Goal: Browse casually: Explore the website without a specific task or goal

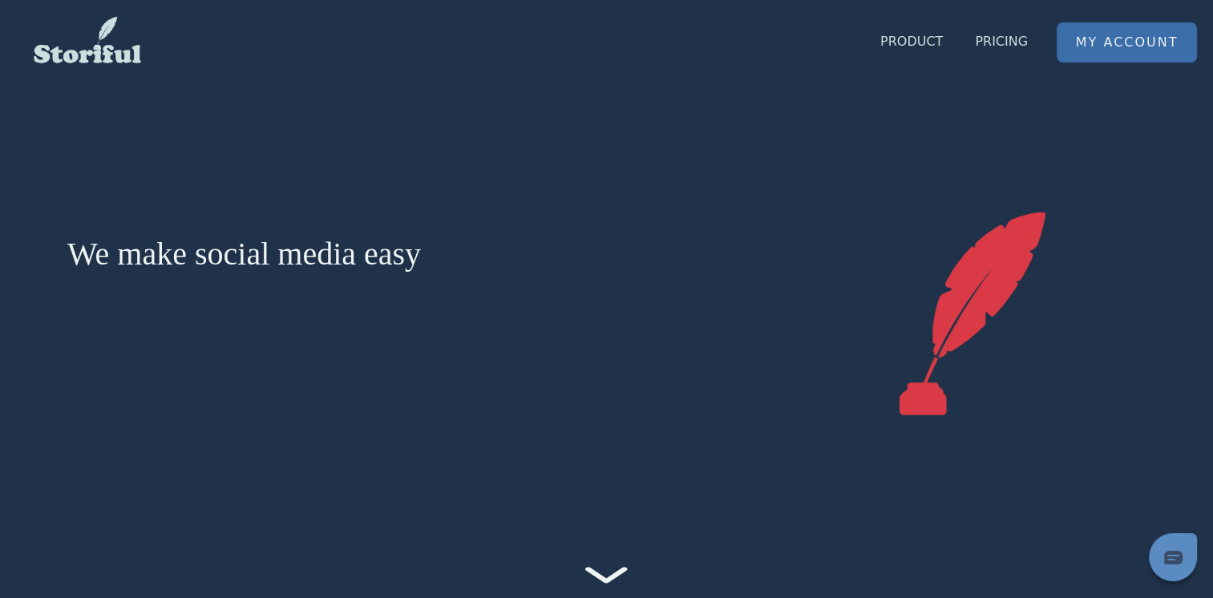
click at [1071, 50] on link "My Account" at bounding box center [1126, 42] width 139 height 38
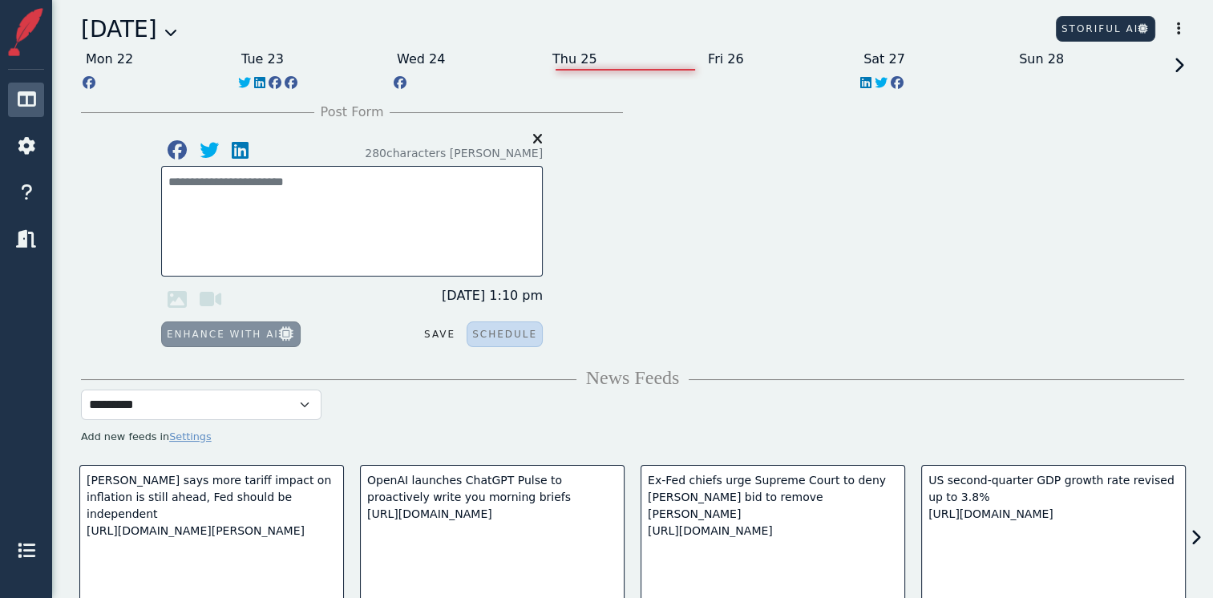
click at [177, 33] on div "[DATE]" at bounding box center [129, 30] width 96 height 34
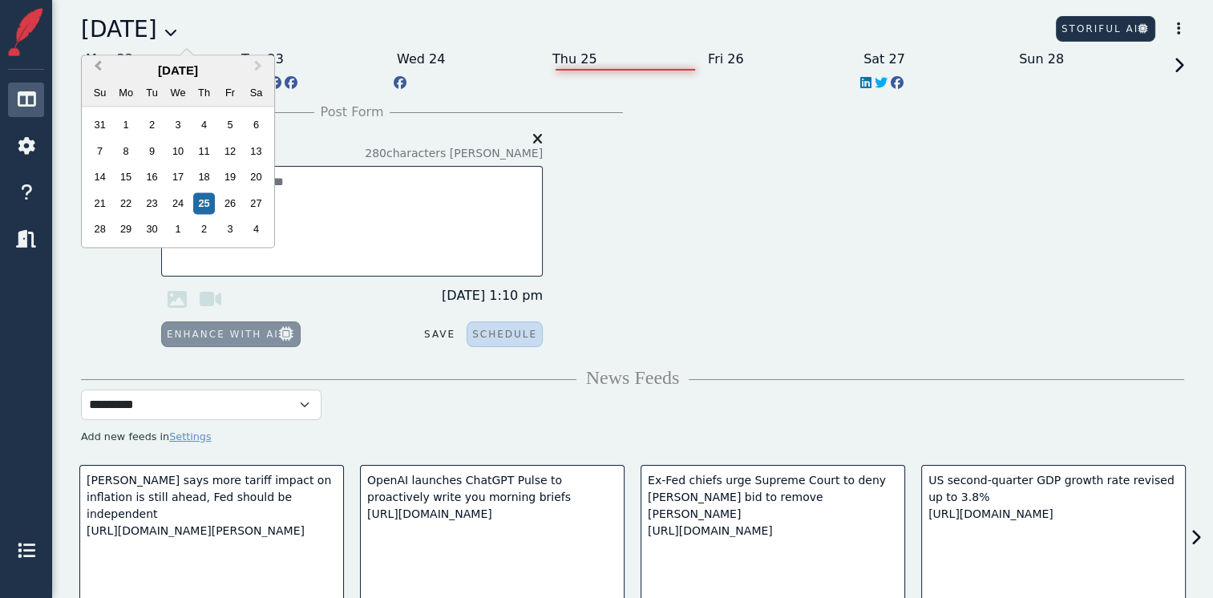
click at [98, 66] on span "Previous Month" at bounding box center [98, 69] width 0 height 24
click at [162, 119] on div "1" at bounding box center [152, 126] width 22 height 22
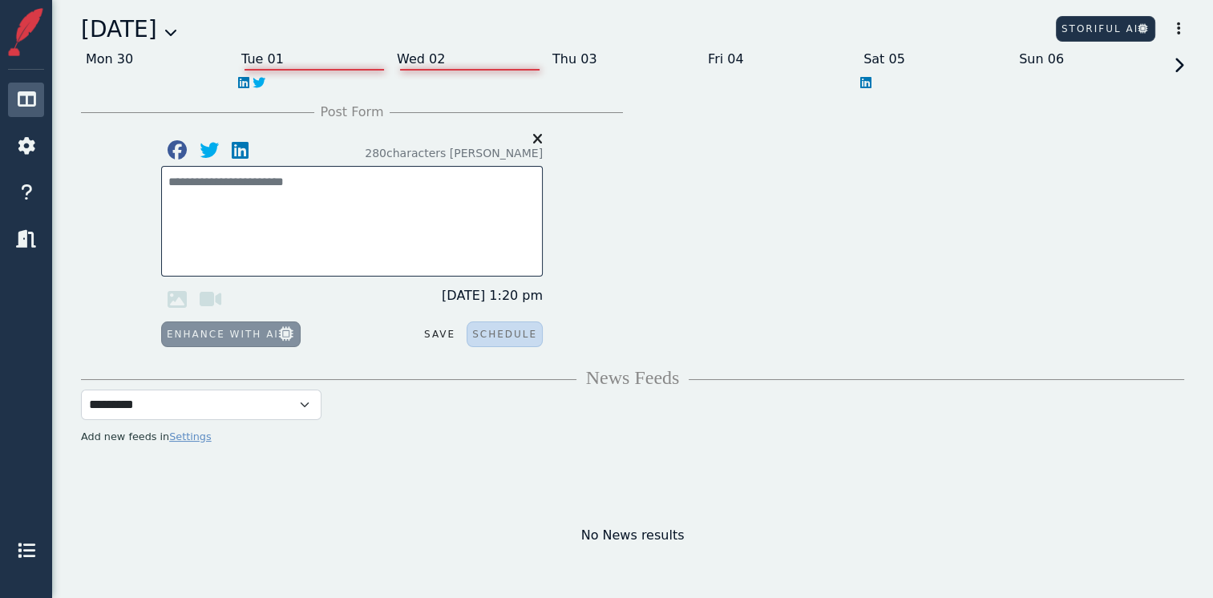
click at [458, 56] on div "Wed 02" at bounding box center [470, 59] width 156 height 26
click at [1178, 66] on icon at bounding box center [1176, 80] width 14 height 45
click at [1178, 64] on icon at bounding box center [1176, 80] width 14 height 45
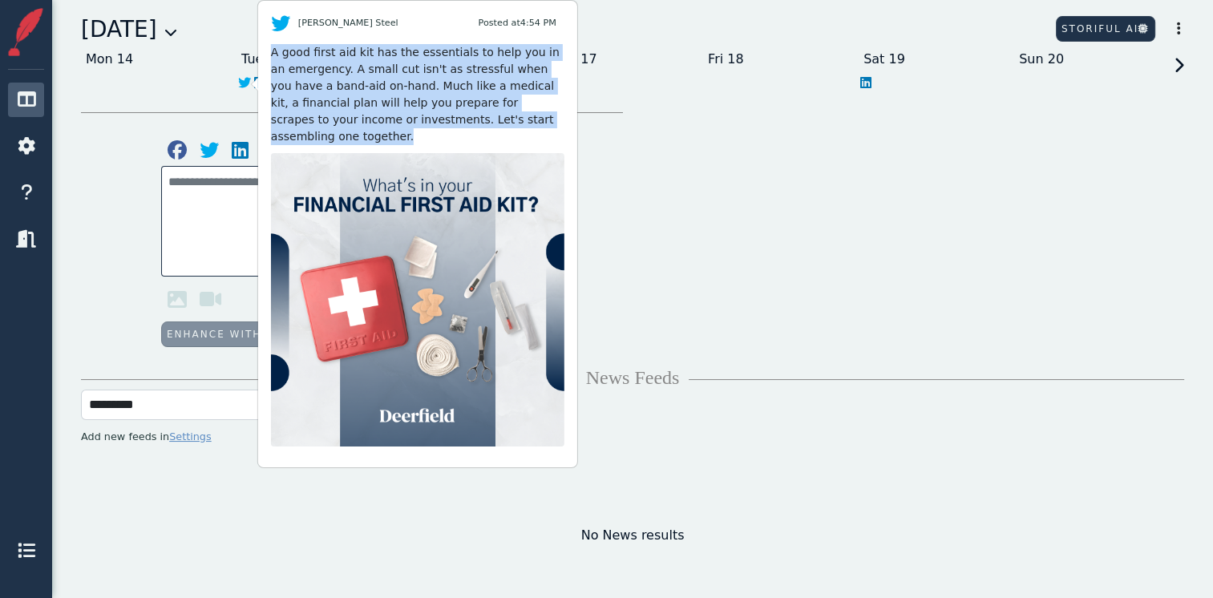
drag, startPoint x: 523, startPoint y: 126, endPoint x: 268, endPoint y: 55, distance: 264.7
click at [268, 55] on div "[PERSON_NAME] Steel Posted at 4:54 PM A good first aid kit has the essentials t…" at bounding box center [417, 234] width 319 height 467
copy div "A good first aid kit has the essentials to help you in an emergency. A small cu…"
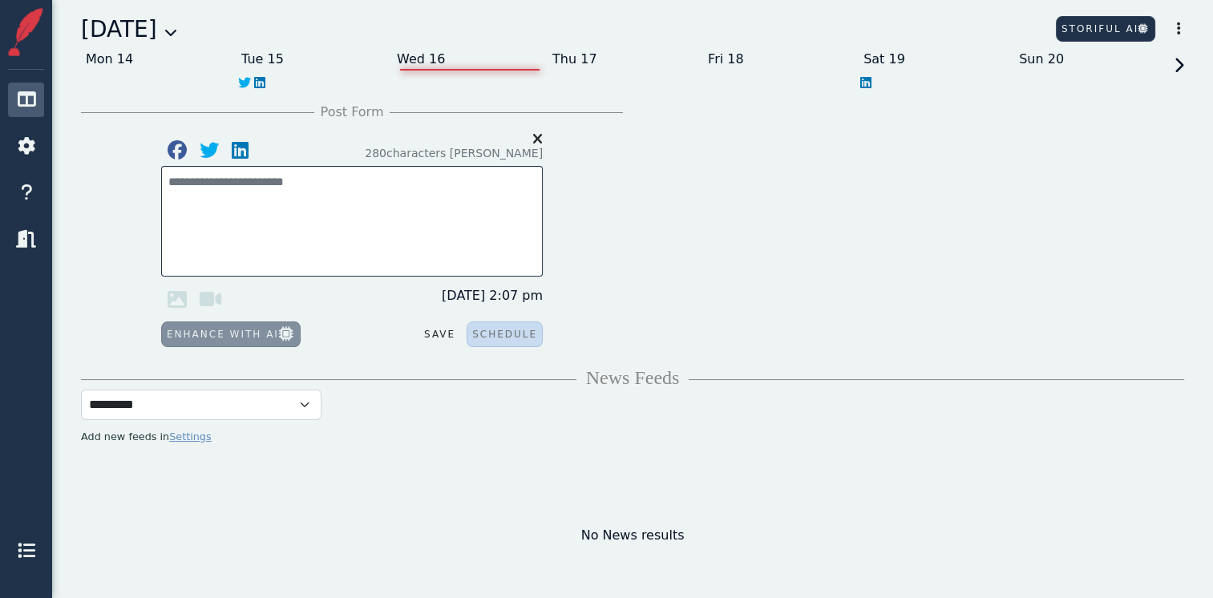
click at [1182, 66] on icon at bounding box center [1176, 80] width 14 height 45
click at [1182, 67] on icon at bounding box center [1176, 80] width 14 height 45
click at [1177, 71] on icon at bounding box center [1176, 80] width 14 height 45
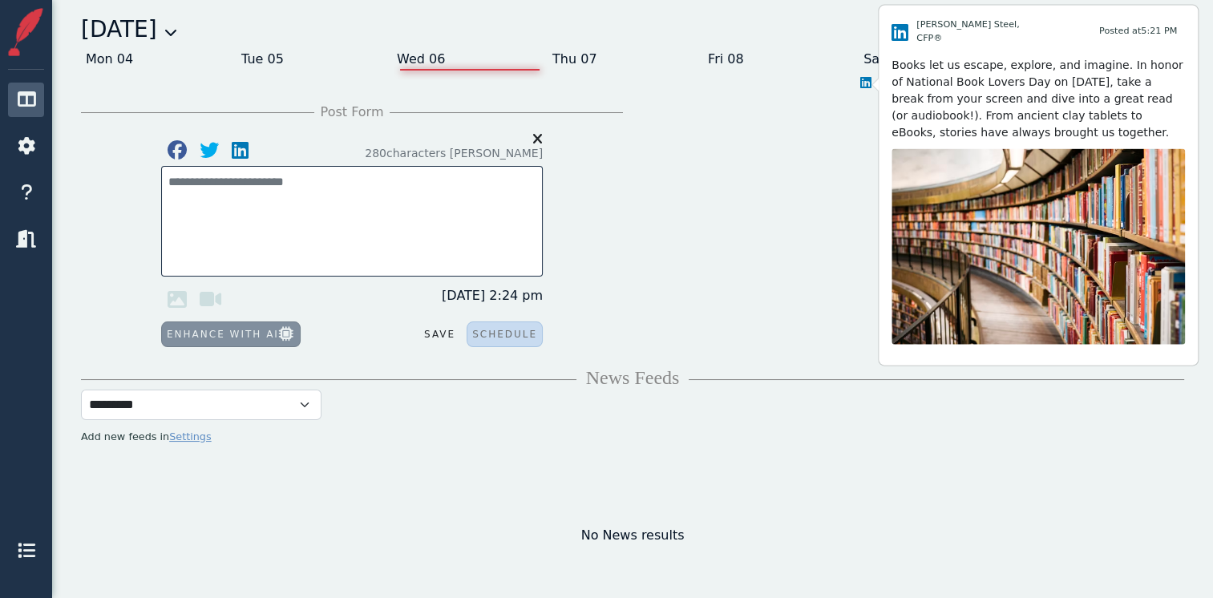
click at [1153, 121] on div "Books let us escape, explore, and imagine. In honor of National Book Lovers Day…" at bounding box center [1037, 98] width 293 height 84
drag, startPoint x: 1004, startPoint y: 127, endPoint x: 891, endPoint y: 55, distance: 133.7
click at [891, 55] on div "[PERSON_NAME] Steel, CFP® Posted at 5:21 PM Books let us escape, explore, and i…" at bounding box center [1038, 186] width 319 height 360
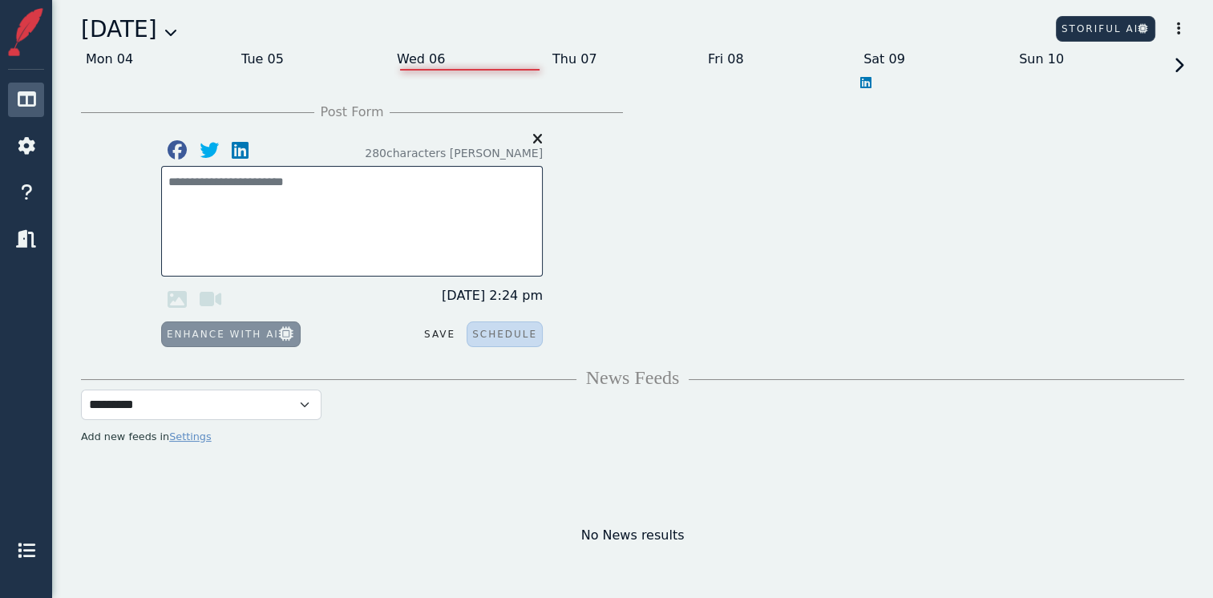
drag, startPoint x: 891, startPoint y: 55, endPoint x: 951, endPoint y: 124, distance: 92.0
click at [951, 124] on div "Content Inspiration" at bounding box center [913, 225] width 401 height 244
drag, startPoint x: 951, startPoint y: 124, endPoint x: 866, endPoint y: 79, distance: 96.1
click at [866, 79] on icon at bounding box center [865, 82] width 11 height 13
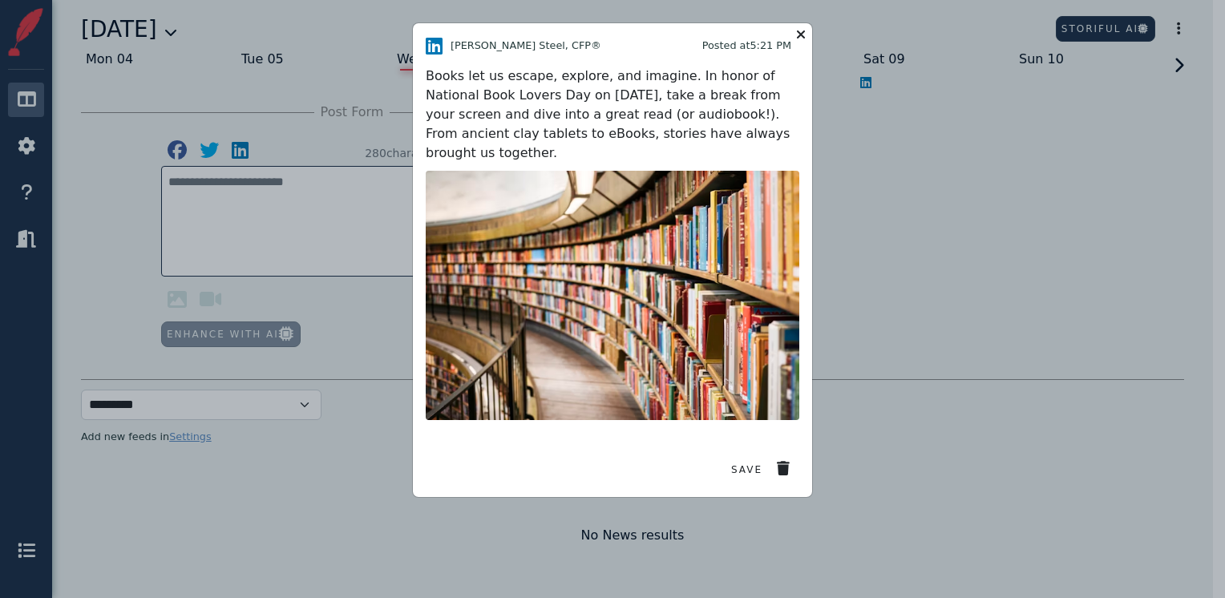
drag, startPoint x: 720, startPoint y: 133, endPoint x: 417, endPoint y: 72, distance: 309.1
click at [417, 72] on div "[PERSON_NAME] Steel, CFP® Posted at 5:21 PM Books let us escape, explore, and i…" at bounding box center [612, 260] width 399 height 474
copy div "Books let us escape, explore, and imagine. In honor of National Book Lovers Day…"
click at [800, 34] on icon at bounding box center [800, 34] width 19 height 22
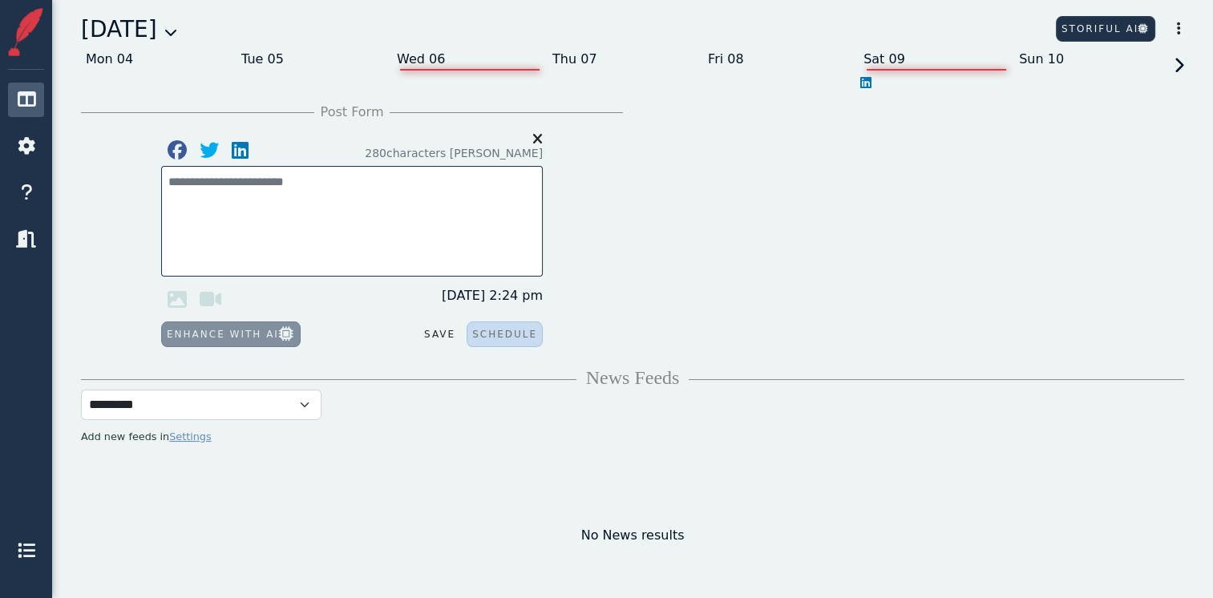
click at [866, 82] on icon at bounding box center [865, 82] width 11 height 13
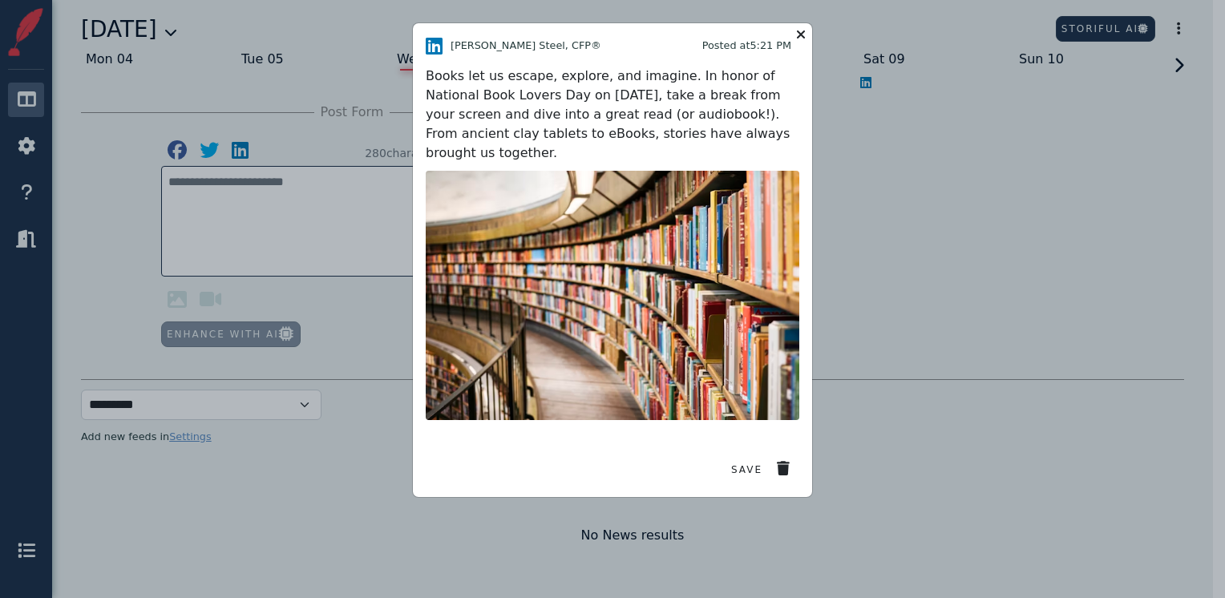
click at [516, 97] on div "Books let us escape, explore, and imagine. In honor of National Book Lovers Day…" at bounding box center [613, 115] width 374 height 96
drag, startPoint x: 518, startPoint y: 97, endPoint x: 734, endPoint y: 82, distance: 217.0
click at [734, 82] on div "Books let us escape, explore, and imagine. In honor of National Book Lovers Day…" at bounding box center [613, 115] width 374 height 96
copy div "National Book Lovers Day"
click at [738, 130] on div "Books let us escape, explore, and imagine. In honor of National Book Lovers Day…" at bounding box center [613, 115] width 374 height 96
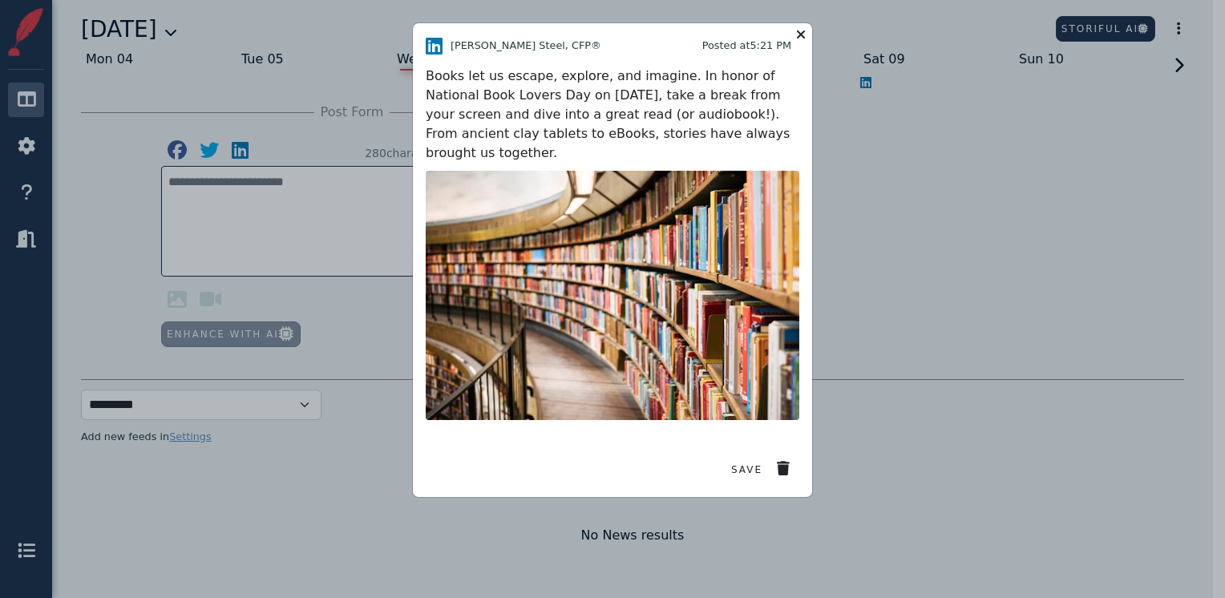
drag, startPoint x: 733, startPoint y: 136, endPoint x: 426, endPoint y: 80, distance: 312.9
click at [426, 80] on div "Books let us escape, explore, and imagine. In honor of National Book Lovers Day…" at bounding box center [613, 115] width 374 height 96
copy div "Books let us escape, explore, and imagine. In honor of National Book Lovers Day…"
click at [798, 34] on icon at bounding box center [800, 34] width 19 height 22
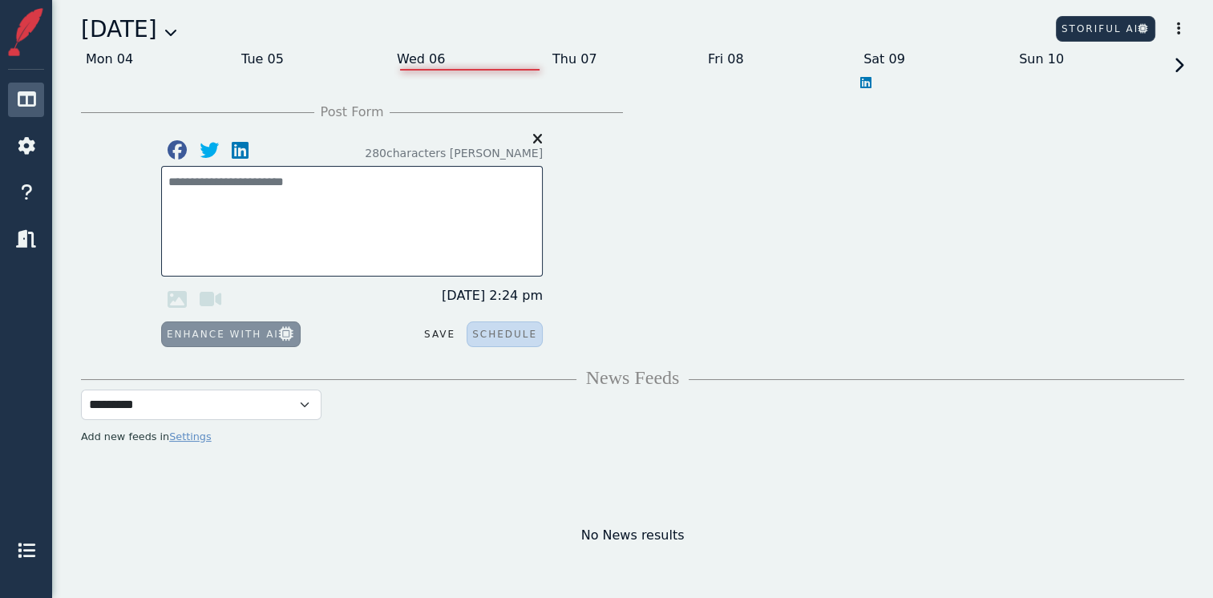
click at [177, 30] on icon at bounding box center [170, 32] width 13 height 13
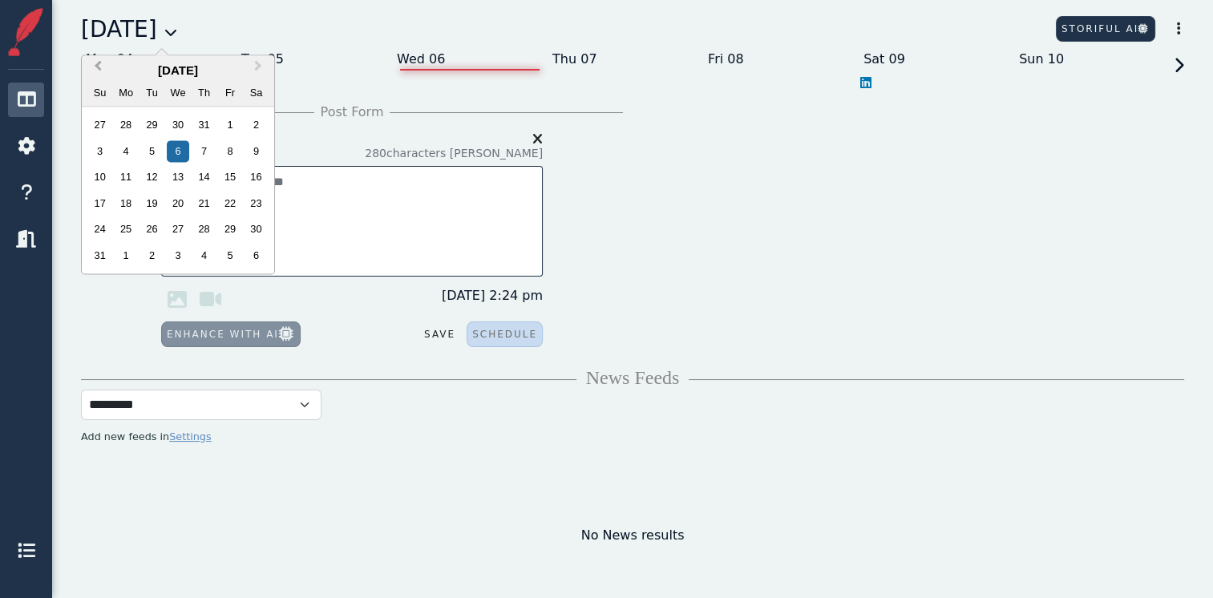
click at [98, 71] on span "Previous Month" at bounding box center [98, 69] width 0 height 24
click at [147, 207] on div "22" at bounding box center [152, 203] width 22 height 22
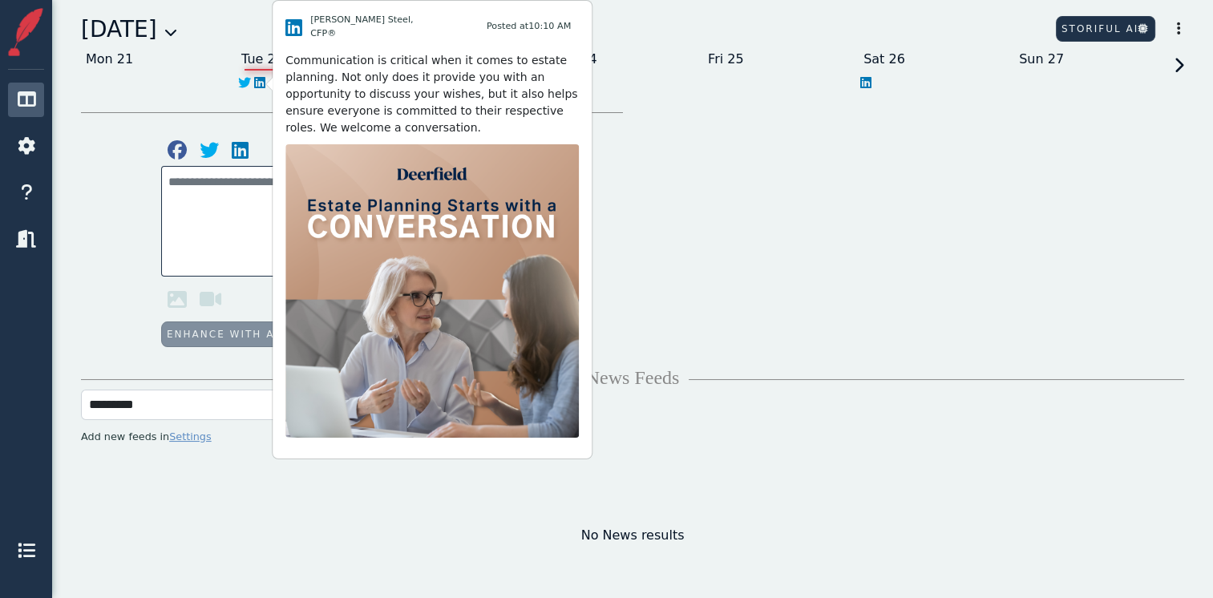
click at [259, 81] on icon at bounding box center [259, 82] width 11 height 13
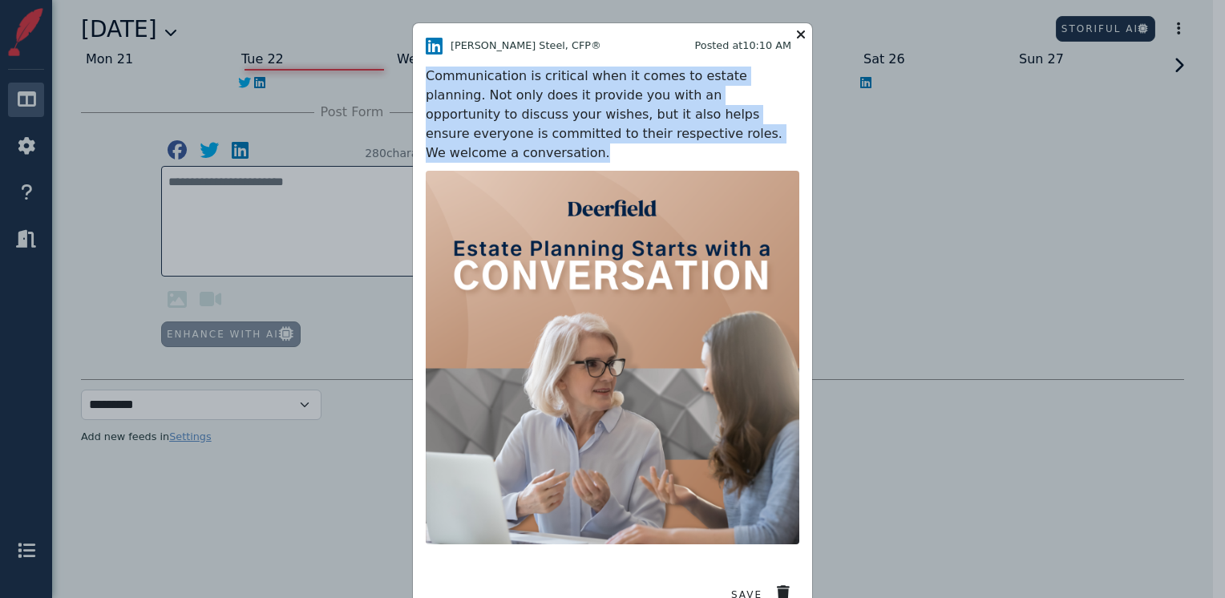
drag, startPoint x: 685, startPoint y: 136, endPoint x: 415, endPoint y: 77, distance: 275.8
click at [415, 77] on div "[PERSON_NAME] Steel, CFP® Posted at 10:10 AM Communication is critical when it …" at bounding box center [612, 322] width 399 height 598
copy div "Communication is critical when it comes to estate planning. Not only does it pr…"
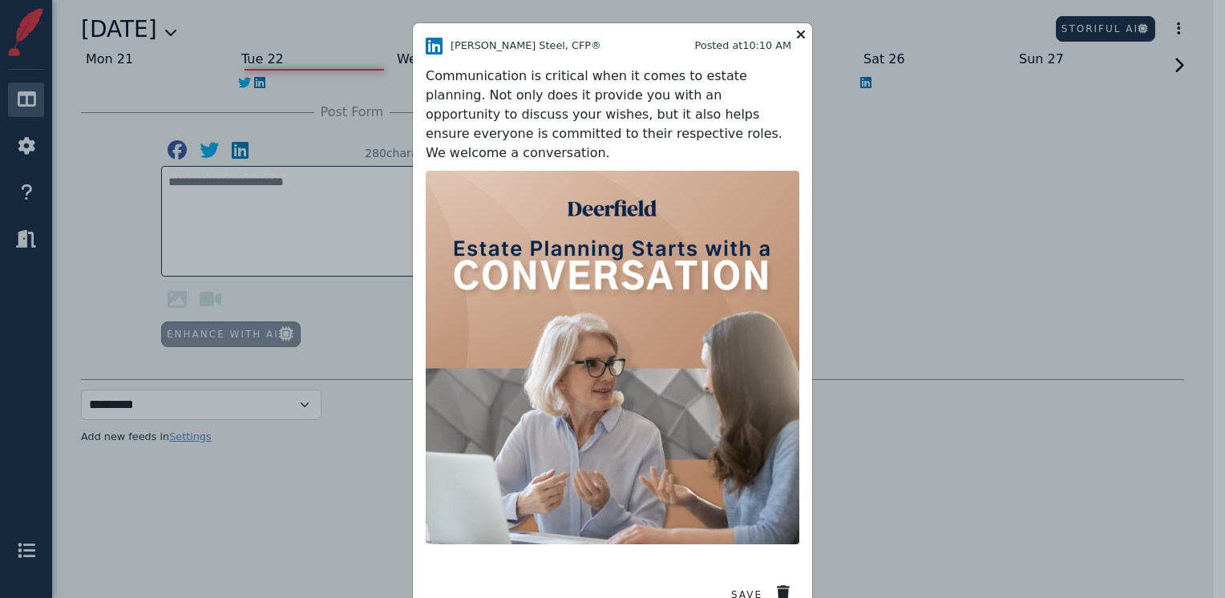
click at [793, 34] on icon at bounding box center [800, 34] width 19 height 22
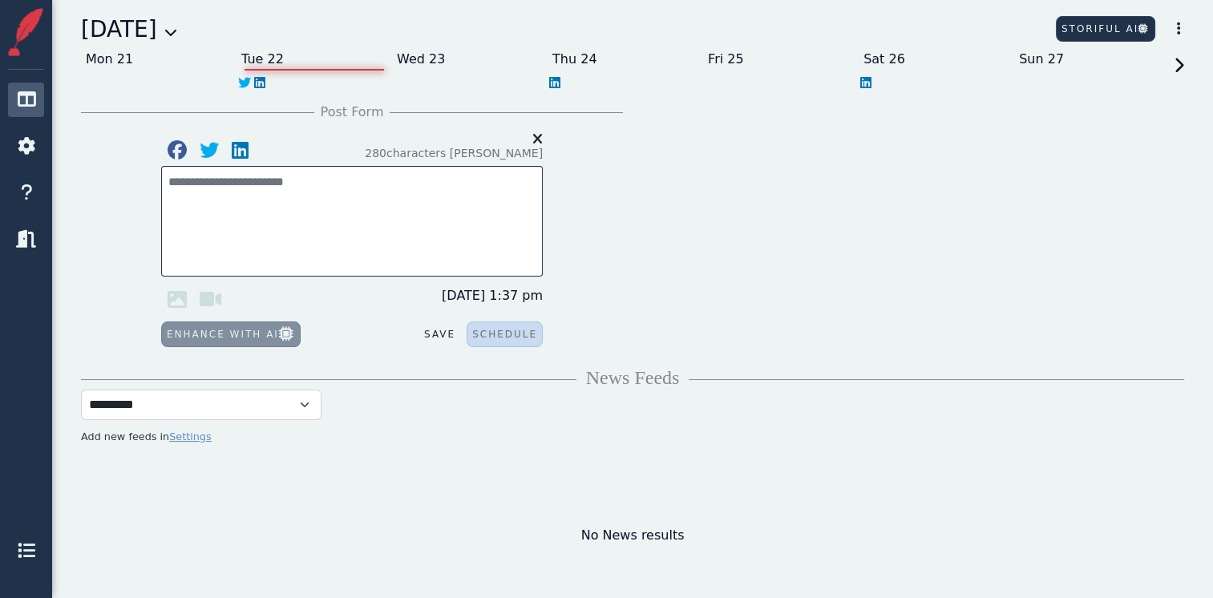
click at [1179, 65] on icon at bounding box center [1176, 80] width 14 height 45
click at [1177, 67] on icon at bounding box center [1176, 80] width 14 height 45
click at [1177, 68] on icon at bounding box center [1176, 80] width 14 height 45
click at [870, 89] on icon at bounding box center [865, 82] width 11 height 13
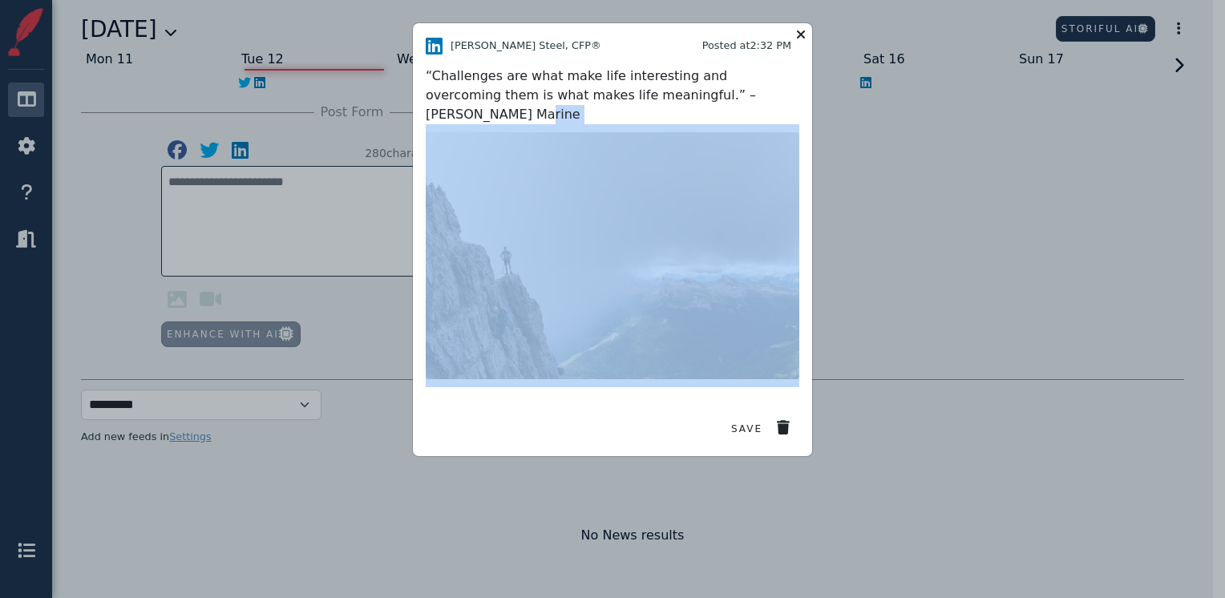
drag, startPoint x: 712, startPoint y: 104, endPoint x: 509, endPoint y: 107, distance: 202.8
click at [509, 107] on div "[PERSON_NAME] Steel, CFP® Posted at 2:32 PM “Challenges are what make life inte…" at bounding box center [613, 211] width 374 height 351
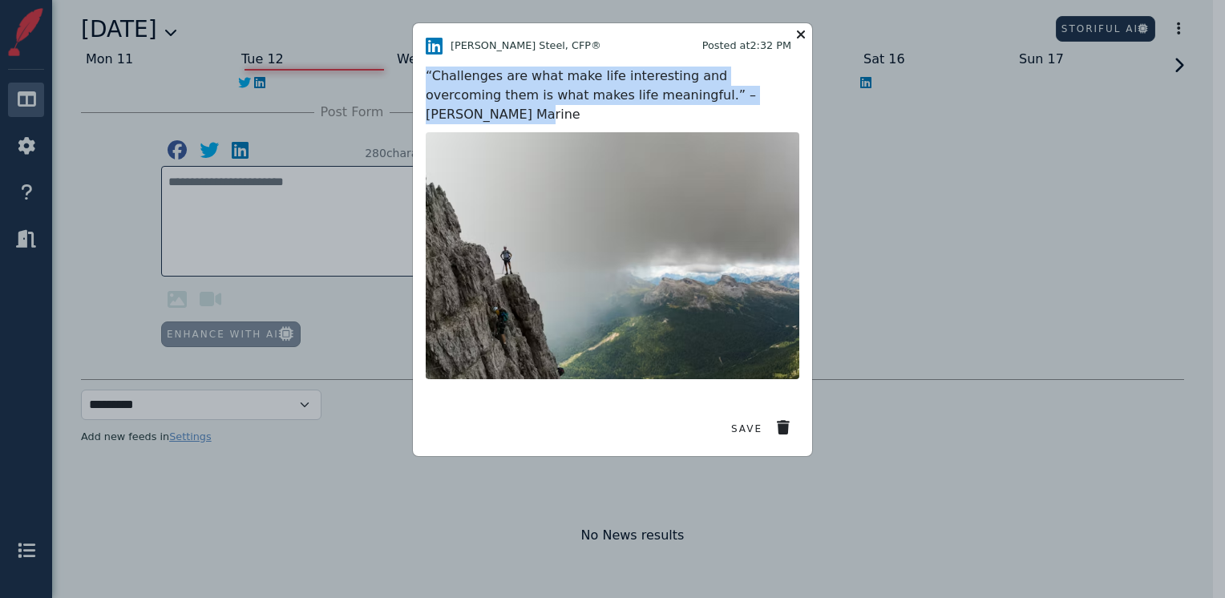
drag, startPoint x: 424, startPoint y: 72, endPoint x: 709, endPoint y: 102, distance: 286.1
click at [709, 102] on div "[PERSON_NAME] Steel, CFP® Posted at 2:32 PM “Challenges are what make life inte…" at bounding box center [612, 239] width 399 height 433
copy div "“Challenges are what make life interesting and overcoming them is what makes li…"
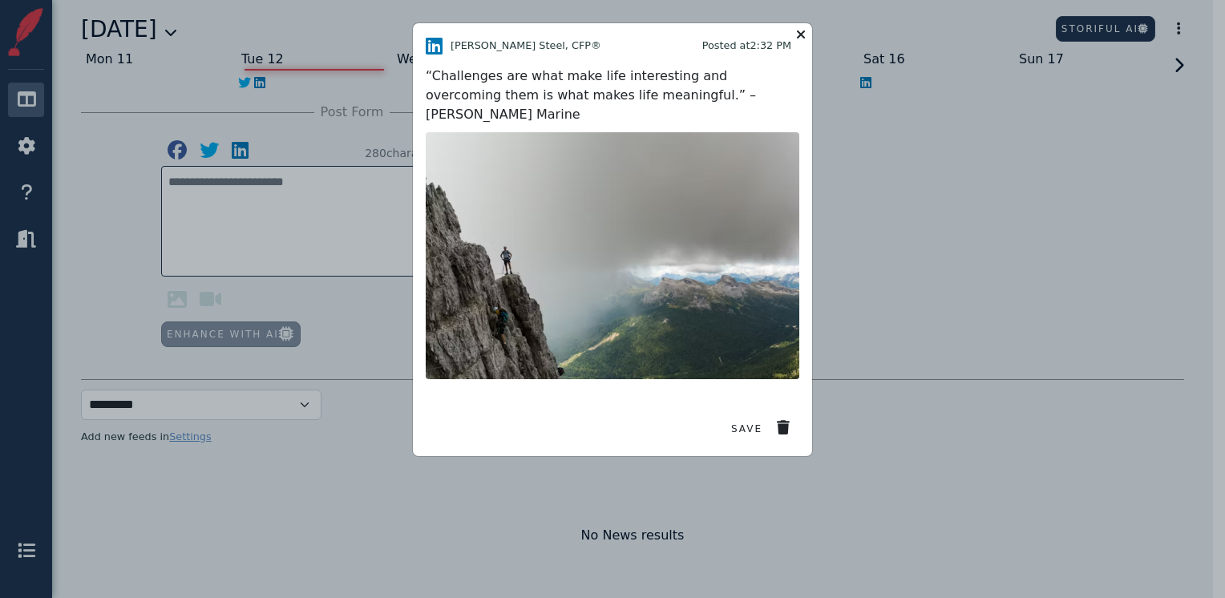
click at [802, 36] on icon at bounding box center [800, 34] width 19 height 22
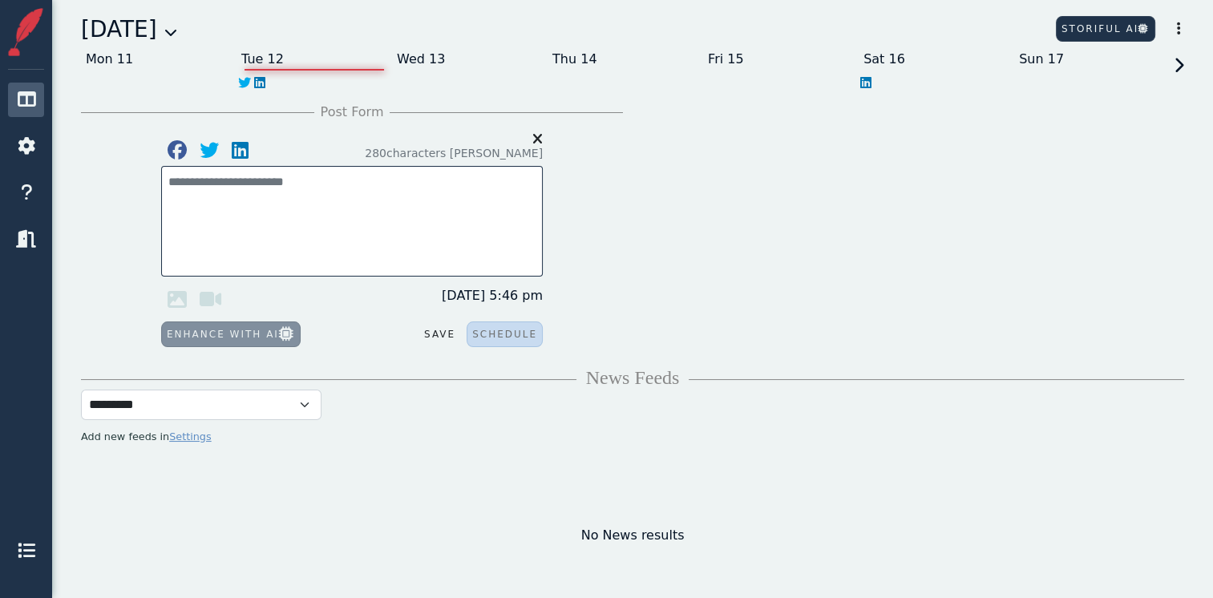
click at [177, 34] on icon at bounding box center [170, 32] width 13 height 13
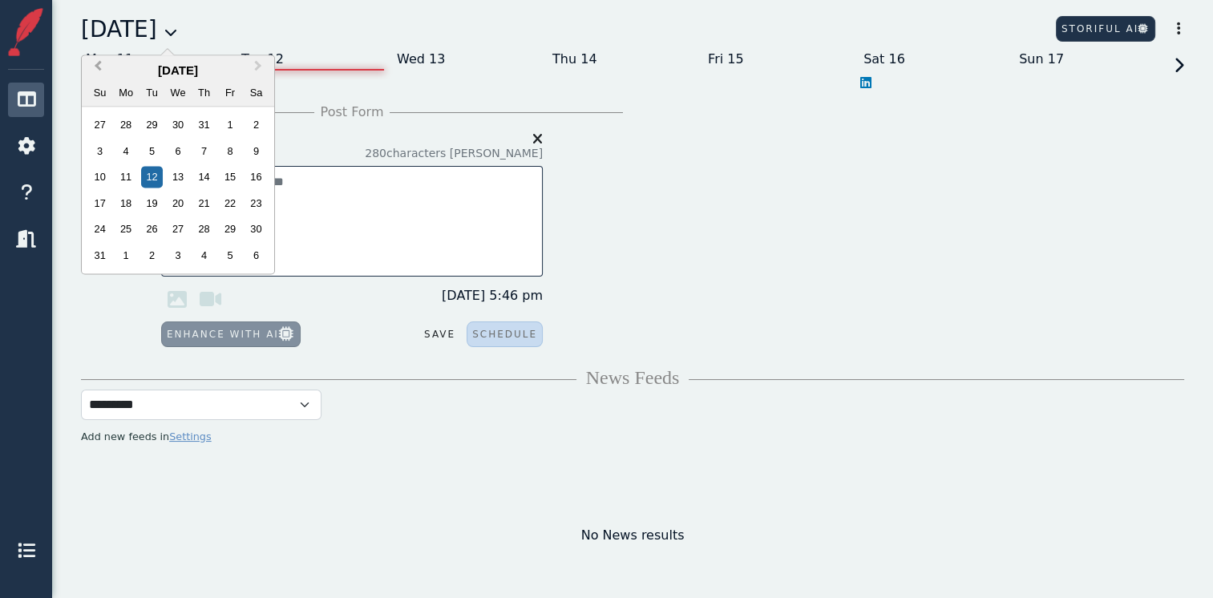
click at [93, 71] on button "Previous Month" at bounding box center [96, 70] width 26 height 26
click at [201, 207] on div "24" at bounding box center [204, 203] width 22 height 22
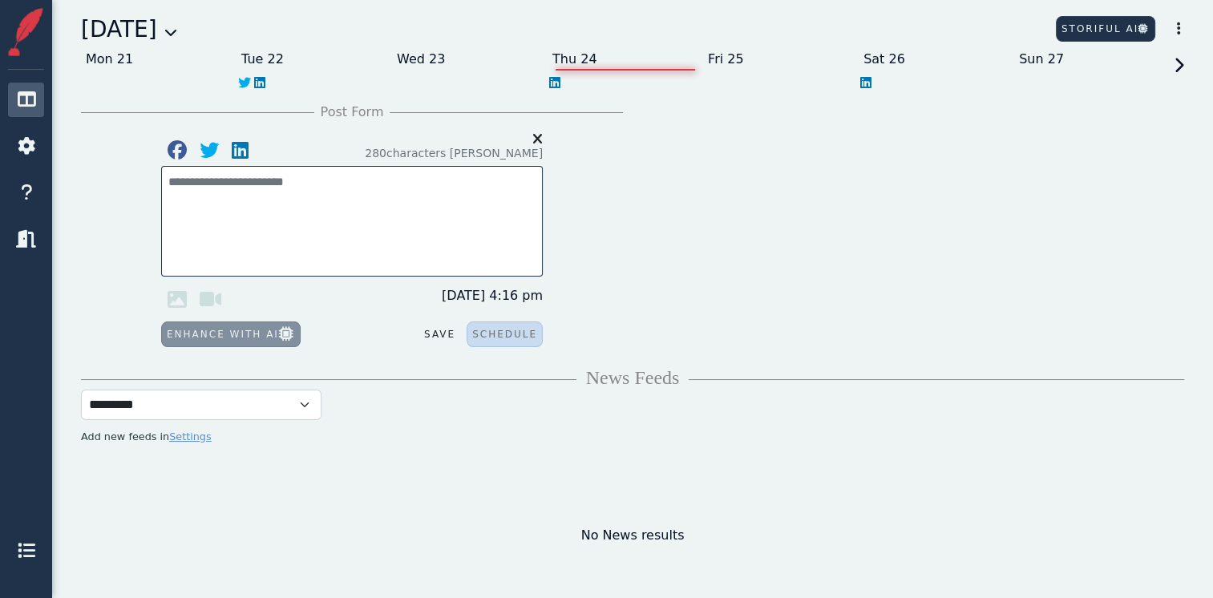
click at [1179, 71] on icon at bounding box center [1176, 80] width 14 height 45
click at [1177, 68] on icon at bounding box center [1176, 80] width 14 height 45
click at [1177, 61] on icon at bounding box center [1176, 80] width 14 height 45
click at [259, 83] on icon at bounding box center [259, 82] width 11 height 13
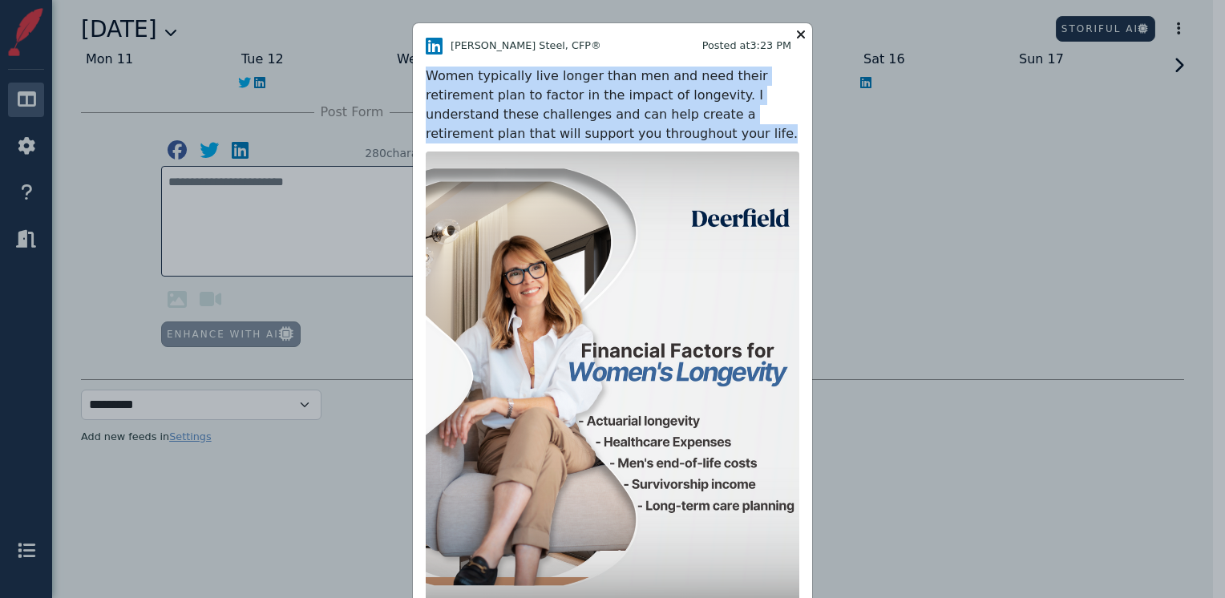
drag, startPoint x: 580, startPoint y: 135, endPoint x: 409, endPoint y: 82, distance: 179.0
click at [413, 82] on div "[PERSON_NAME] Steel, CFP® Posted at 3:23 PM Women typically live longer than me…" at bounding box center [612, 359] width 399 height 673
copy div "Women typically live longer than men and need their retirement plan to factor i…"
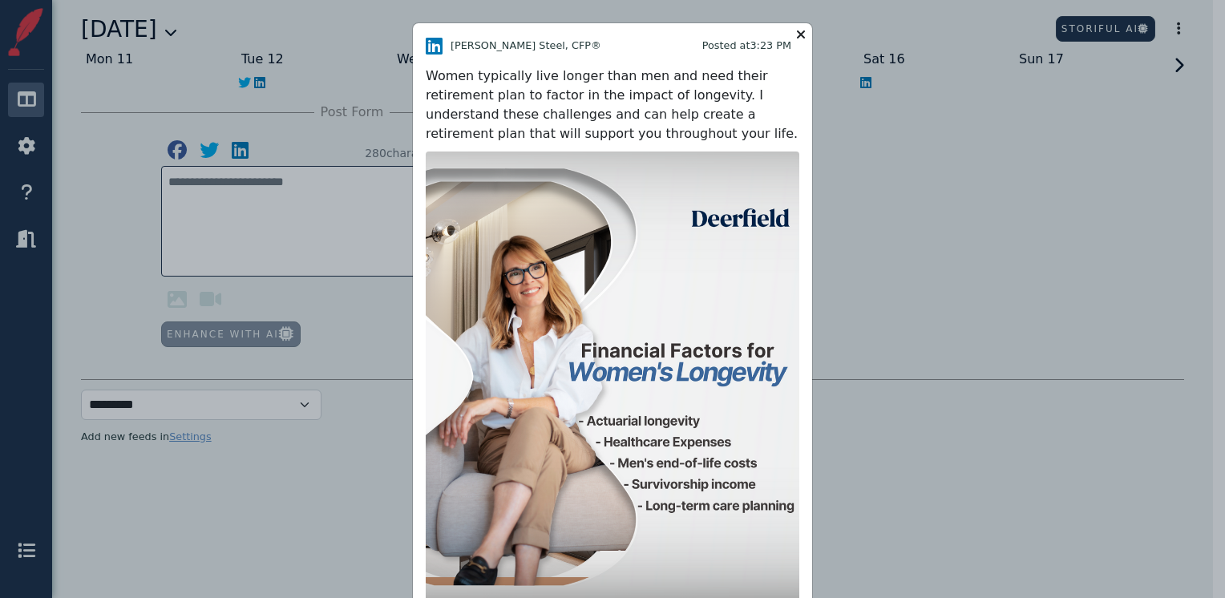
click at [794, 33] on icon at bounding box center [800, 34] width 19 height 22
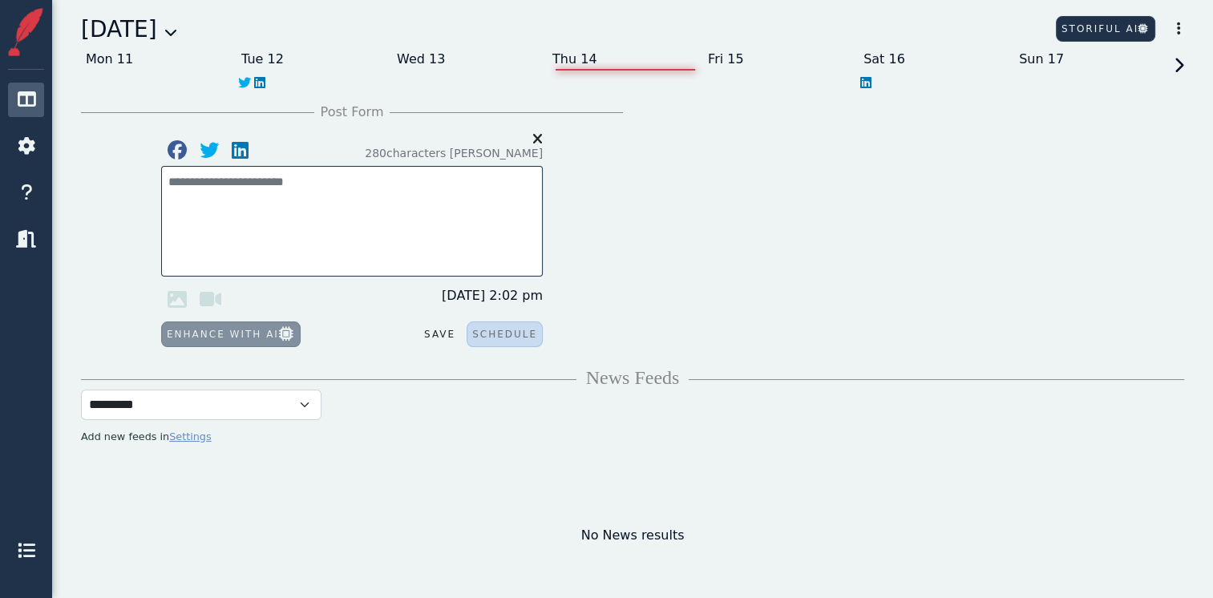
click at [1177, 68] on icon at bounding box center [1176, 80] width 14 height 45
click at [861, 82] on icon at bounding box center [865, 82] width 11 height 13
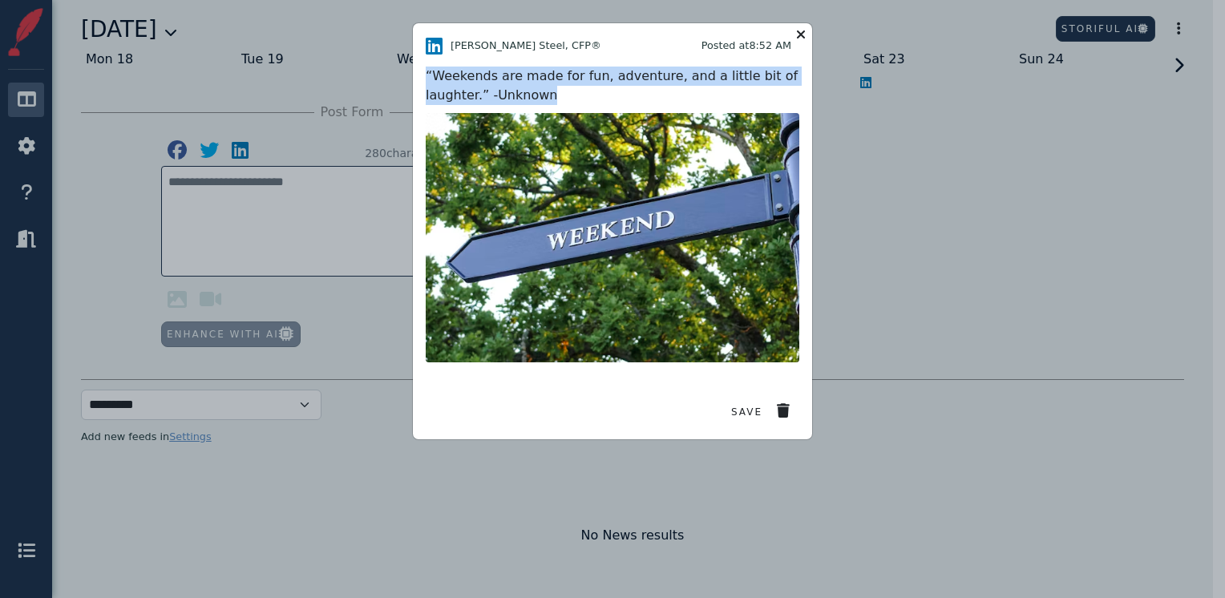
drag, startPoint x: 546, startPoint y: 103, endPoint x: 422, endPoint y: 81, distance: 126.3
click at [422, 81] on div "[PERSON_NAME] Steel, CFP® Posted at 8:52 AM “Weekends are made for fun, adventu…" at bounding box center [612, 231] width 399 height 416
copy div "“Weekends are made for fun, adventure, and a little bit of laughter.” -Unknown"
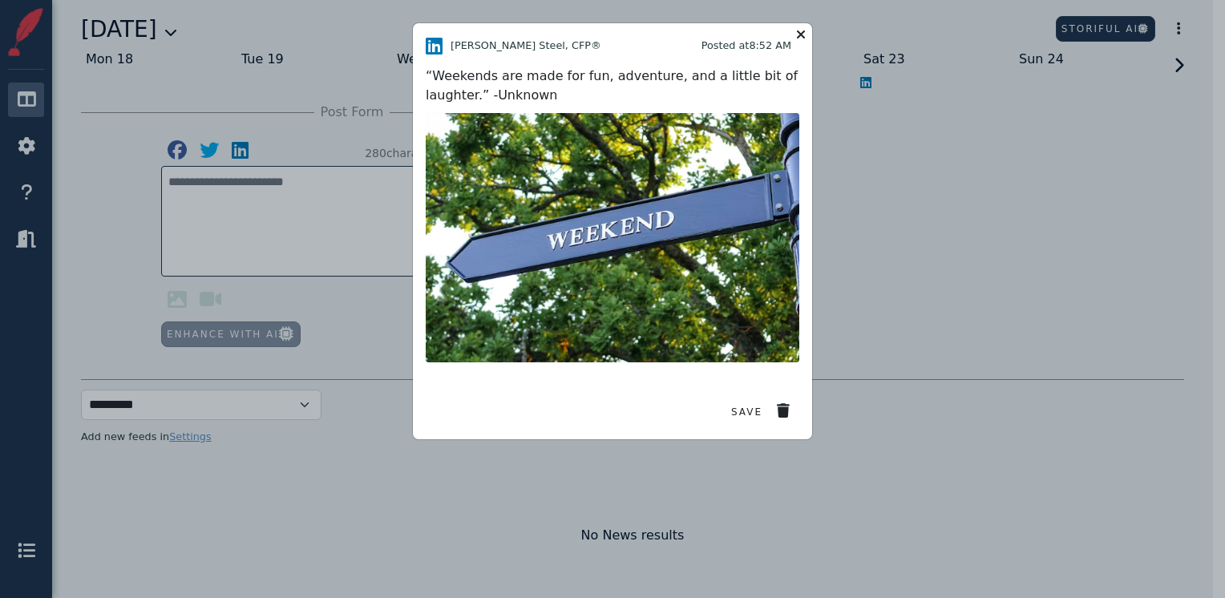
click at [805, 33] on icon at bounding box center [800, 34] width 19 height 22
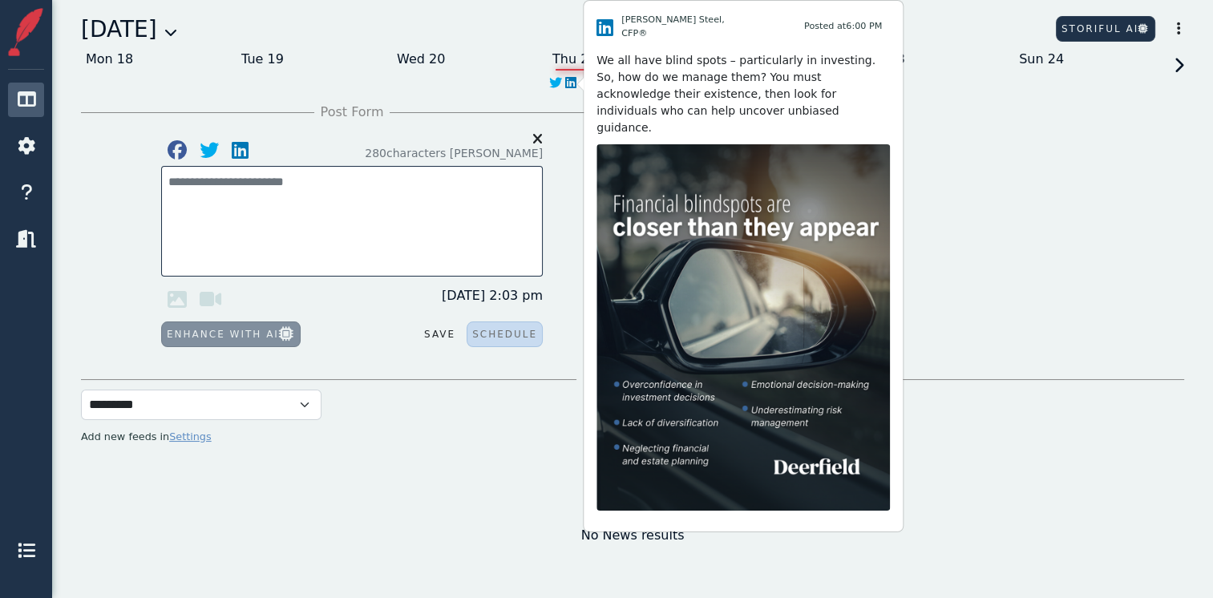
click at [572, 87] on icon at bounding box center [570, 82] width 11 height 13
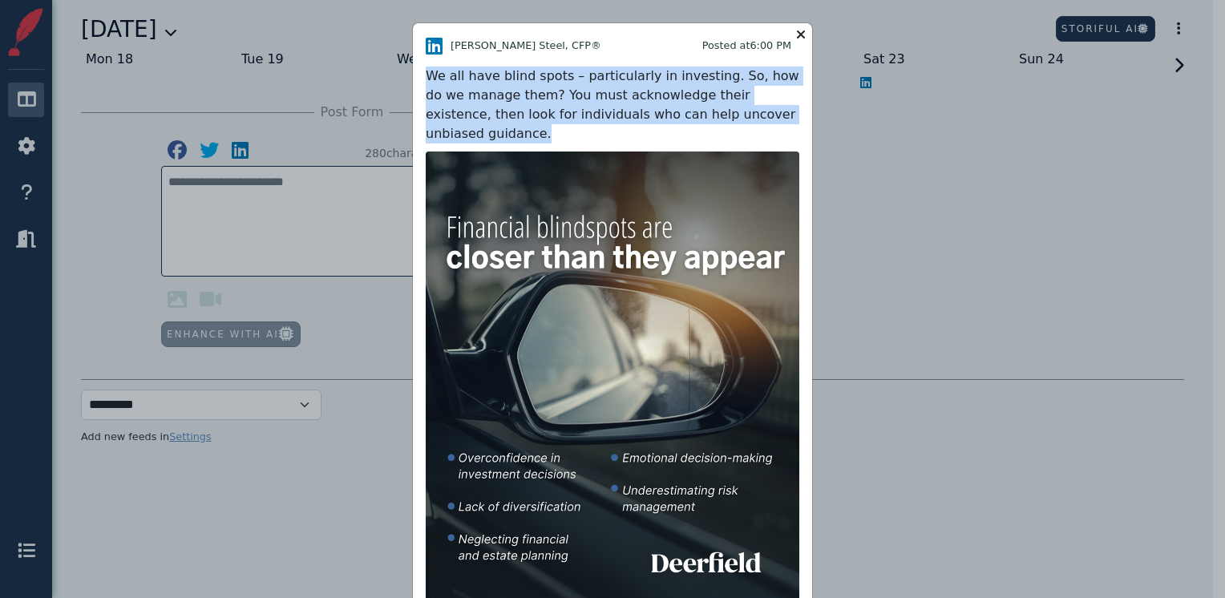
drag, startPoint x: 759, startPoint y: 112, endPoint x: 401, endPoint y: 80, distance: 359.7
click at [401, 80] on div "[PERSON_NAME] Steel, CFP® Posted at 6:00 PM We all have blind spots – particula…" at bounding box center [612, 299] width 1225 height 598
copy div "We all have blind spots – particularly in investing. So, how do we manage them?…"
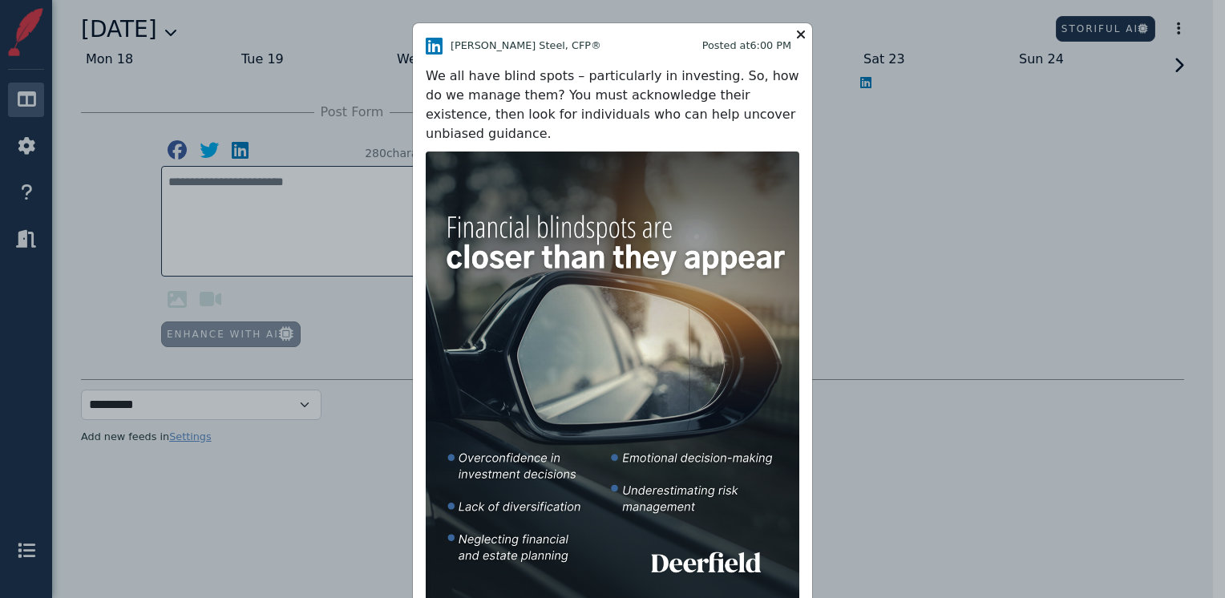
click at [792, 36] on div "[PERSON_NAME] Steel, CFP® Posted at 6:00 PM" at bounding box center [613, 45] width 374 height 19
click at [798, 34] on icon at bounding box center [800, 34] width 19 height 22
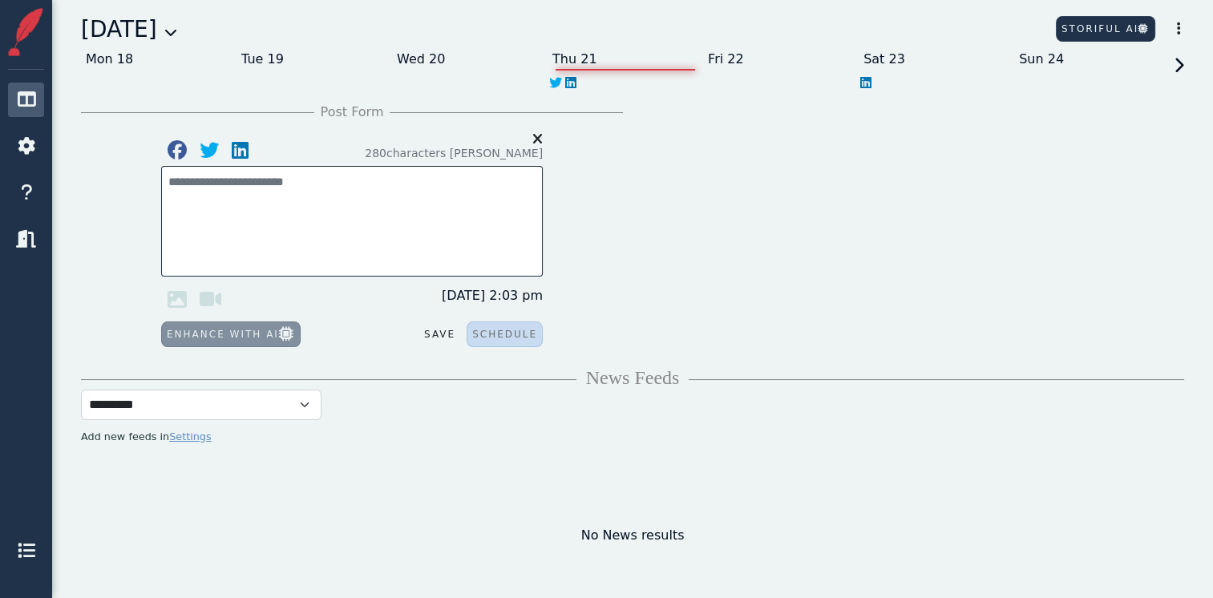
click at [1177, 67] on icon at bounding box center [1176, 80] width 14 height 45
click at [1182, 60] on icon at bounding box center [1176, 80] width 14 height 45
click at [1179, 63] on icon at bounding box center [1176, 80] width 14 height 45
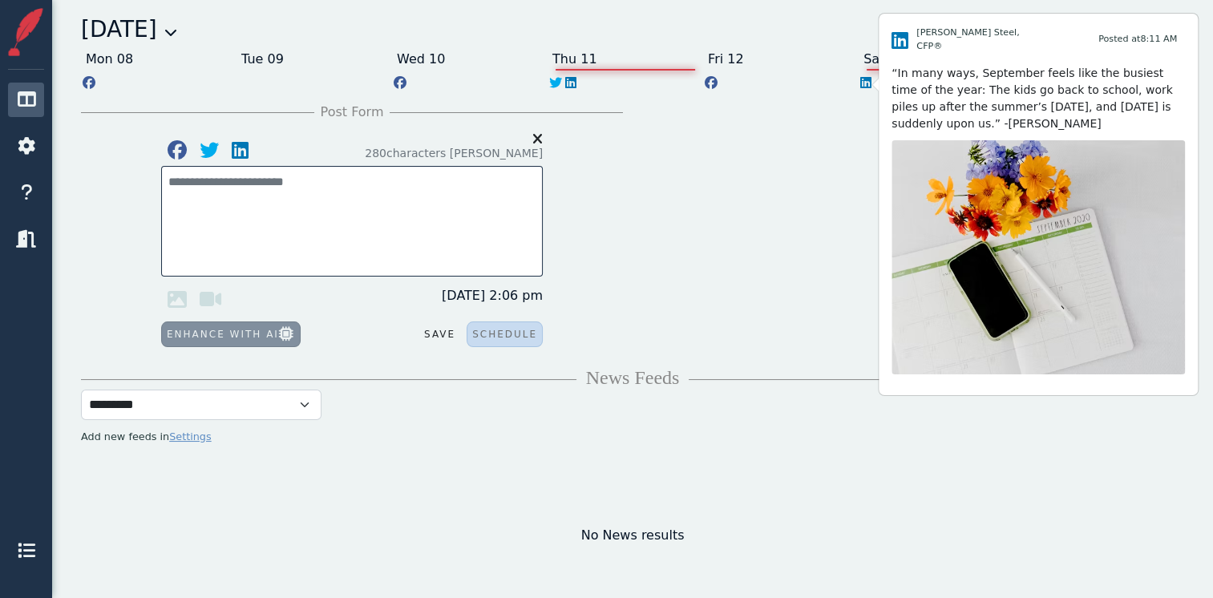
click at [862, 82] on icon at bounding box center [865, 82] width 11 height 13
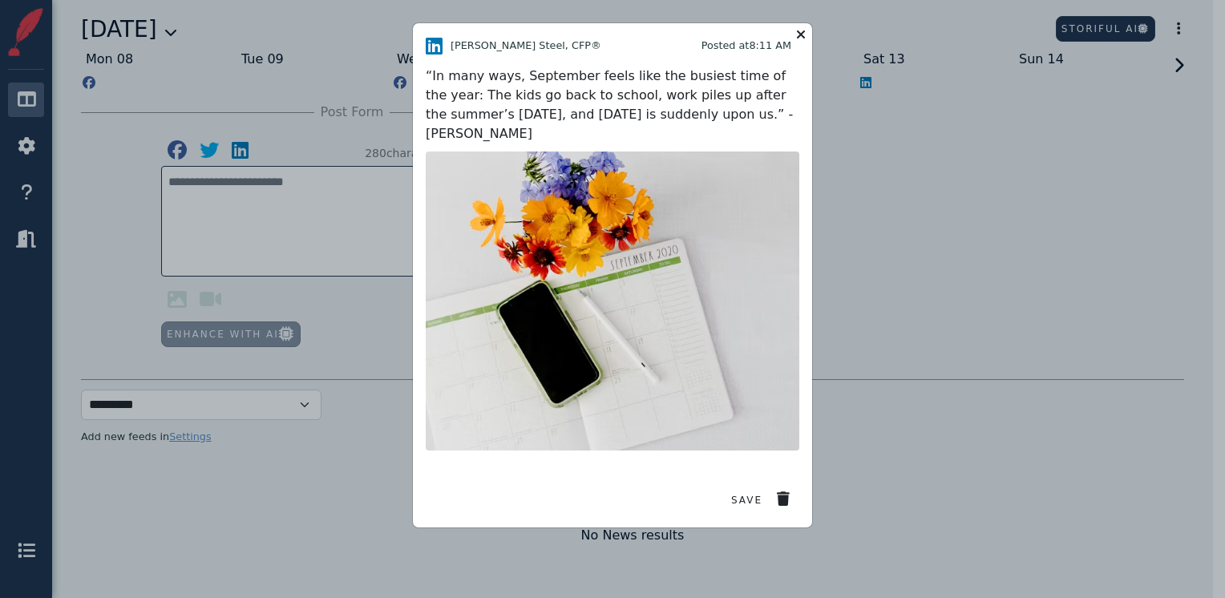
drag, startPoint x: 767, startPoint y: 117, endPoint x: 424, endPoint y: 77, distance: 345.4
click at [424, 77] on div "[PERSON_NAME] Steel, CFP® Posted at 8:11 AM “In many ways, September feels like…" at bounding box center [612, 275] width 399 height 504
copy div "“In many ways, September feels like the busiest time of the year: The kids go b…"
click at [799, 34] on icon at bounding box center [800, 34] width 19 height 22
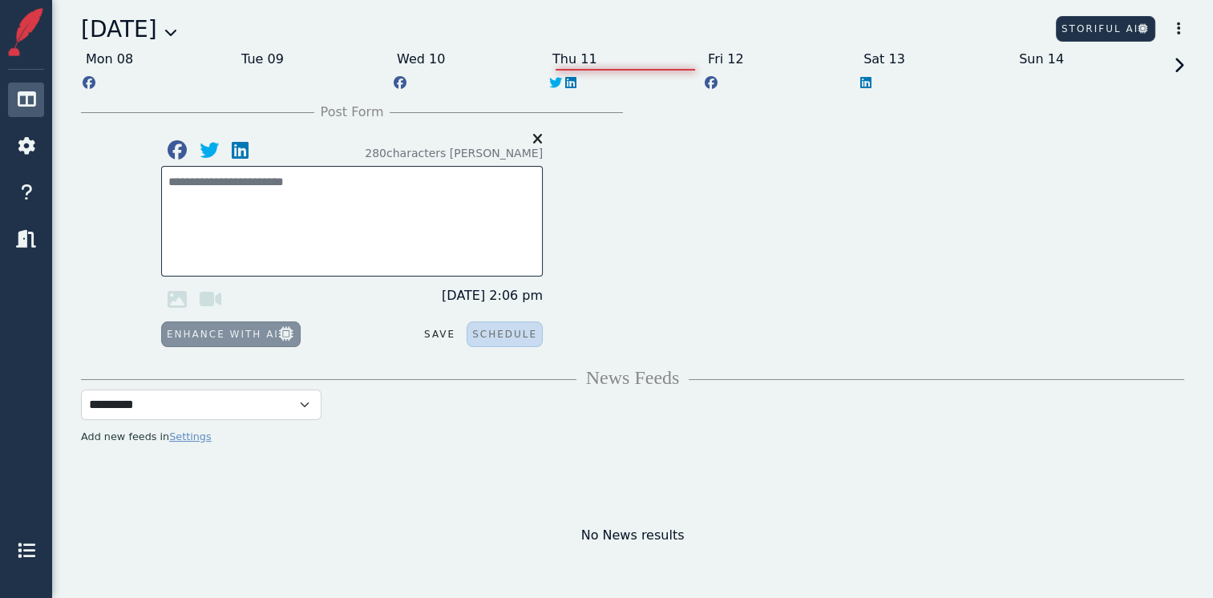
click at [1183, 66] on icon at bounding box center [1176, 80] width 14 height 45
click at [177, 35] on icon at bounding box center [170, 32] width 13 height 13
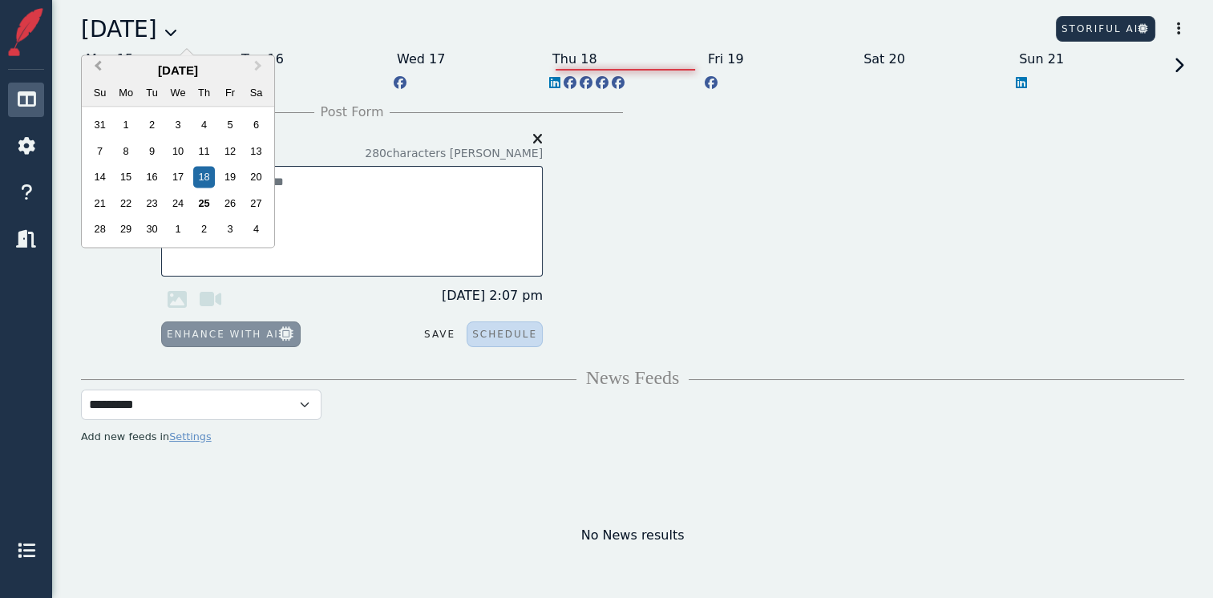
click at [97, 69] on button "Previous Month" at bounding box center [96, 70] width 26 height 26
click at [131, 228] on div "25" at bounding box center [126, 230] width 22 height 22
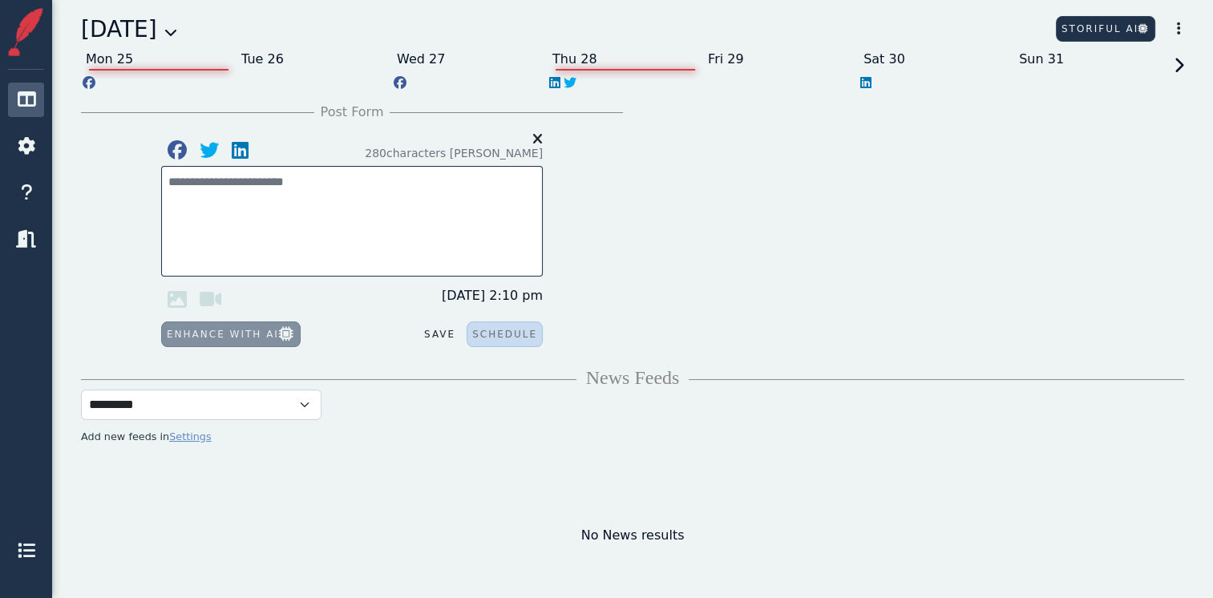
click at [551, 87] on icon at bounding box center [554, 82] width 11 height 13
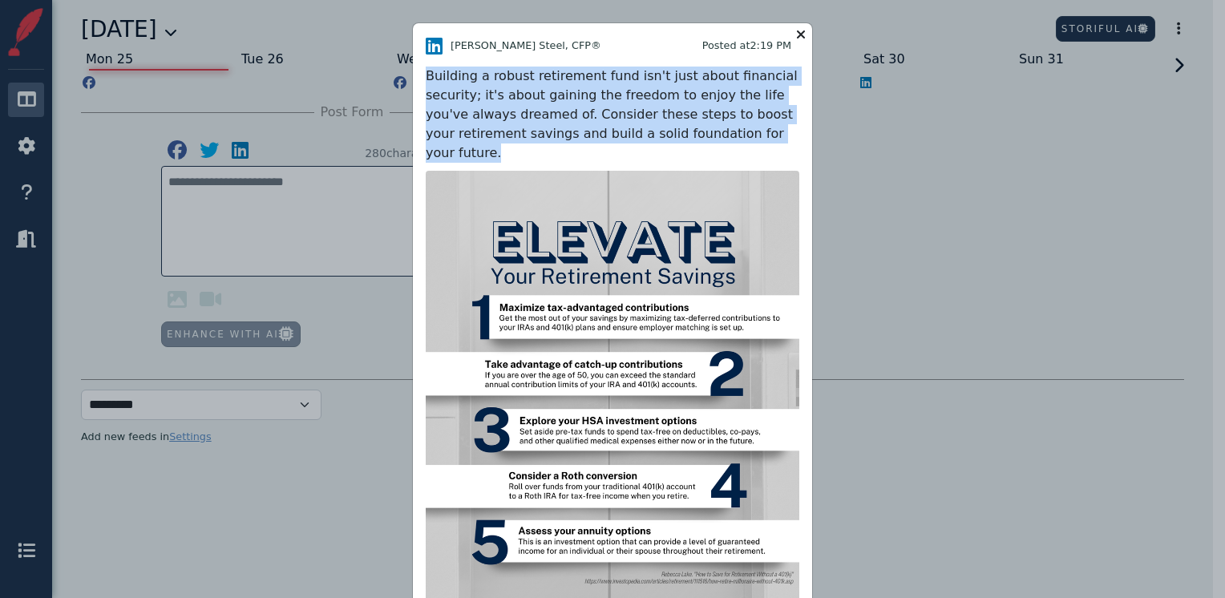
drag, startPoint x: 720, startPoint y: 135, endPoint x: 410, endPoint y: 75, distance: 315.3
click at [413, 75] on div "[PERSON_NAME] Steel, CFP® Posted at 2:19 PM Building a robust retirement fund i…" at bounding box center [612, 369] width 399 height 692
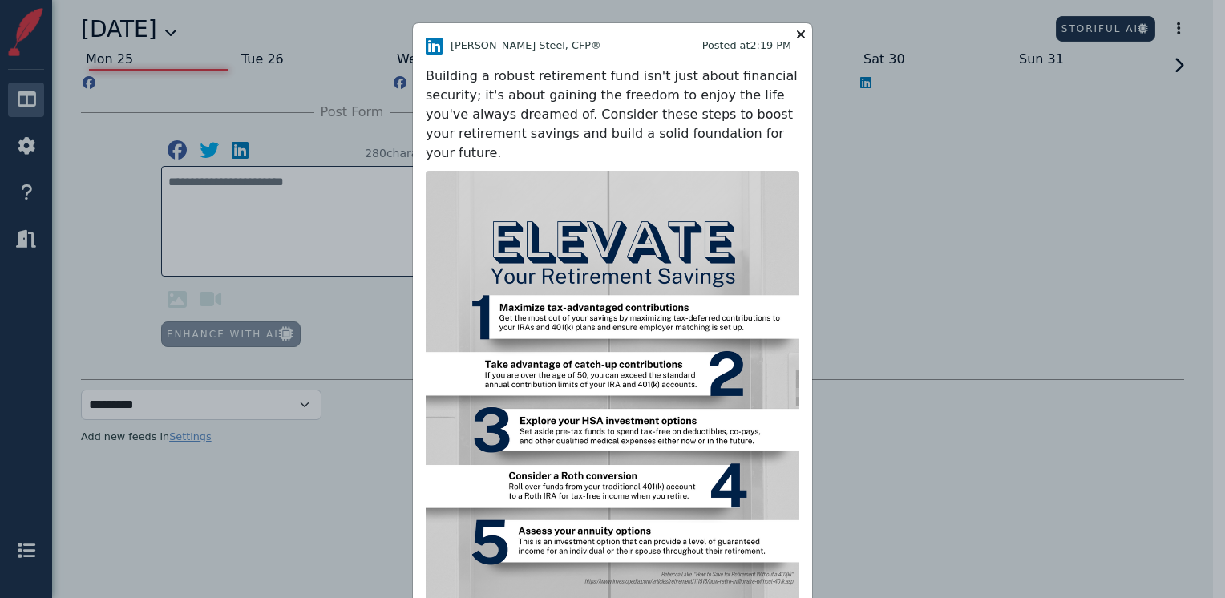
click at [793, 39] on icon at bounding box center [800, 34] width 19 height 22
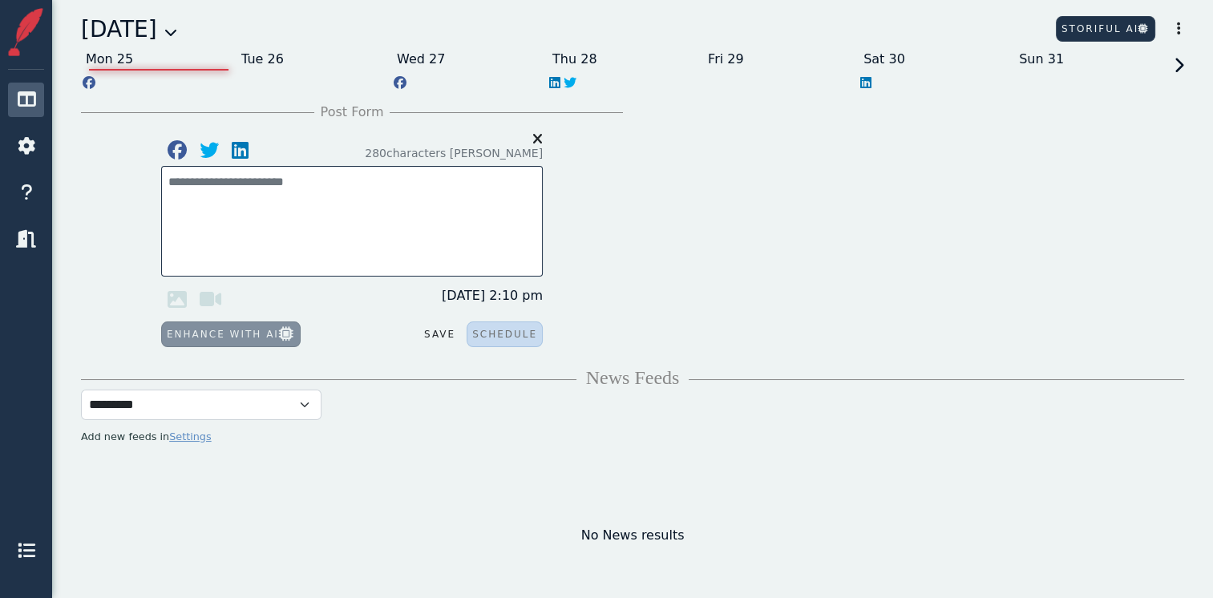
click at [1182, 63] on icon at bounding box center [1176, 80] width 14 height 45
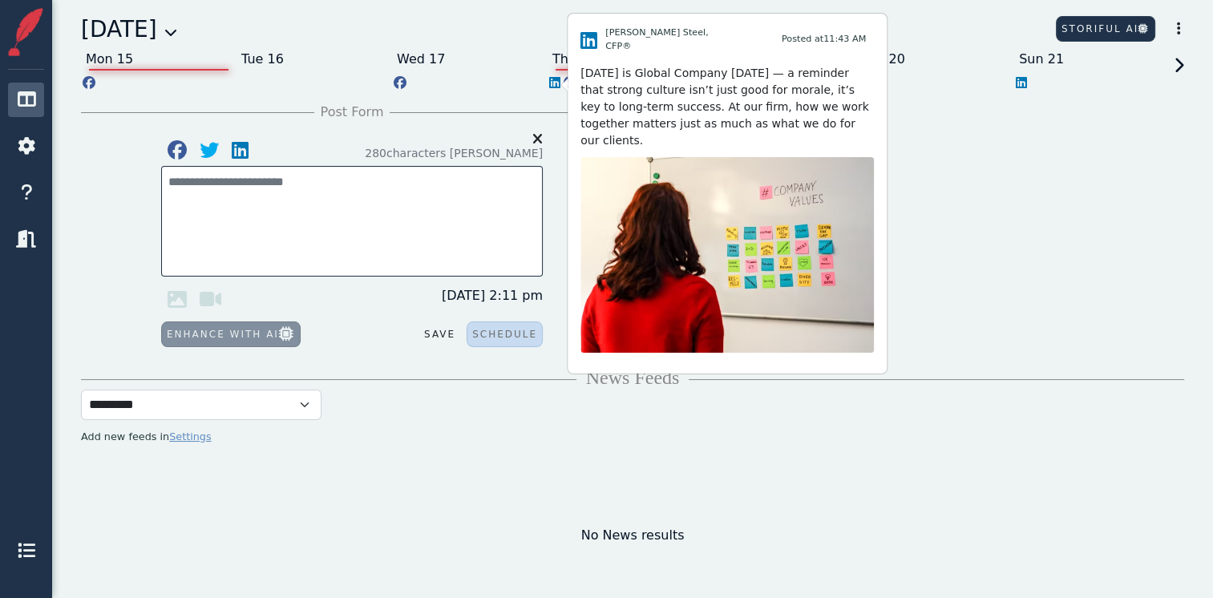
click at [554, 85] on icon at bounding box center [554, 82] width 11 height 13
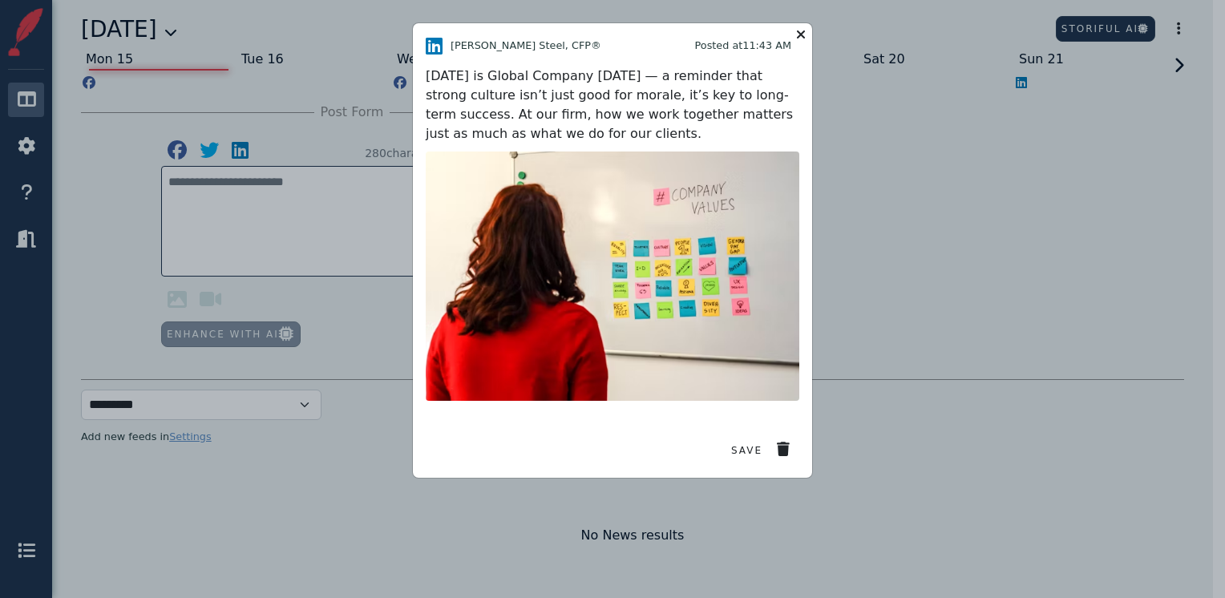
drag, startPoint x: 545, startPoint y: 134, endPoint x: 426, endPoint y: 77, distance: 131.6
click at [426, 77] on div "[DATE] is Global Company [DATE] — a reminder that strong culture isn’t just goo…" at bounding box center [613, 105] width 374 height 77
click at [798, 30] on icon at bounding box center [800, 34] width 19 height 22
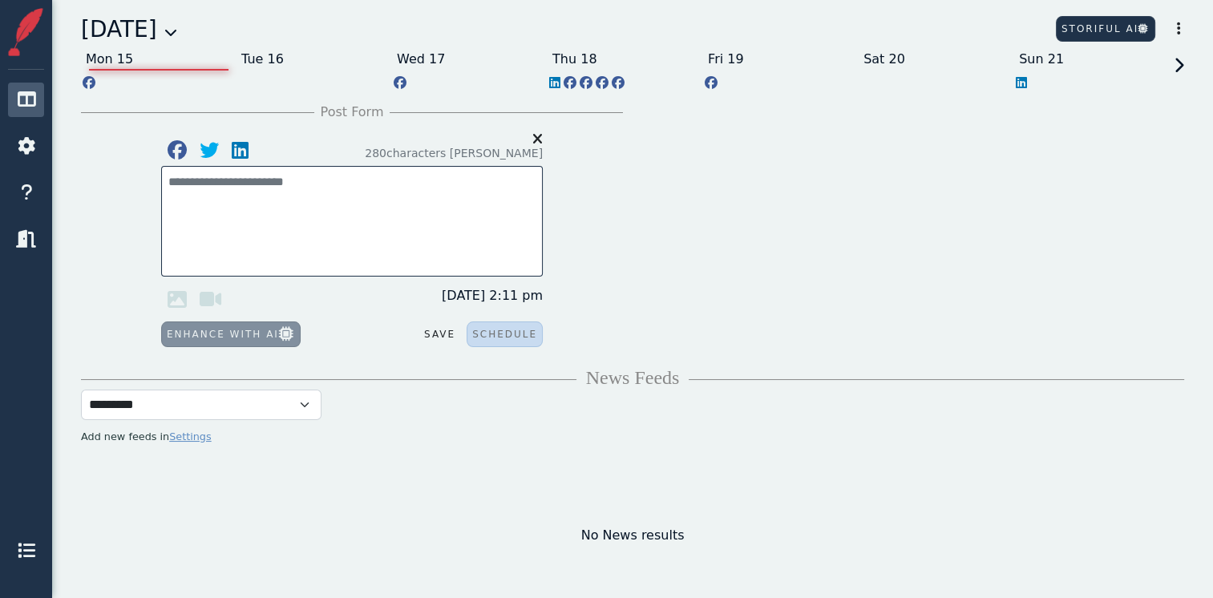
click at [177, 37] on icon at bounding box center [170, 32] width 13 height 13
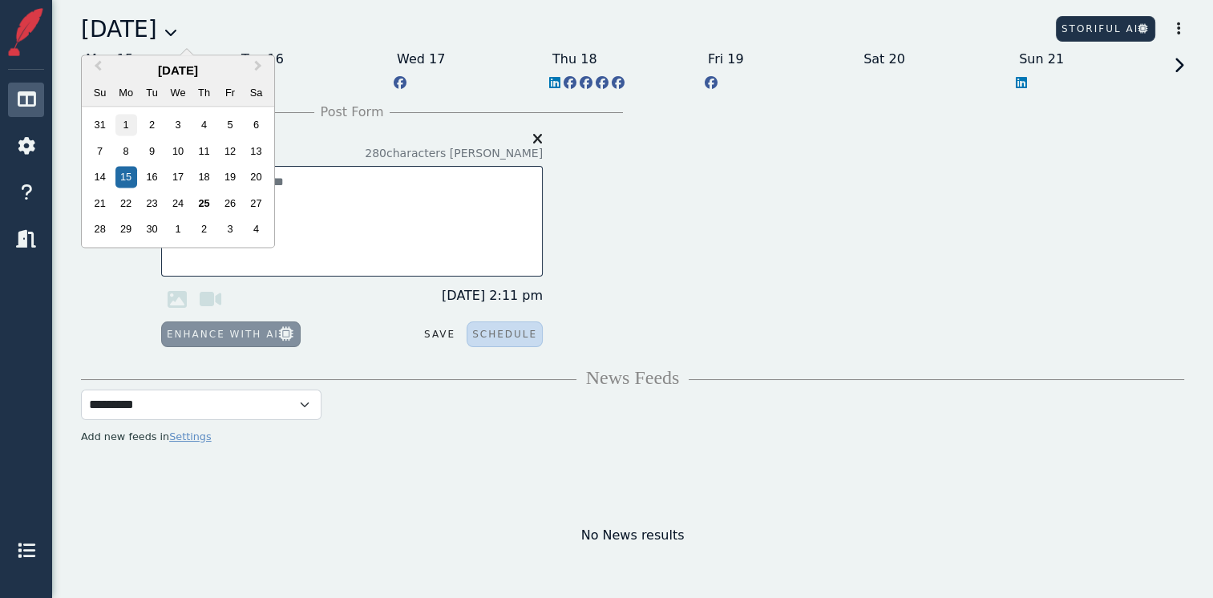
click at [131, 117] on div "1" at bounding box center [126, 126] width 22 height 22
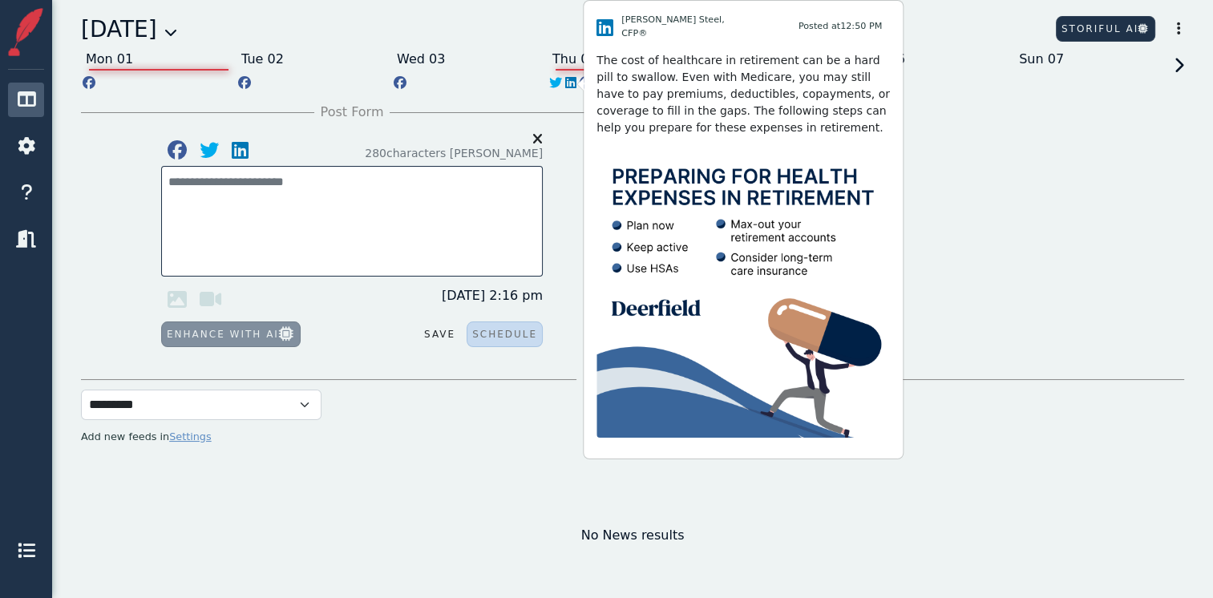
click at [571, 87] on icon at bounding box center [570, 82] width 11 height 13
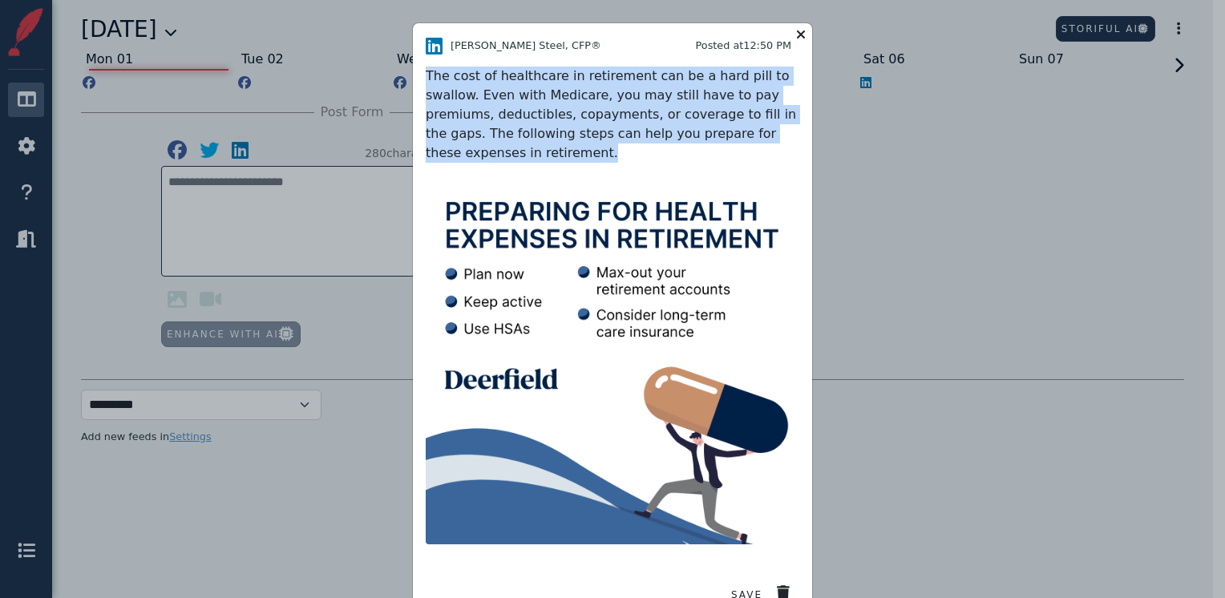
drag, startPoint x: 488, startPoint y: 149, endPoint x: 409, endPoint y: 83, distance: 103.6
click at [413, 83] on div "[PERSON_NAME] Steel, CFP® Posted at 12:50 PM The cost of healthcare in retireme…" at bounding box center [612, 322] width 399 height 598
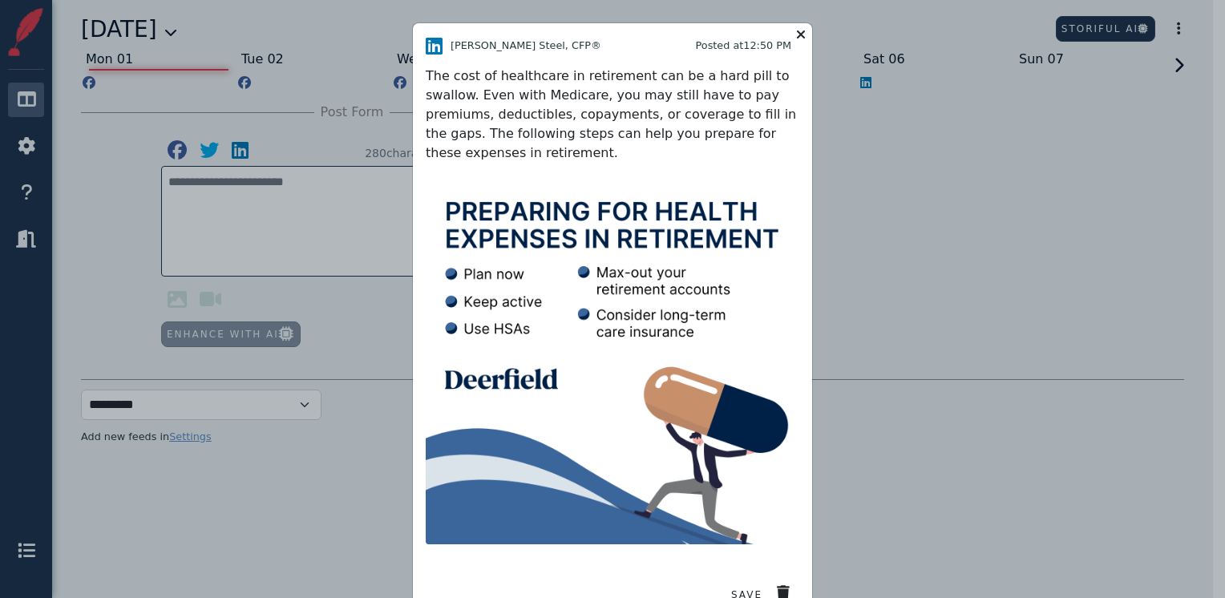
click at [795, 31] on icon at bounding box center [800, 34] width 19 height 22
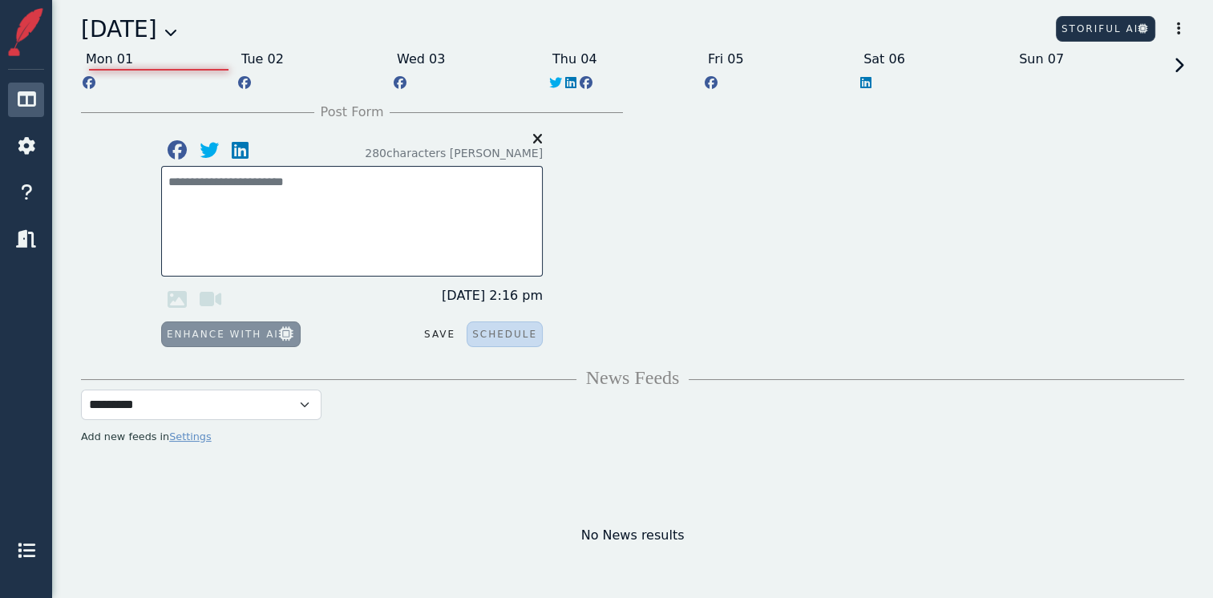
click at [1180, 65] on icon at bounding box center [1176, 80] width 14 height 45
click at [1179, 64] on icon at bounding box center [1176, 80] width 14 height 45
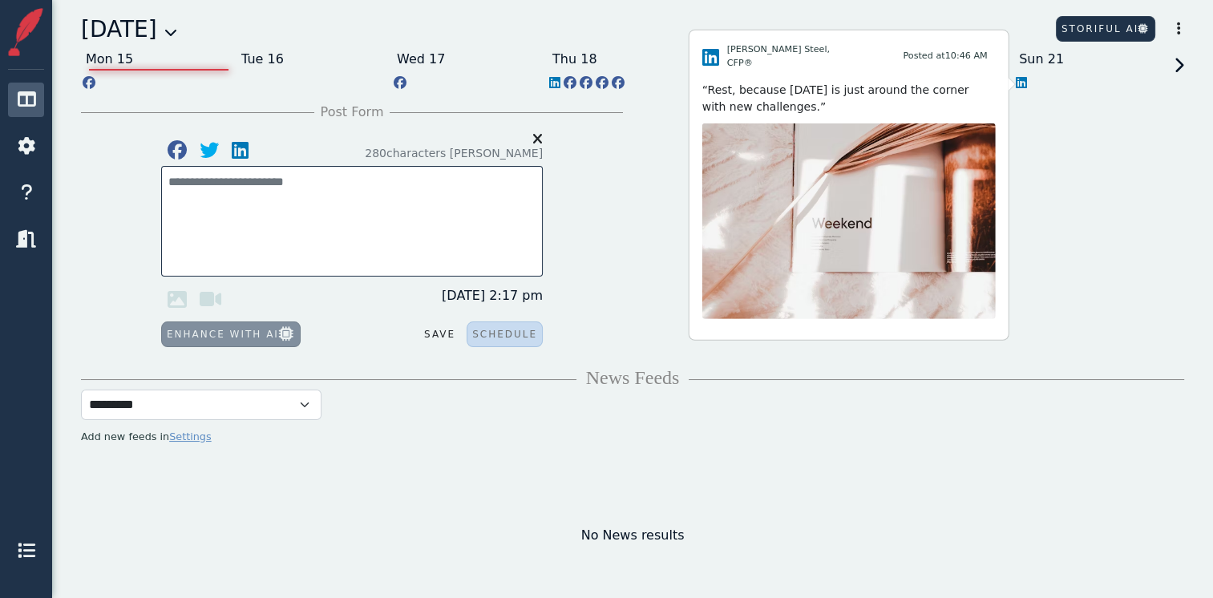
click at [909, 181] on img at bounding box center [848, 221] width 293 height 196
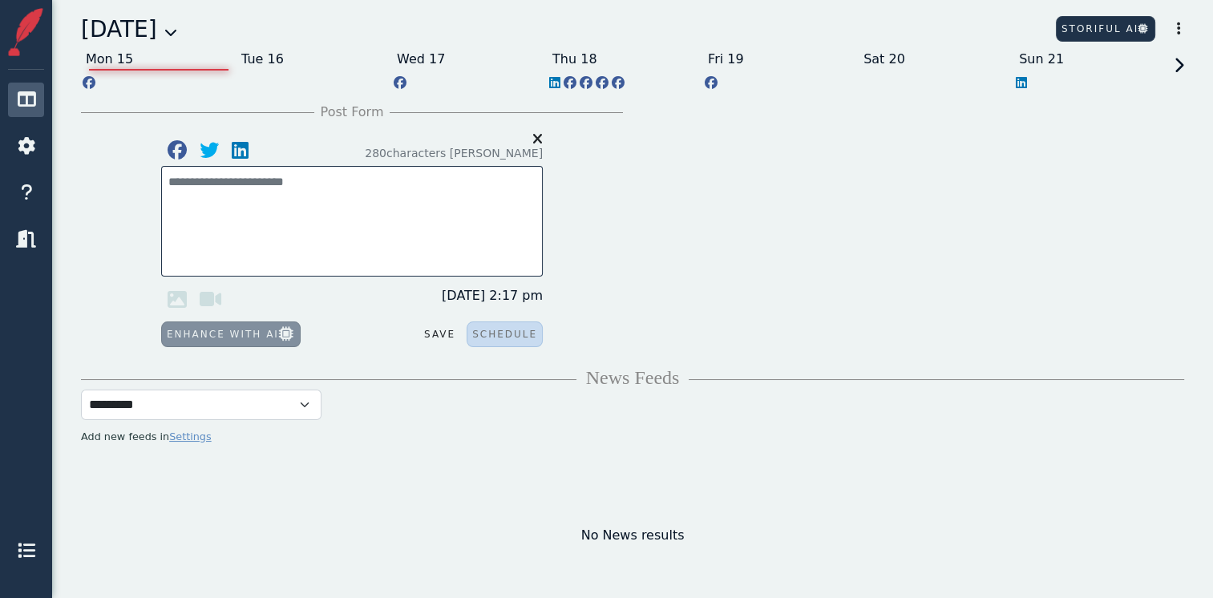
click at [1022, 80] on icon at bounding box center [1021, 82] width 11 height 13
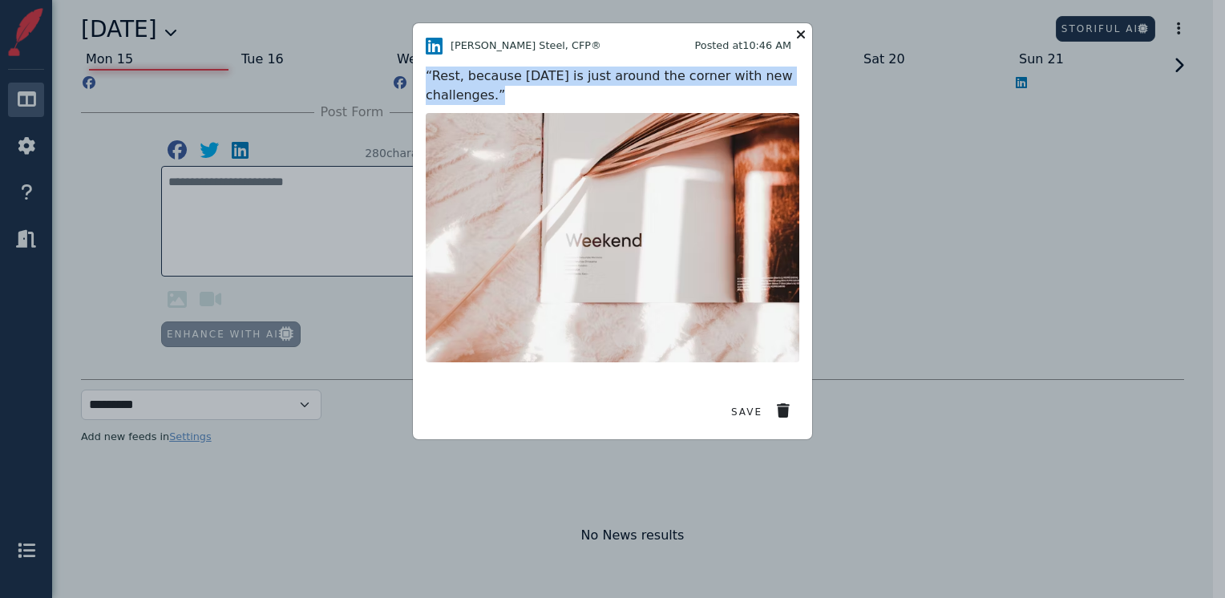
drag, startPoint x: 500, startPoint y: 100, endPoint x: 420, endPoint y: 79, distance: 83.0
click at [420, 79] on div "[PERSON_NAME] Steel, CFP® Posted at 10:46 AM “Rest, because [DATE] is just arou…" at bounding box center [612, 231] width 399 height 416
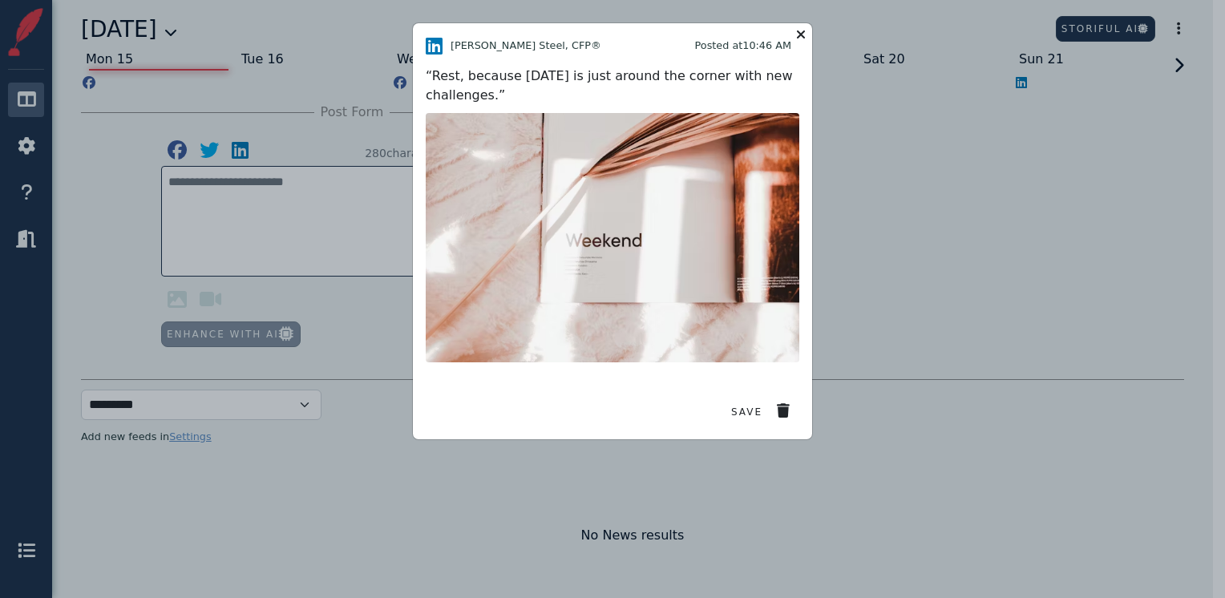
click at [798, 36] on div "[PERSON_NAME] Steel, CFP® Posted at 10:46 AM" at bounding box center [613, 45] width 374 height 19
click at [801, 32] on icon at bounding box center [800, 34] width 19 height 22
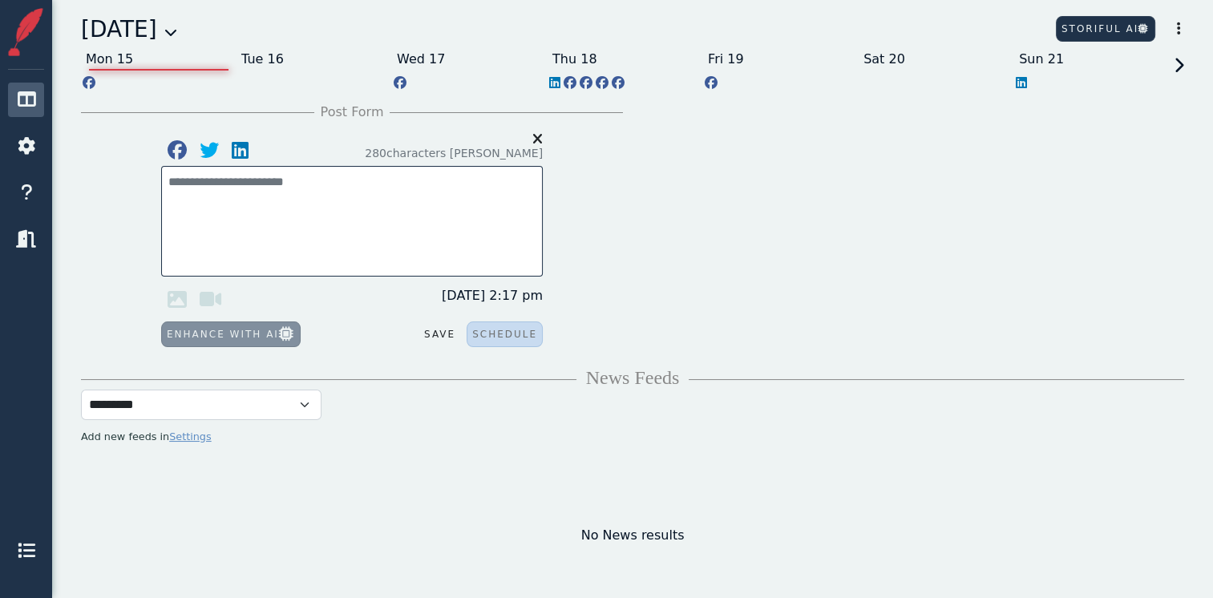
click at [177, 38] on icon at bounding box center [170, 32] width 13 height 13
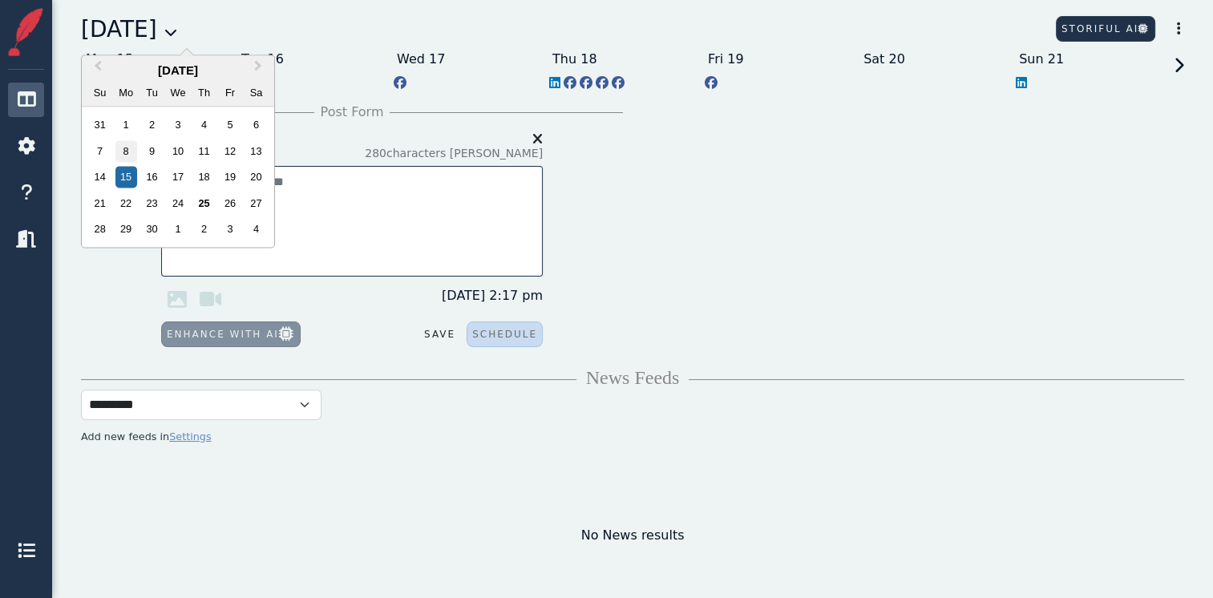
click at [130, 149] on div "8" at bounding box center [126, 151] width 22 height 22
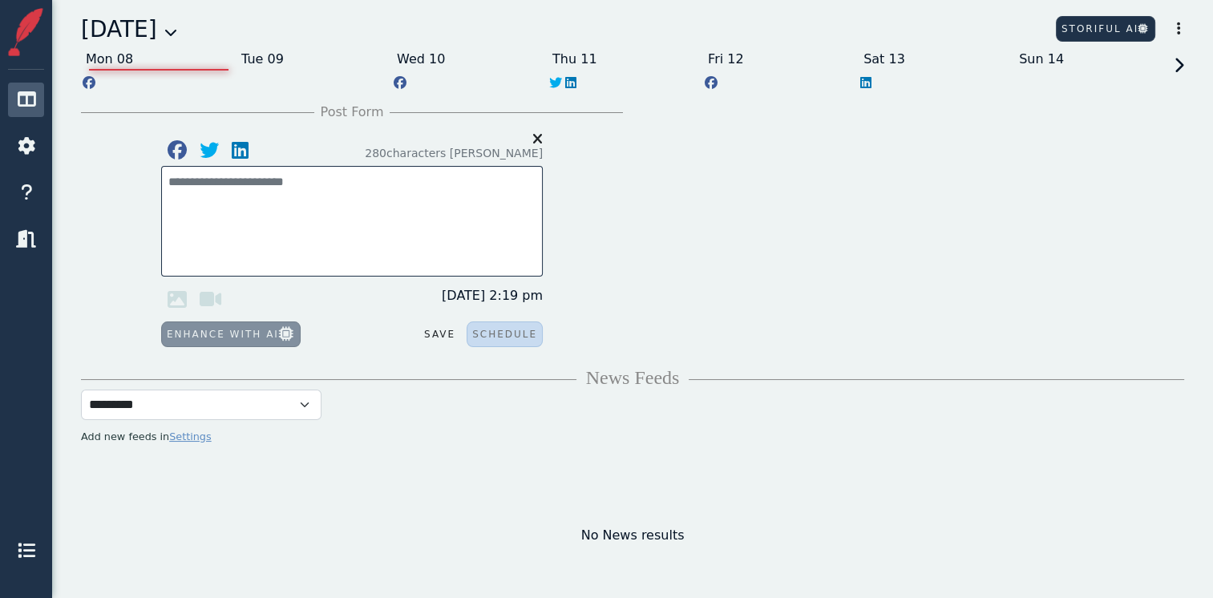
click at [1182, 65] on icon at bounding box center [1176, 80] width 14 height 45
click at [1177, 69] on icon at bounding box center [1176, 80] width 14 height 45
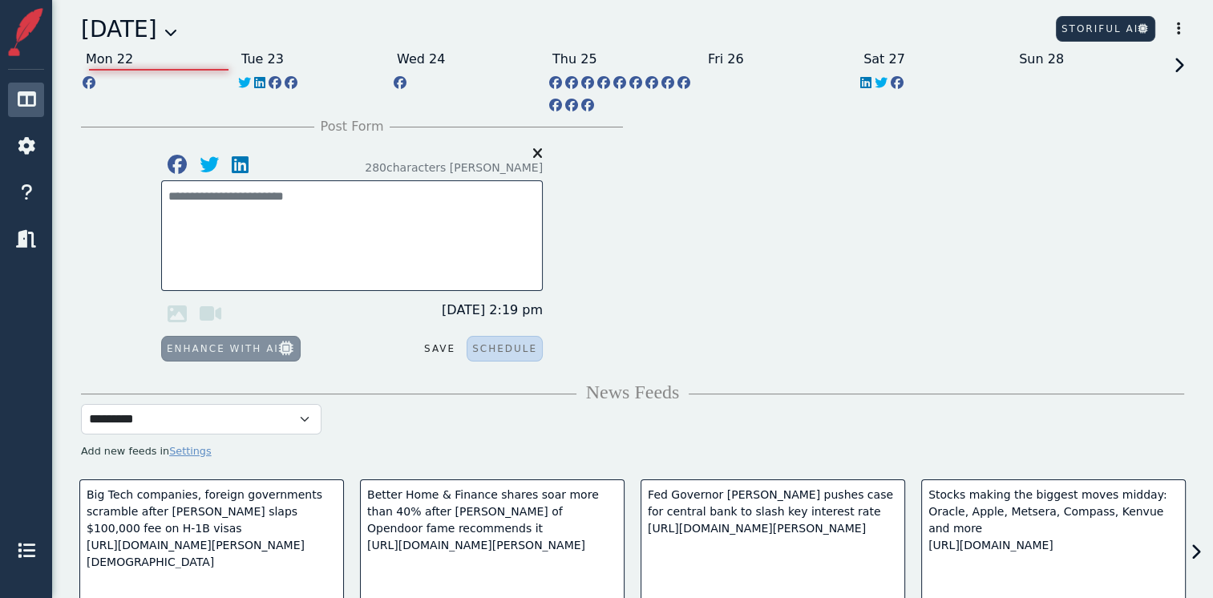
click at [177, 33] on icon at bounding box center [170, 32] width 13 height 13
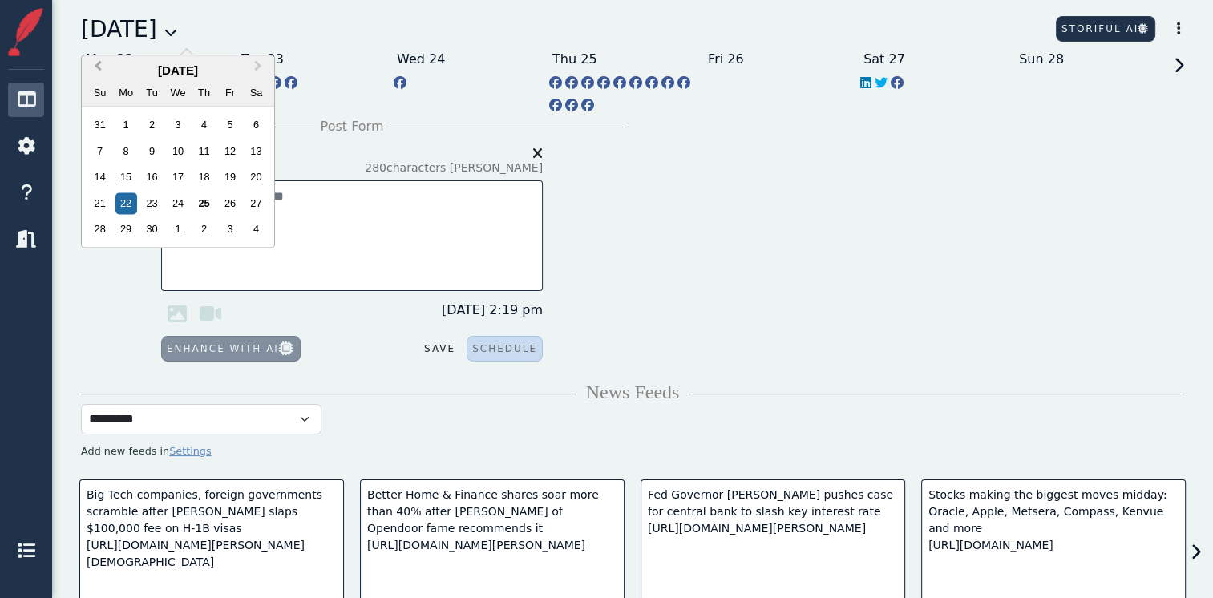
click at [98, 67] on span "Previous Month" at bounding box center [98, 69] width 0 height 24
click at [123, 225] on div "25" at bounding box center [126, 230] width 22 height 22
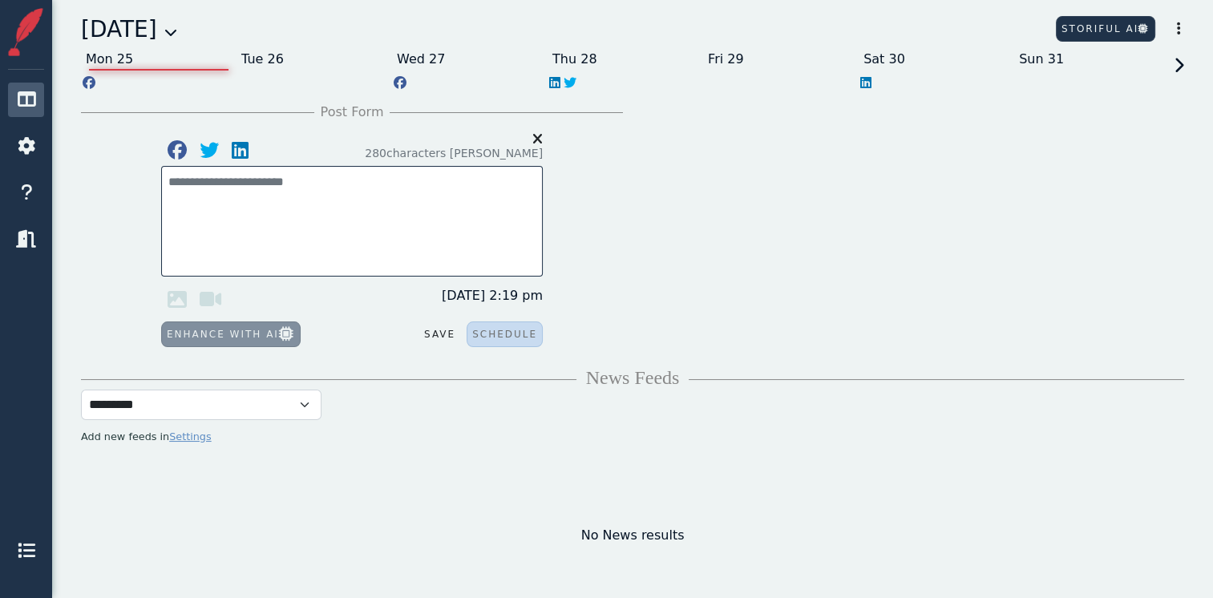
click at [1175, 63] on icon at bounding box center [1176, 80] width 14 height 45
click at [1178, 67] on icon at bounding box center [1176, 80] width 14 height 45
click at [1183, 69] on icon at bounding box center [1176, 80] width 14 height 45
click at [177, 34] on icon at bounding box center [170, 32] width 13 height 13
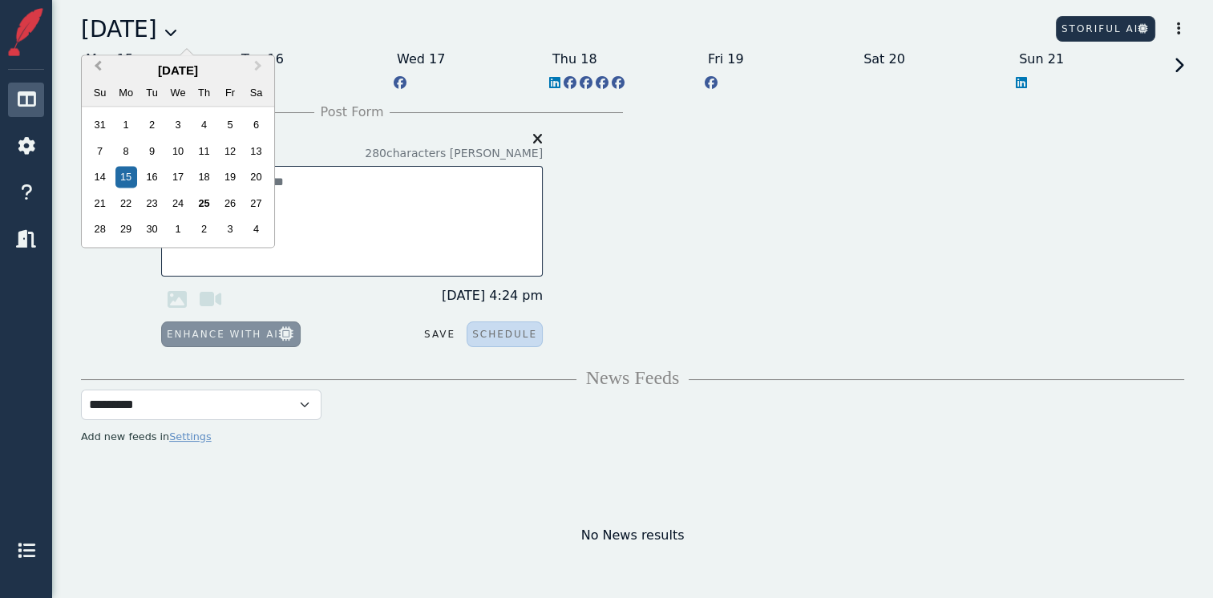
click at [94, 67] on button "Previous Month" at bounding box center [96, 70] width 26 height 26
click at [119, 146] on div "4" at bounding box center [126, 151] width 22 height 22
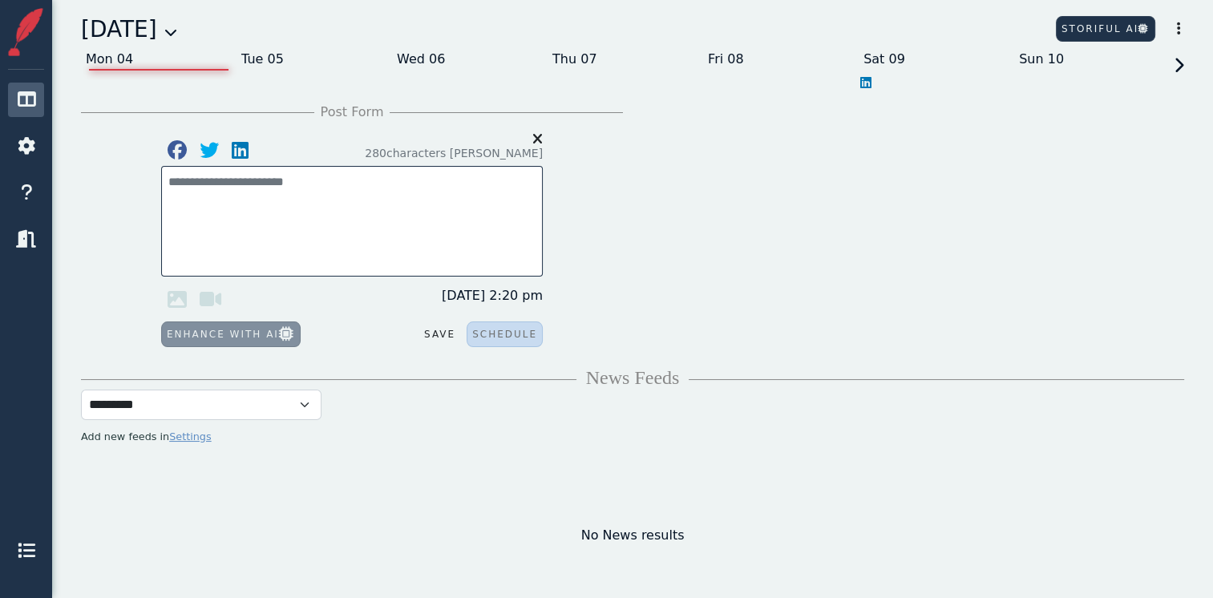
click at [1177, 68] on icon at bounding box center [1176, 80] width 14 height 45
click at [1177, 66] on icon at bounding box center [1176, 80] width 14 height 45
click at [1172, 61] on icon at bounding box center [1176, 80] width 14 height 45
click at [1177, 64] on icon at bounding box center [1176, 80] width 14 height 45
click at [1177, 73] on icon at bounding box center [1176, 80] width 14 height 45
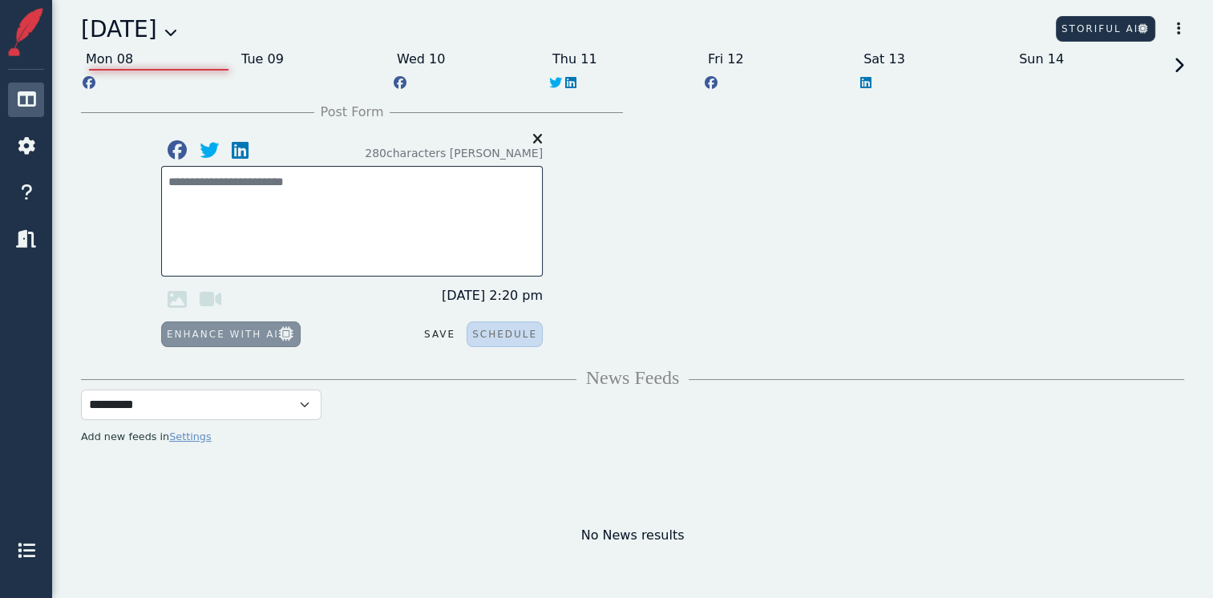
click at [1172, 61] on icon at bounding box center [1176, 80] width 14 height 45
click at [1183, 66] on icon at bounding box center [1176, 80] width 14 height 45
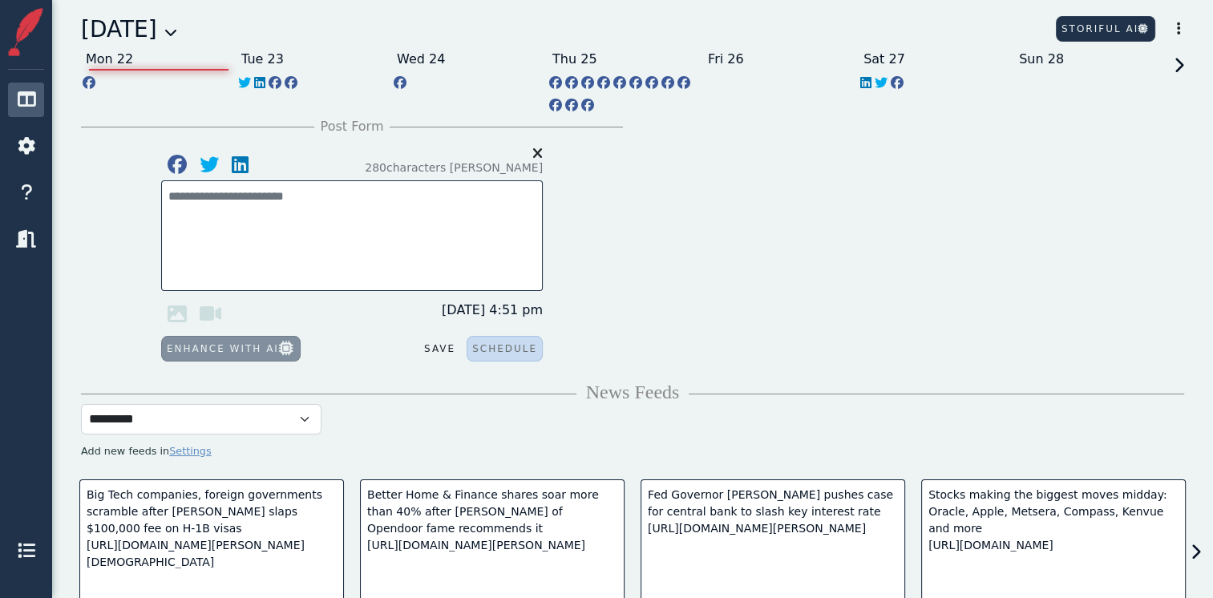
click at [177, 37] on icon at bounding box center [170, 32] width 13 height 13
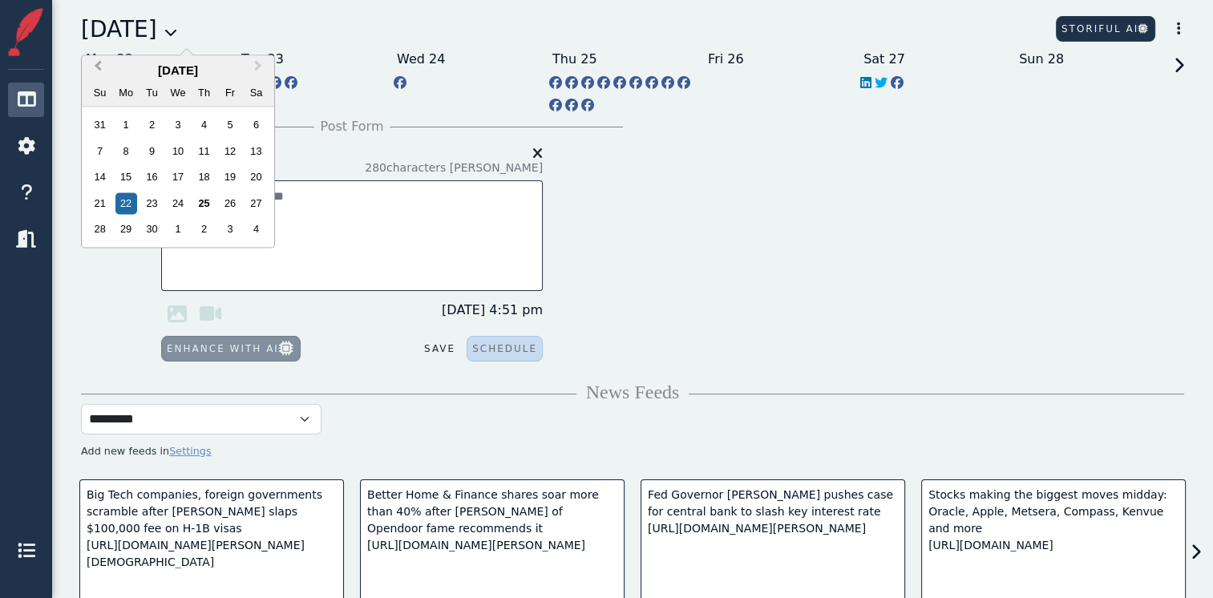
click at [98, 63] on span "Previous Month" at bounding box center [98, 69] width 0 height 24
click at [123, 200] on div "21" at bounding box center [126, 203] width 22 height 22
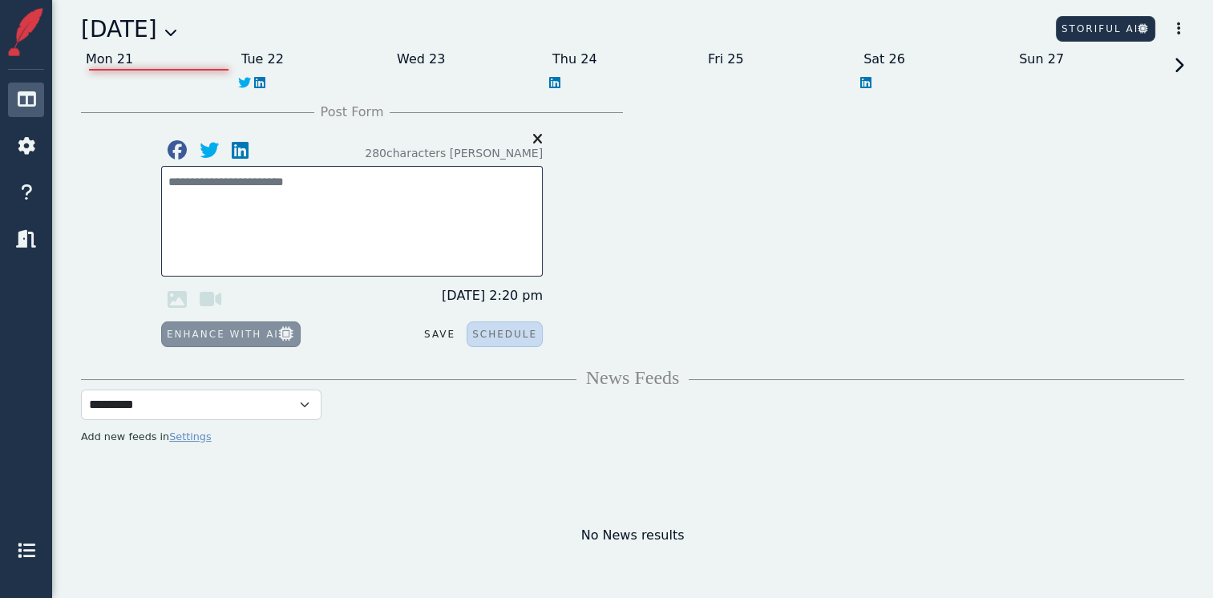
click at [177, 35] on icon at bounding box center [170, 32] width 13 height 13
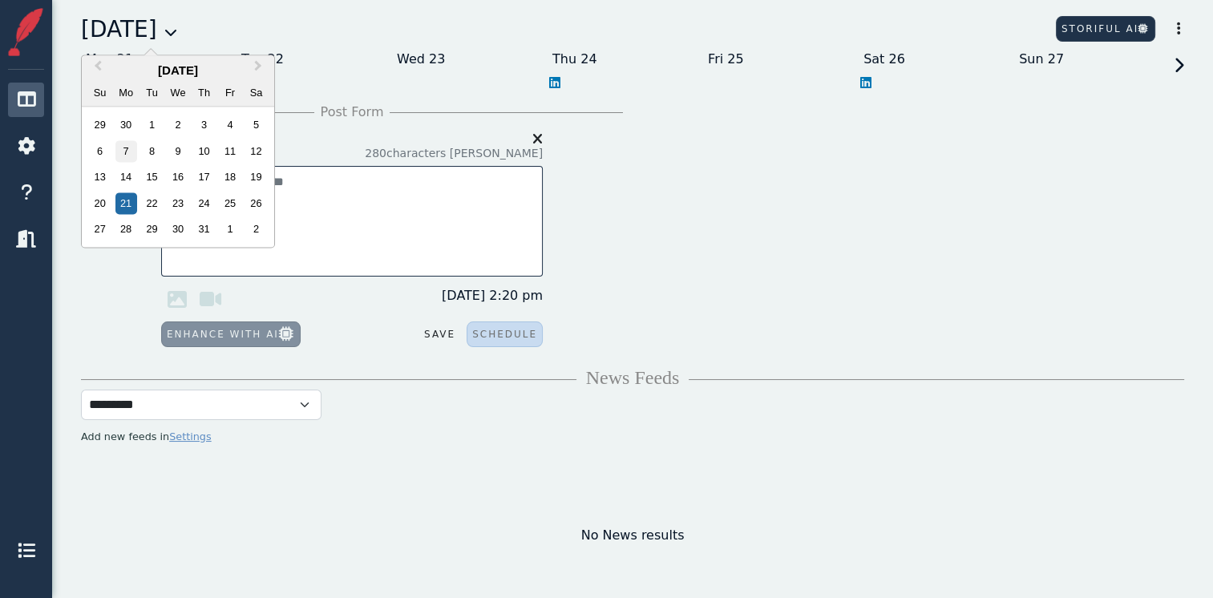
click at [122, 146] on div "7" at bounding box center [126, 151] width 22 height 22
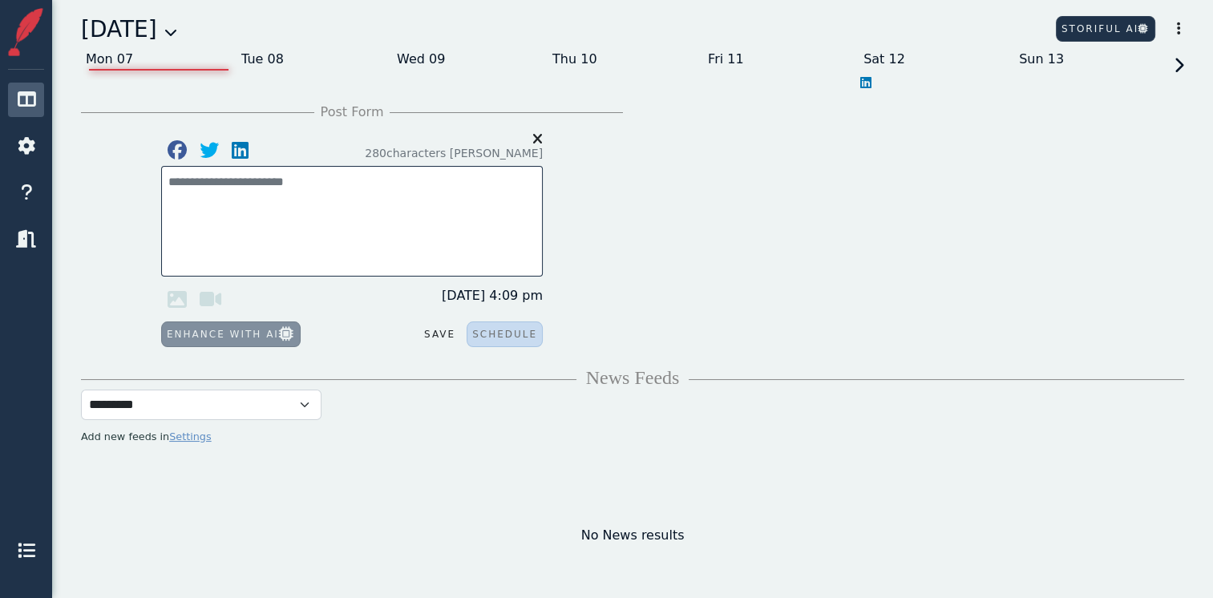
click at [1180, 66] on icon at bounding box center [1176, 80] width 14 height 45
click at [1181, 65] on icon at bounding box center [1176, 80] width 14 height 45
click at [1179, 63] on icon at bounding box center [1176, 80] width 14 height 45
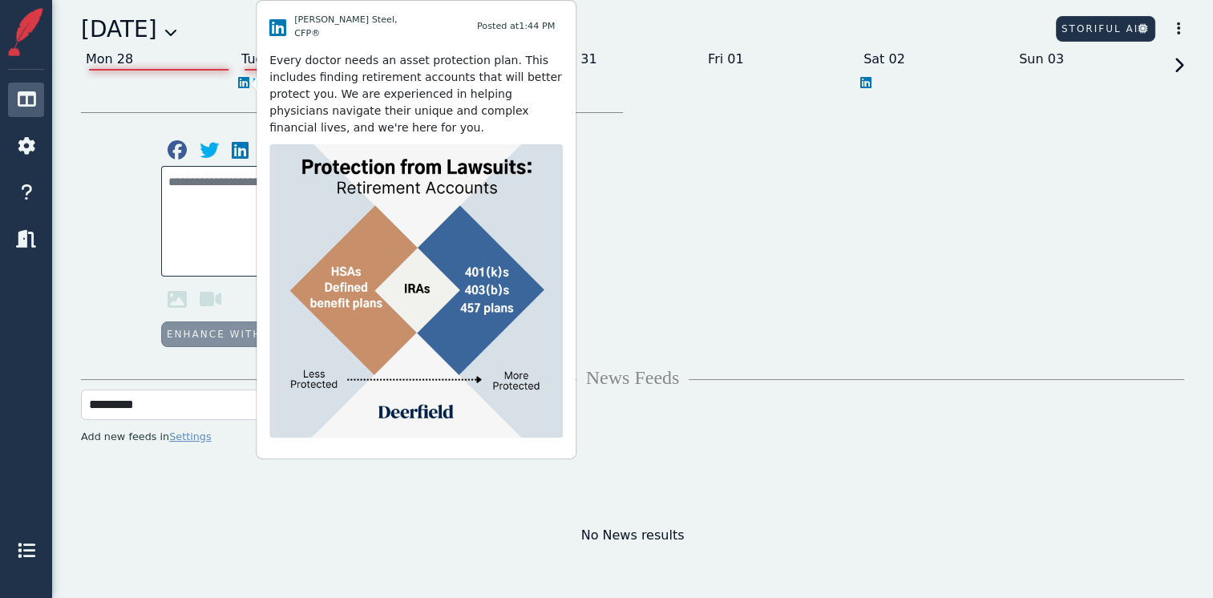
click at [239, 79] on icon at bounding box center [243, 82] width 11 height 13
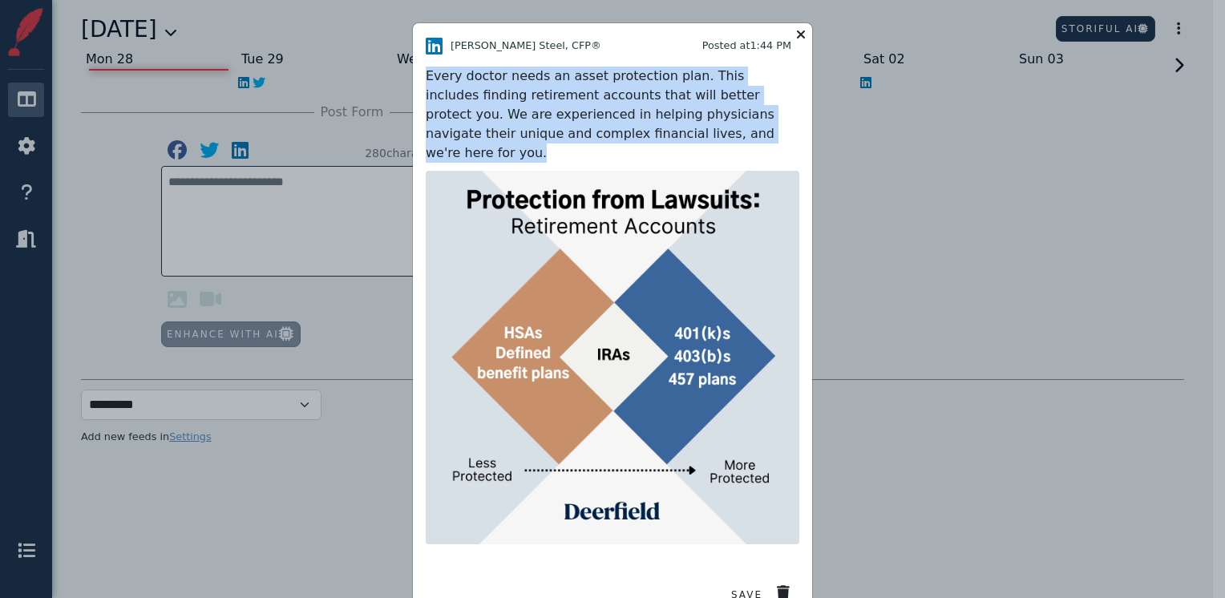
drag, startPoint x: 705, startPoint y: 135, endPoint x: 414, endPoint y: 84, distance: 295.5
click at [414, 84] on div "[PERSON_NAME] Steel, CFP® Posted at 1:44 PM Every doctor needs an asset protect…" at bounding box center [612, 322] width 399 height 598
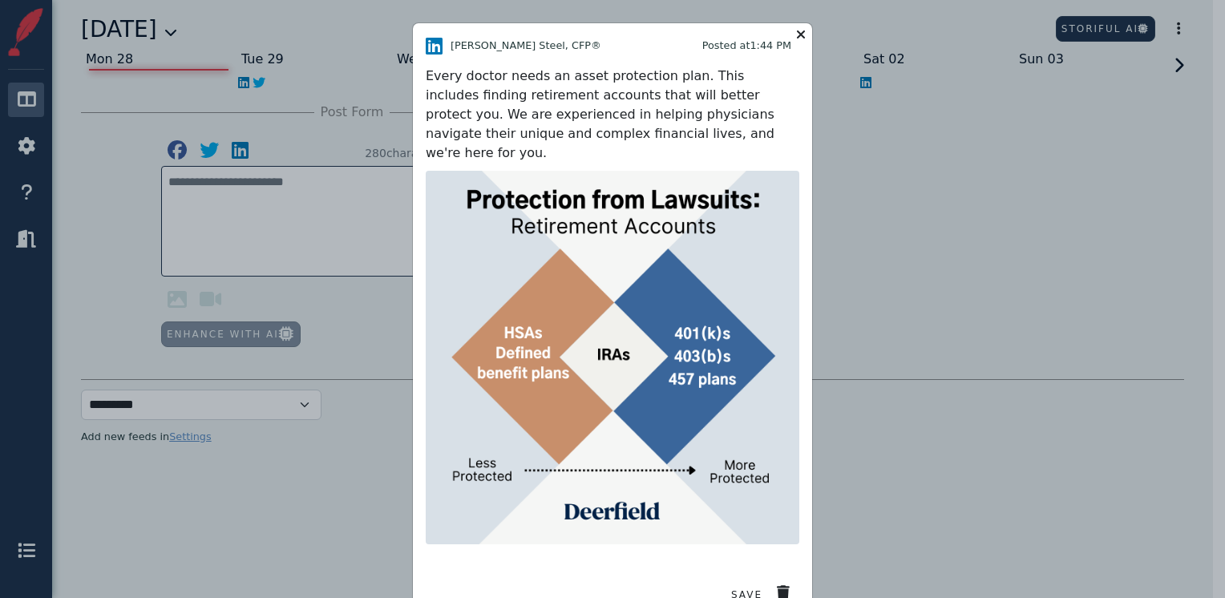
click at [791, 36] on div "[PERSON_NAME] Steel, CFP® Posted at 1:44 PM" at bounding box center [613, 45] width 374 height 19
click at [796, 31] on icon at bounding box center [800, 34] width 19 height 22
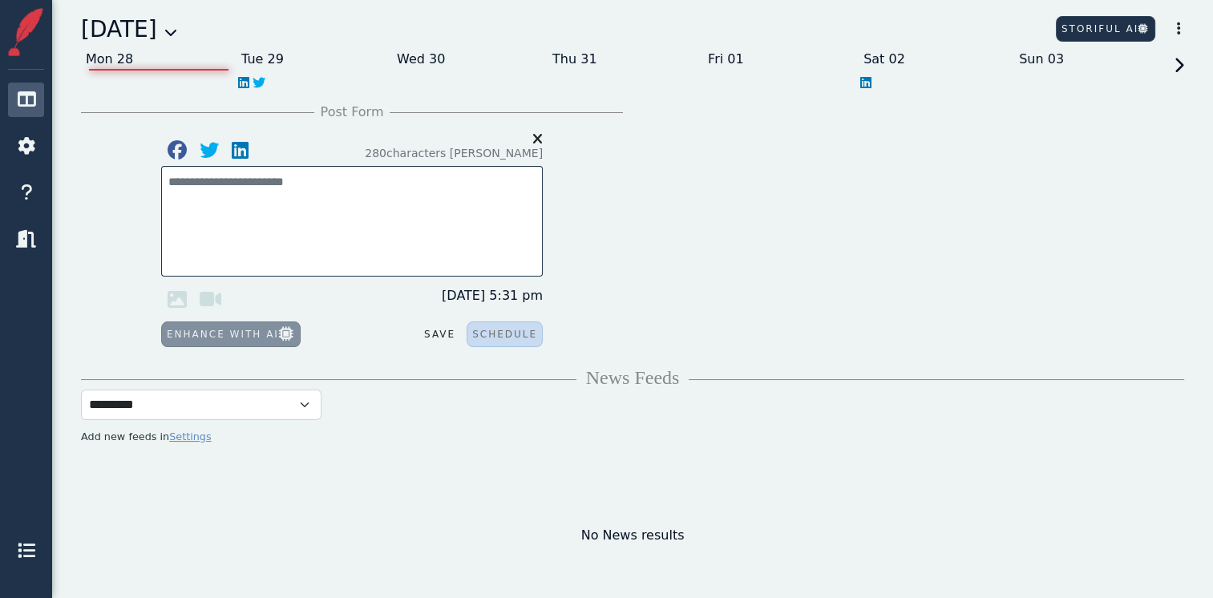
click at [177, 32] on icon at bounding box center [170, 32] width 13 height 13
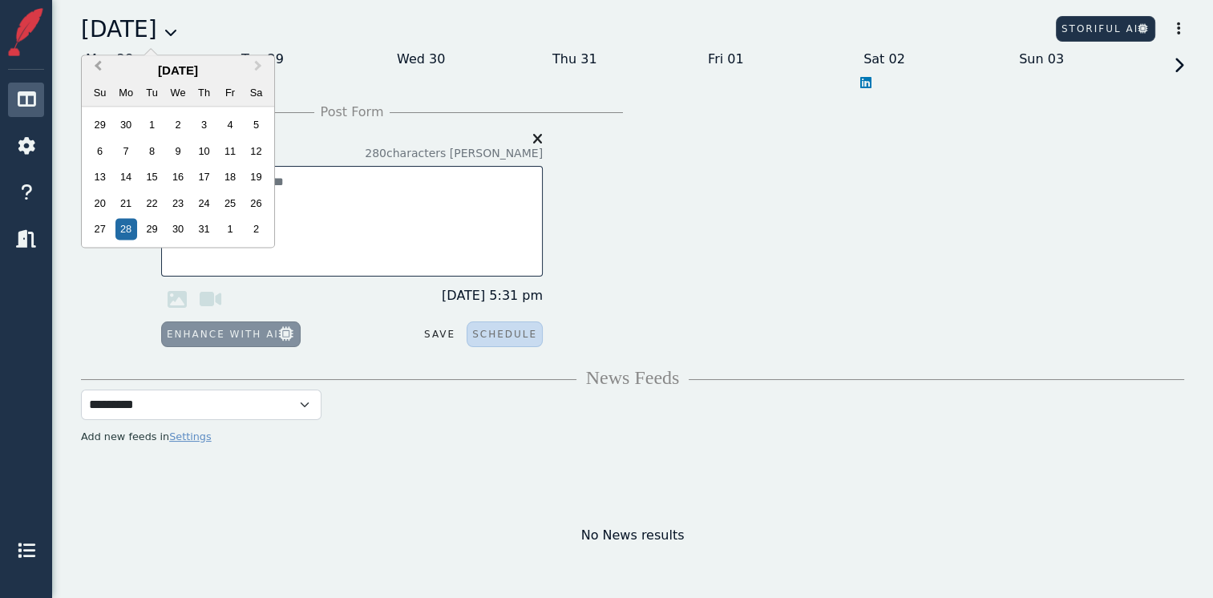
click at [98, 65] on span "Previous Month" at bounding box center [98, 69] width 0 height 24
click at [130, 125] on div "2" at bounding box center [126, 126] width 22 height 22
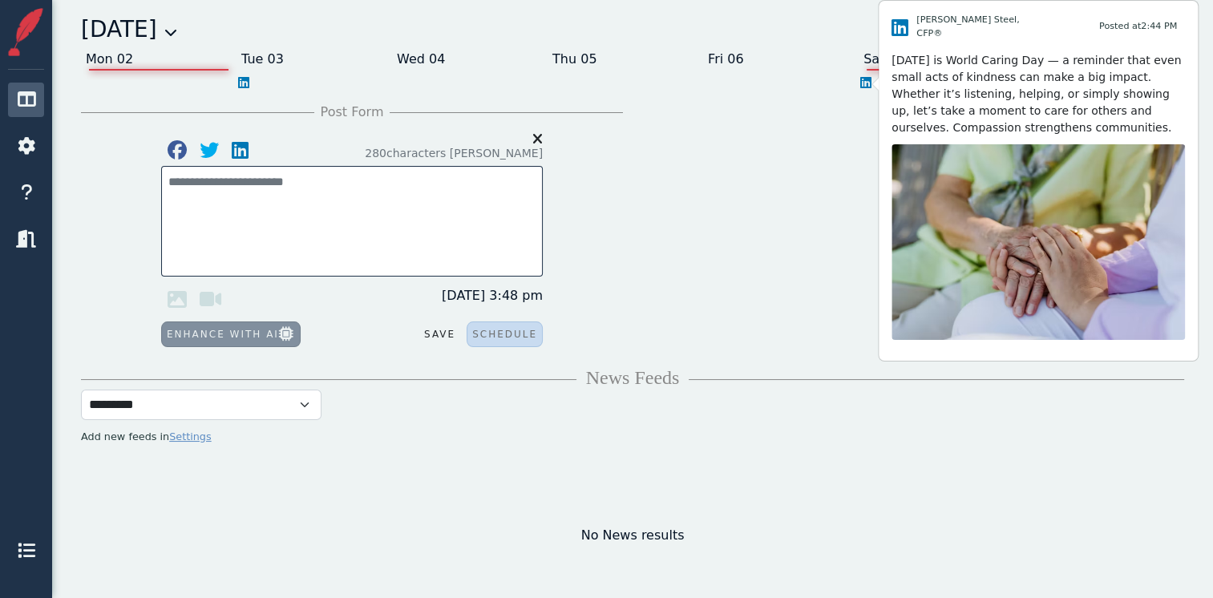
click at [866, 85] on icon at bounding box center [865, 82] width 11 height 13
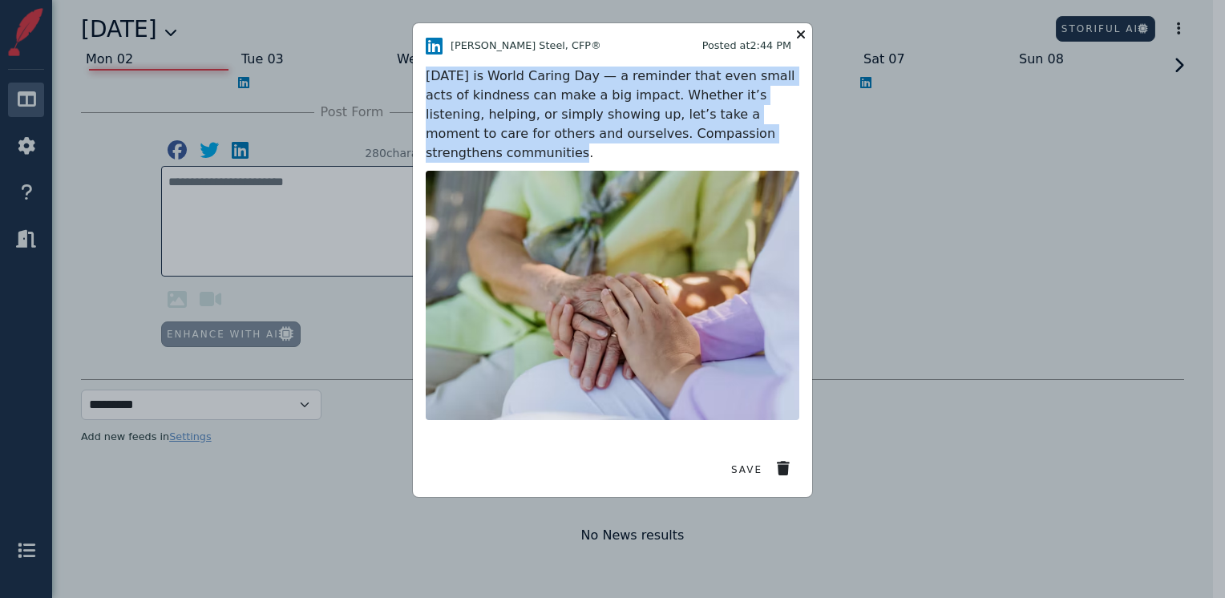
drag, startPoint x: 712, startPoint y: 135, endPoint x: 423, endPoint y: 79, distance: 294.1
click at [423, 79] on div "[PERSON_NAME] Steel, CFP® Posted at 2:44 PM [DATE] is World Caring Day — a remi…" at bounding box center [612, 260] width 399 height 474
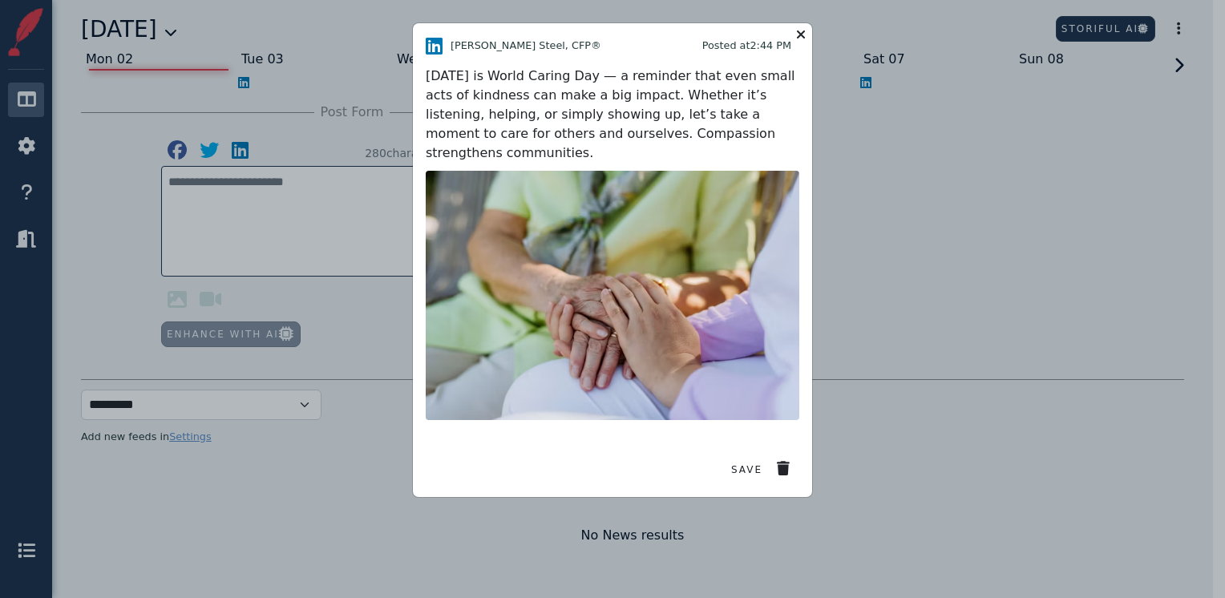
click at [718, 129] on div "[DATE] is World Caring Day — a reminder that even small acts of kindness can ma…" at bounding box center [613, 115] width 374 height 96
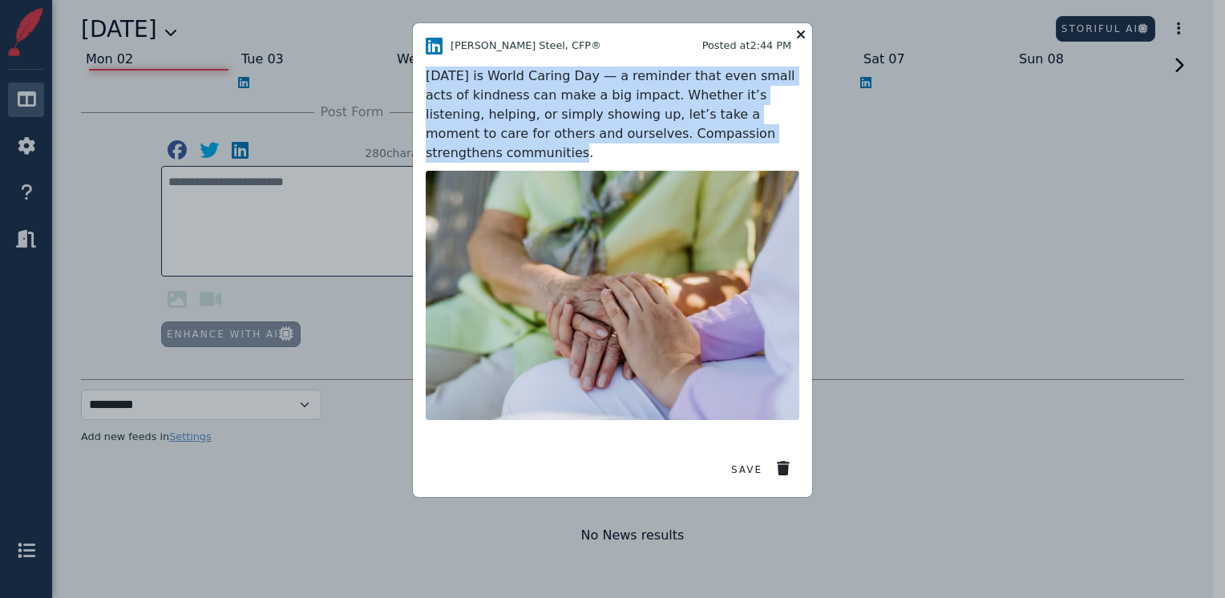
drag, startPoint x: 709, startPoint y: 137, endPoint x: 406, endPoint y: 79, distance: 308.6
click at [406, 79] on div "[PERSON_NAME] Steel, CFP® Posted at 2:44 PM [DATE] is World Caring Day — a remi…" at bounding box center [612, 299] width 1225 height 598
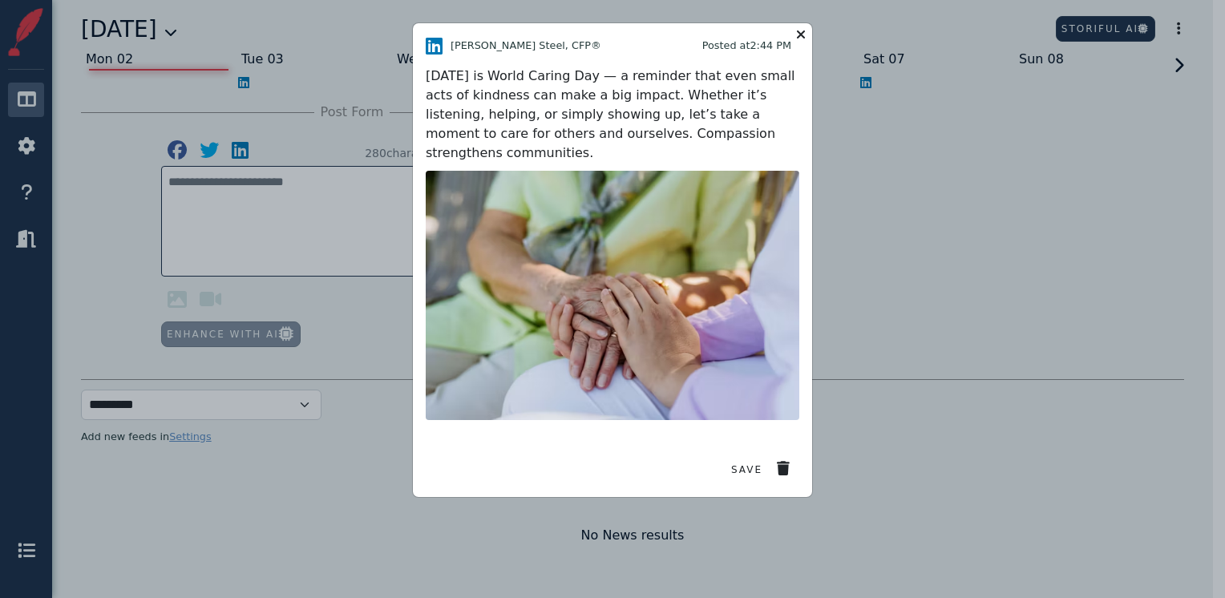
click at [805, 28] on icon at bounding box center [800, 34] width 19 height 22
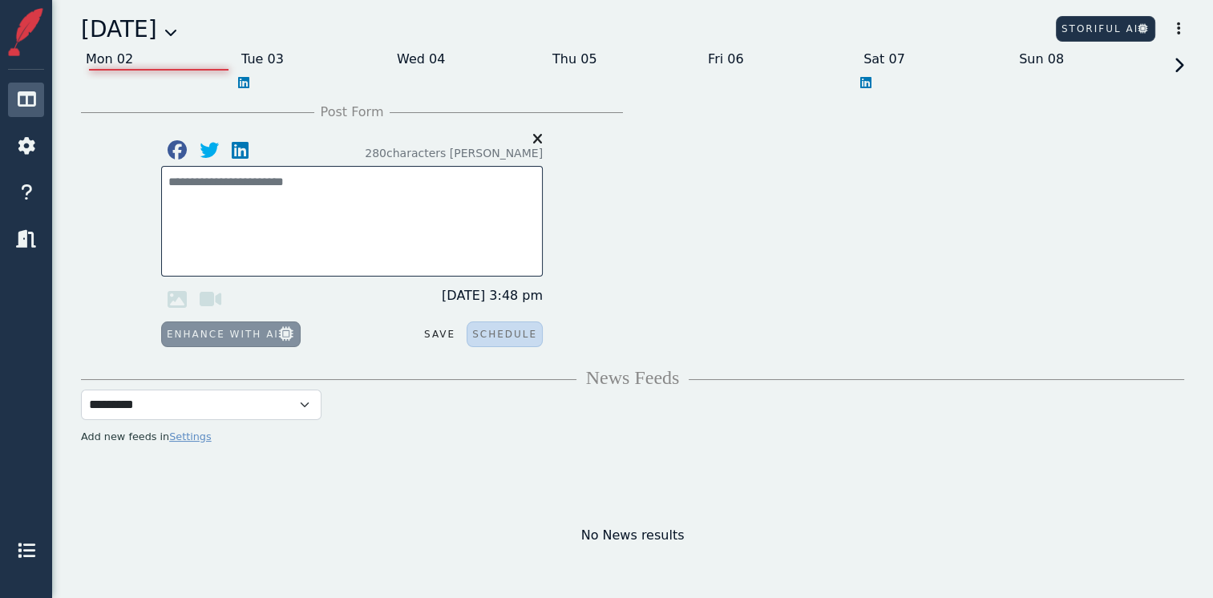
click at [1183, 66] on icon at bounding box center [1176, 80] width 14 height 45
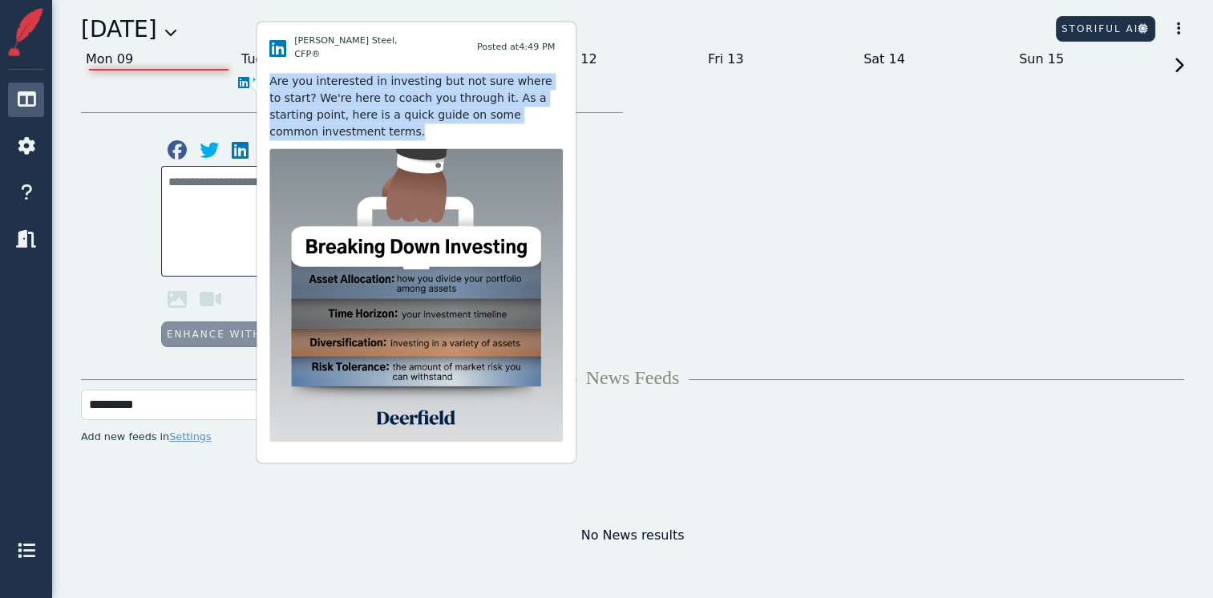
drag, startPoint x: 558, startPoint y: 107, endPoint x: 256, endPoint y: 75, distance: 303.2
click at [256, 75] on div "[PERSON_NAME] Steel, CFP® Posted at 4:49 PM Are you interested in investing but…" at bounding box center [415, 242] width 319 height 441
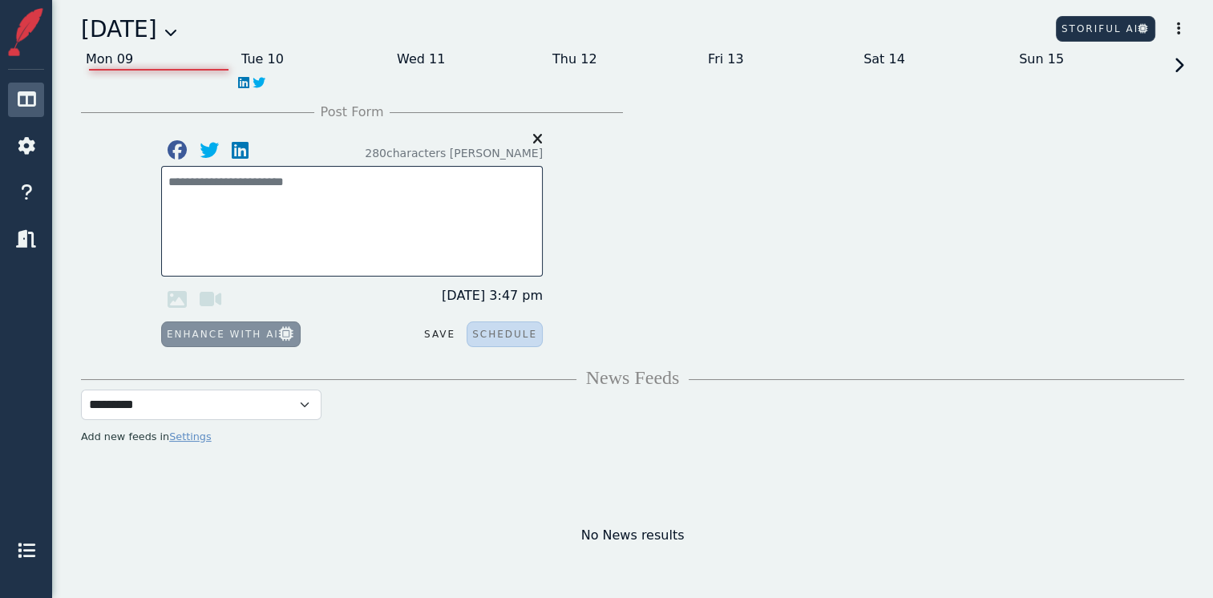
click at [1180, 66] on icon at bounding box center [1176, 80] width 14 height 45
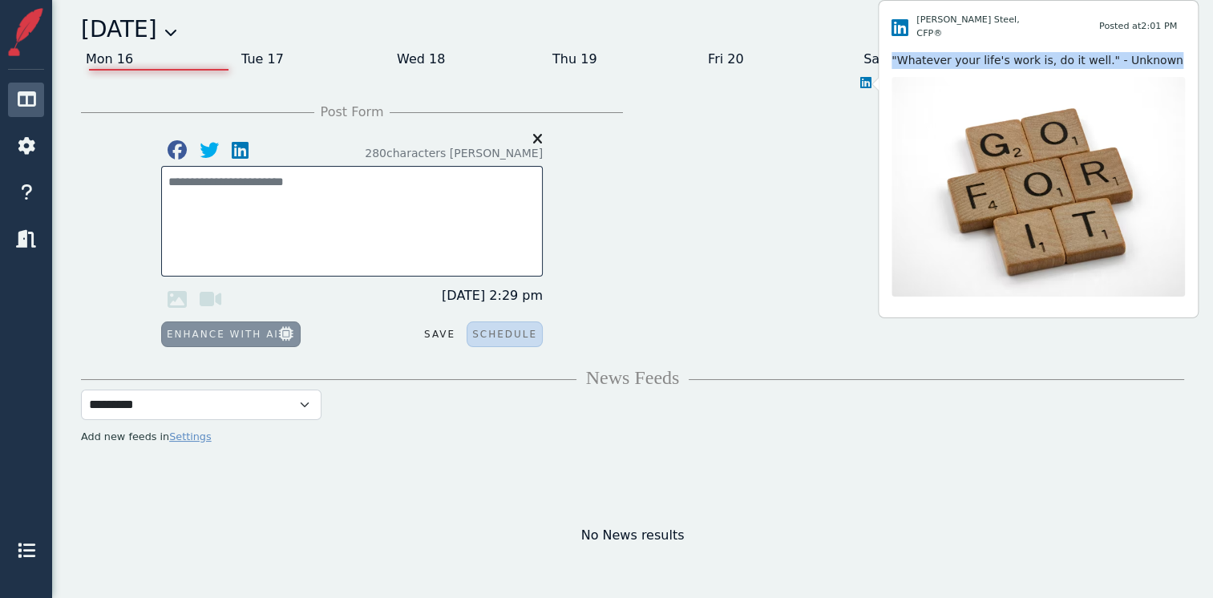
drag, startPoint x: 1159, startPoint y: 55, endPoint x: 889, endPoint y: 51, distance: 270.1
click at [889, 51] on div "[PERSON_NAME] Steel, CFP® Posted at 2:01 PM "Whatever your life's work is, do i…" at bounding box center [1038, 159] width 319 height 317
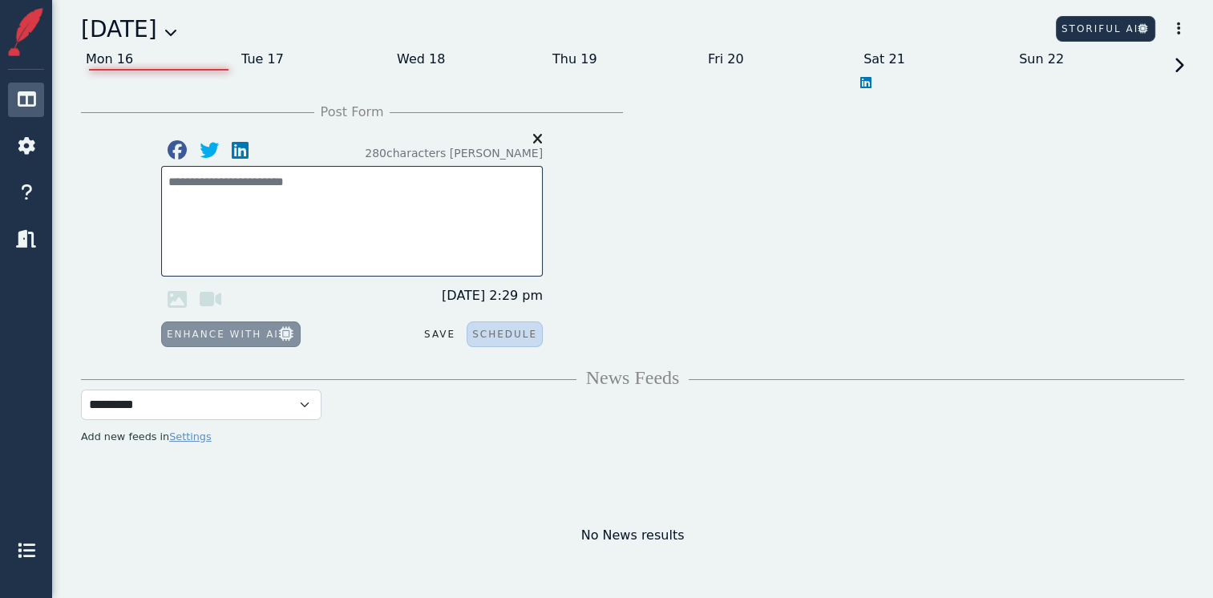
click at [1173, 63] on icon at bounding box center [1176, 80] width 14 height 45
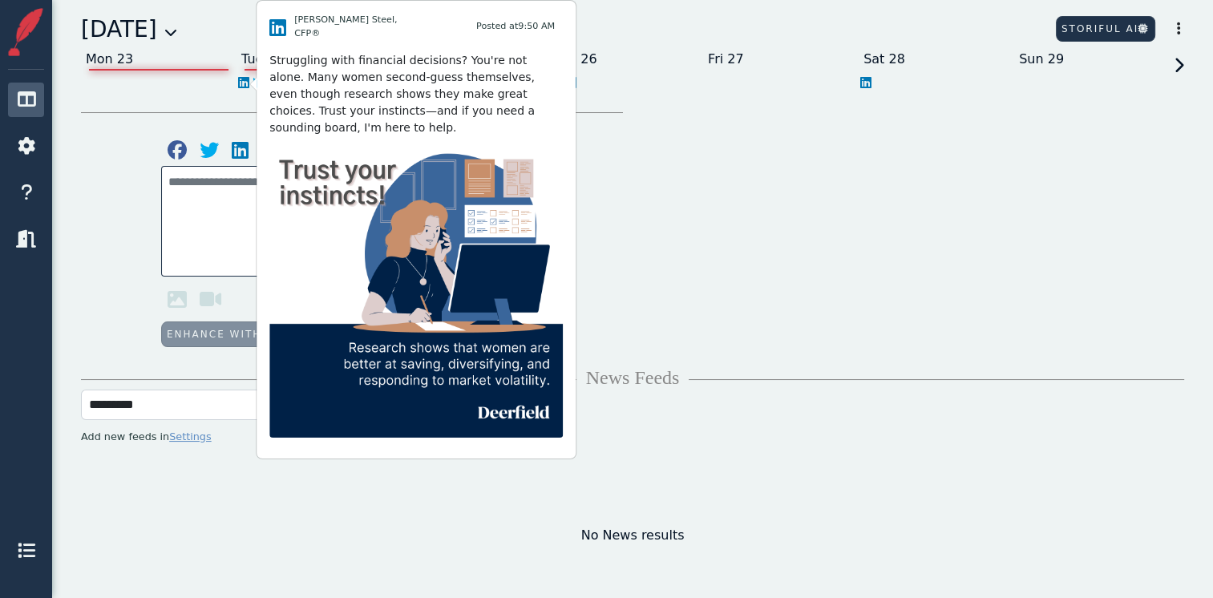
click at [242, 82] on icon at bounding box center [243, 82] width 11 height 13
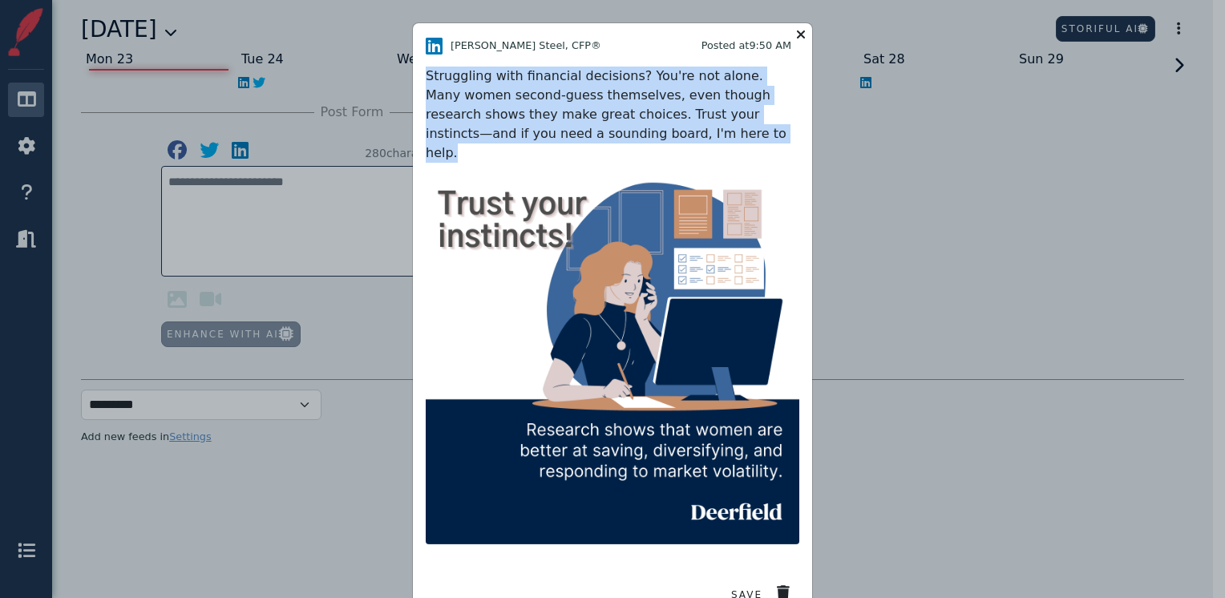
drag, startPoint x: 628, startPoint y: 139, endPoint x: 398, endPoint y: 75, distance: 238.0
click at [398, 75] on div "[PERSON_NAME] Steel, CFP® Posted at 9:50 AM Struggling with financial decisions…" at bounding box center [612, 299] width 1225 height 598
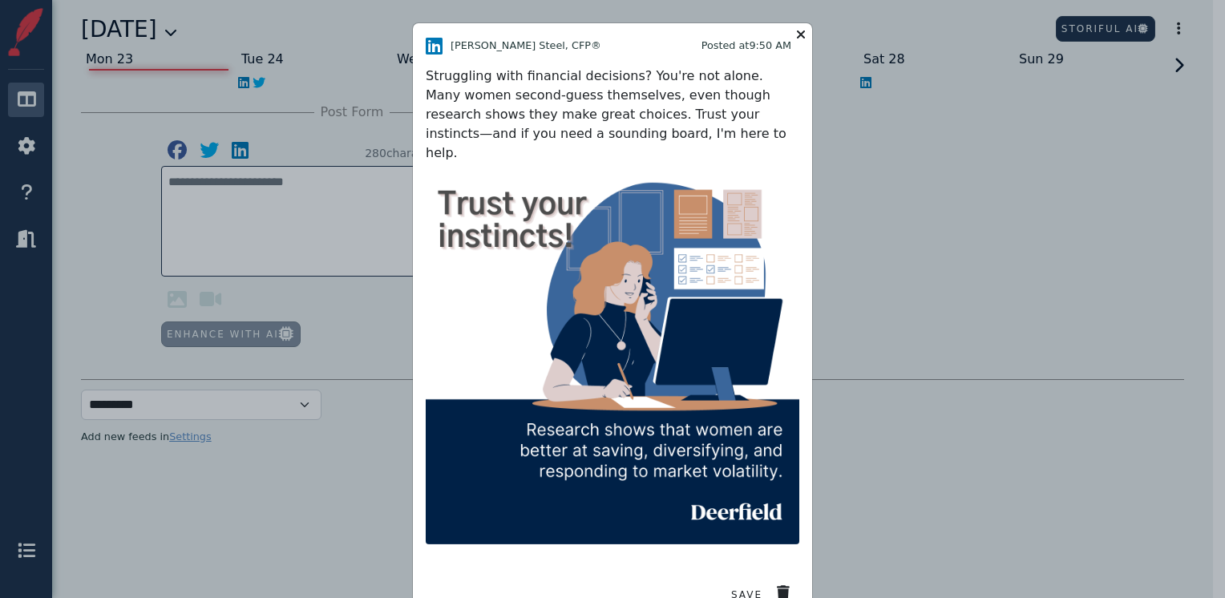
click at [794, 34] on icon at bounding box center [800, 34] width 19 height 22
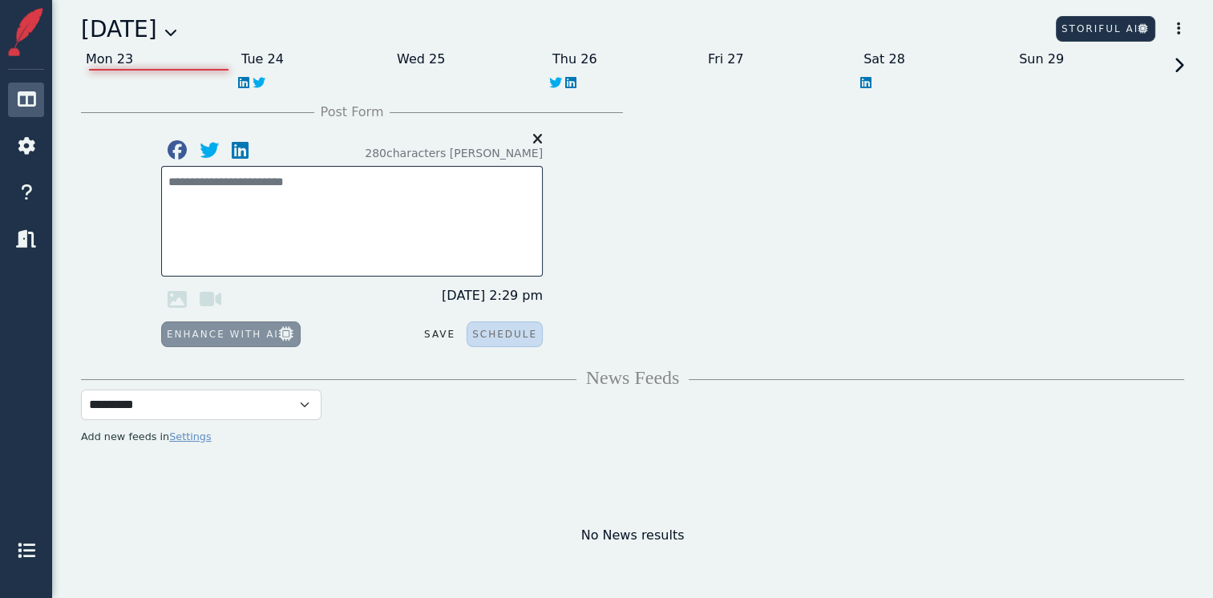
click at [1176, 68] on icon at bounding box center [1176, 80] width 14 height 45
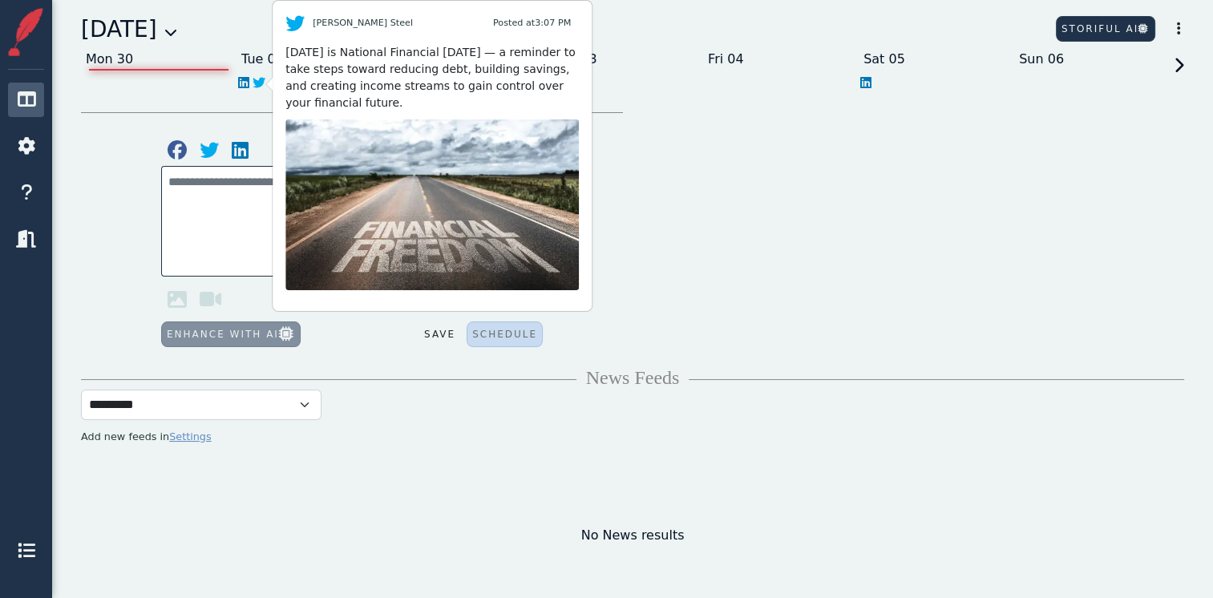
drag, startPoint x: 355, startPoint y: 107, endPoint x: 282, endPoint y: 52, distance: 91.1
click at [282, 52] on div "[PERSON_NAME] Steel Posted at 3:07 PM [DATE] is National Financial [DATE] — a r…" at bounding box center [432, 156] width 319 height 310
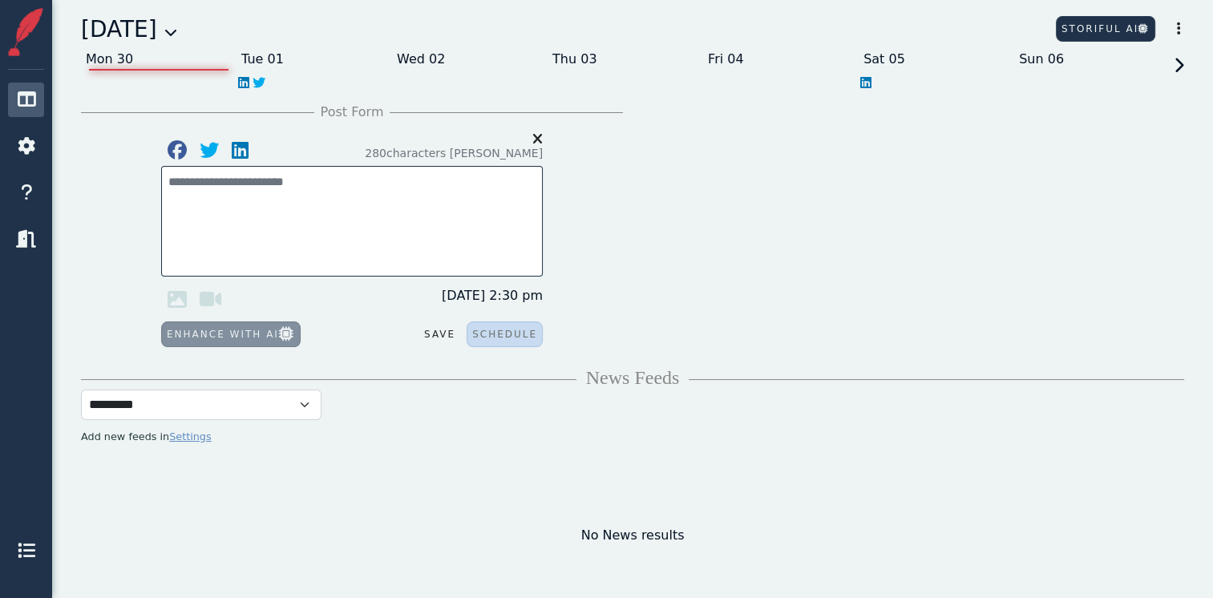
click at [177, 40] on div "[DATE]" at bounding box center [129, 30] width 96 height 34
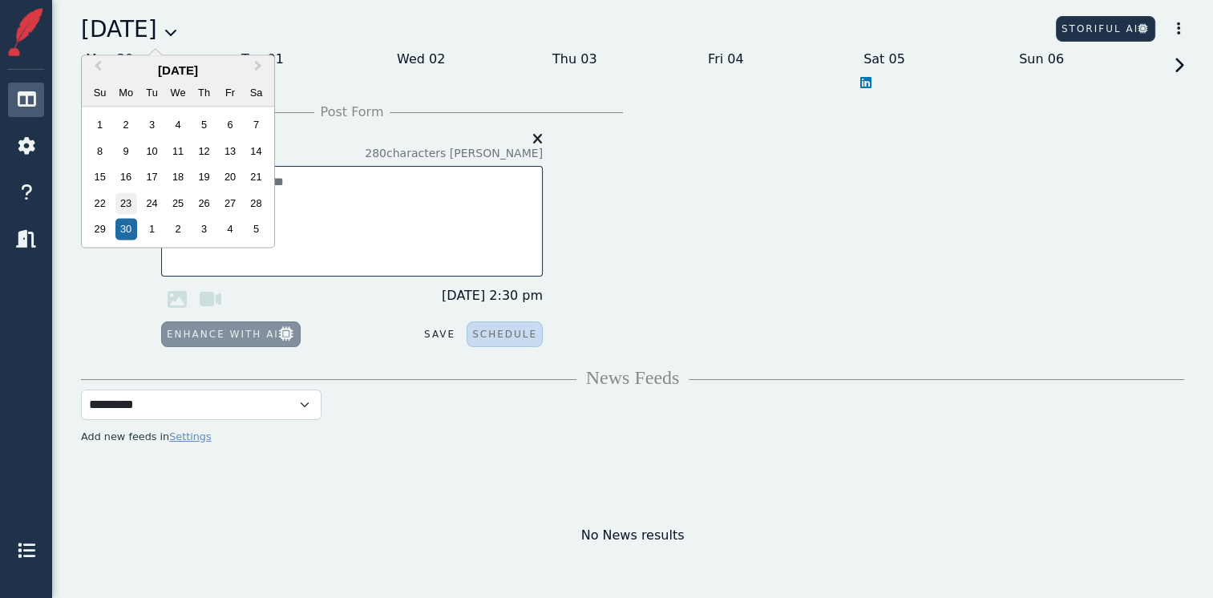
click at [130, 198] on div "23" at bounding box center [126, 203] width 22 height 22
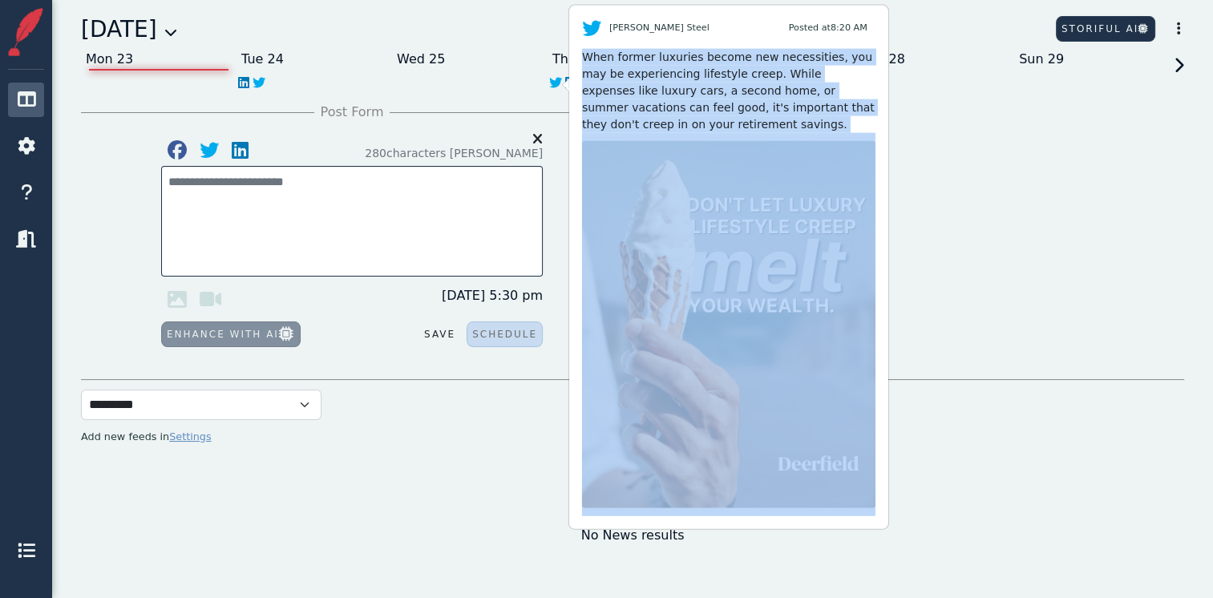
drag, startPoint x: 623, startPoint y: 125, endPoint x: 580, endPoint y: 62, distance: 76.3
click at [580, 62] on div "[PERSON_NAME] Steel Posted at 8:20 AM When former luxuries become new necessiti…" at bounding box center [728, 267] width 319 height 523
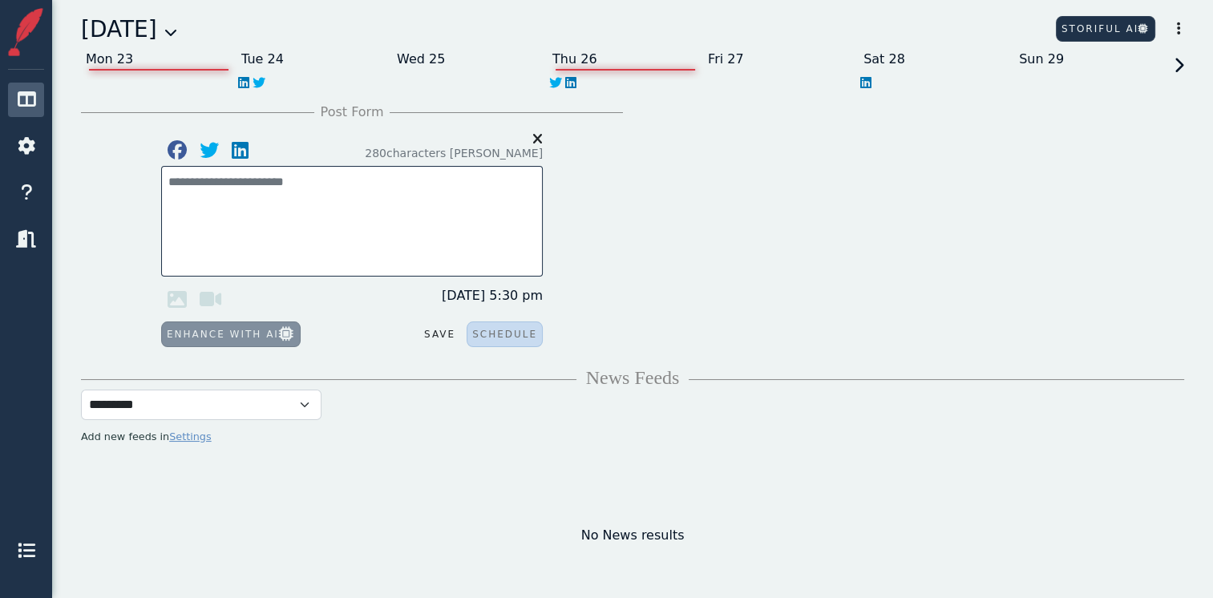
click at [576, 79] on span at bounding box center [579, 84] width 6 height 13
click at [571, 82] on icon at bounding box center [570, 82] width 11 height 13
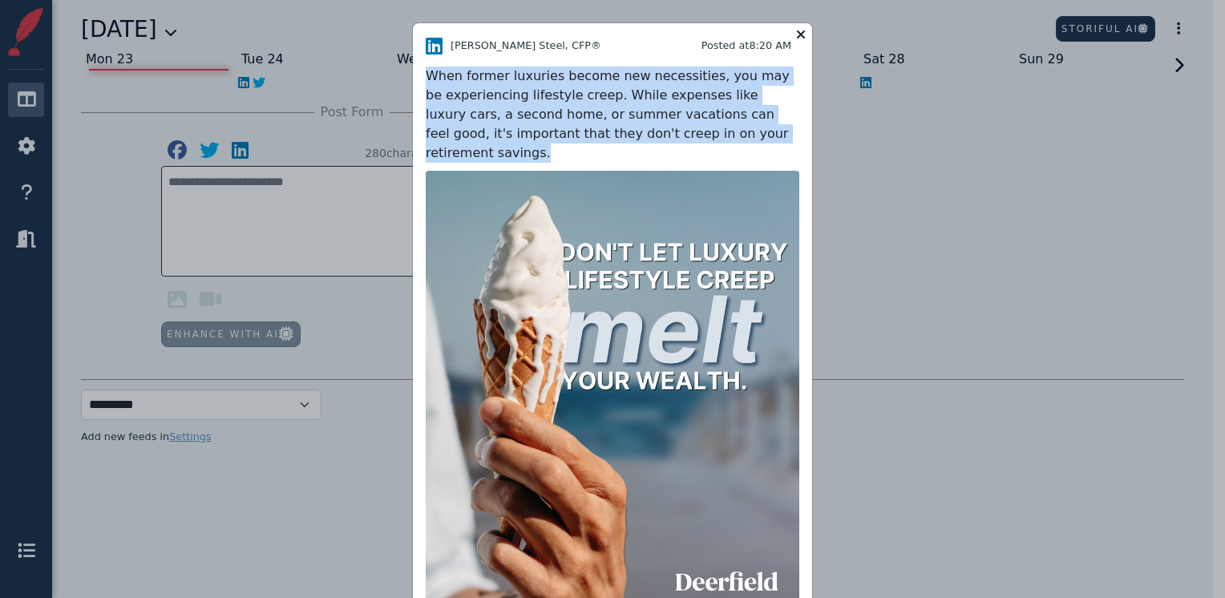
drag, startPoint x: 715, startPoint y: 135, endPoint x: 409, endPoint y: 79, distance: 311.3
click at [413, 79] on div "[PERSON_NAME] Steel, CFP® Posted at 8:20 AM When former luxuries become new nec…" at bounding box center [612, 369] width 399 height 692
